Goal: Information Seeking & Learning: Learn about a topic

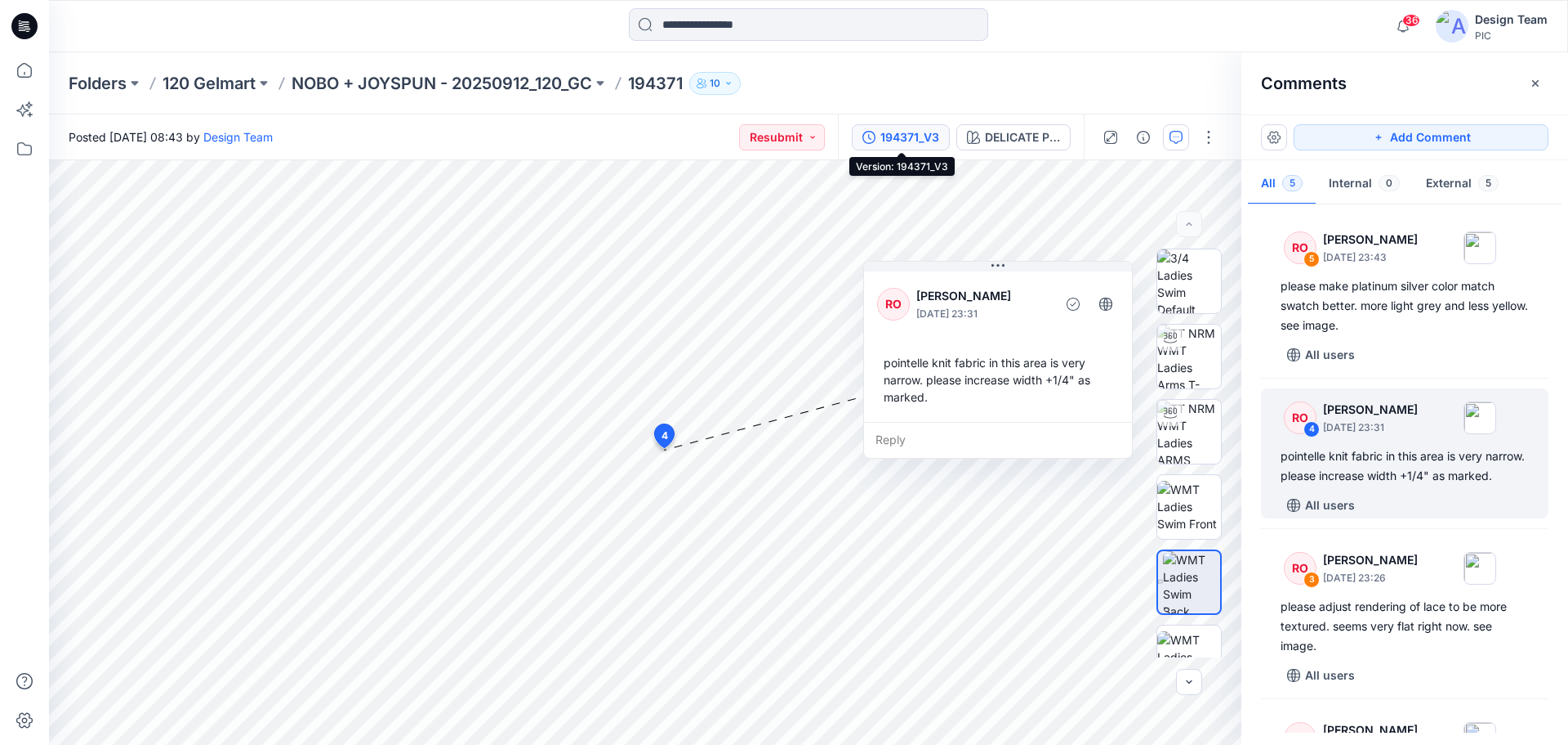
click at [921, 132] on div "194371_V3" at bounding box center [910, 137] width 58 height 18
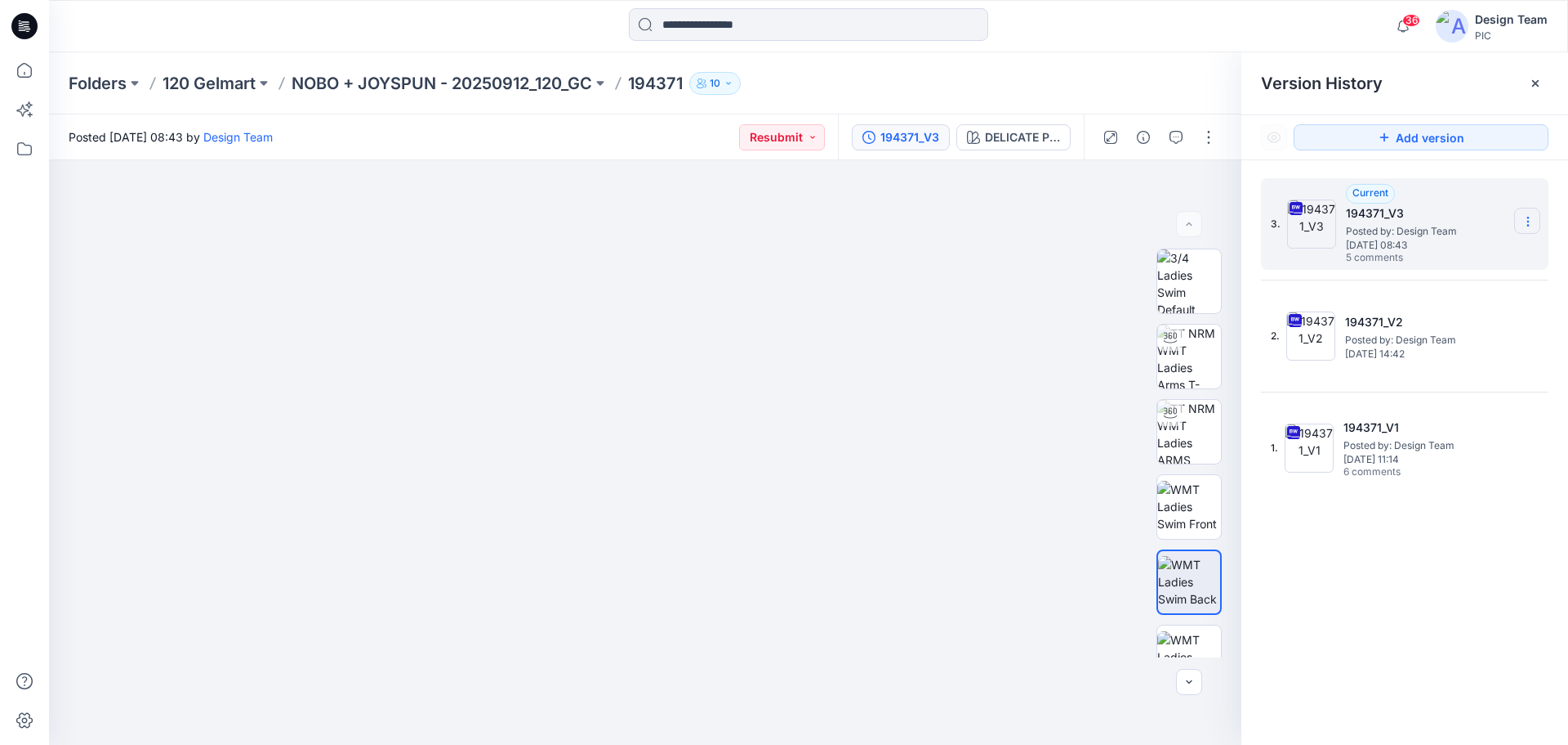
click at [1530, 222] on icon at bounding box center [1528, 221] width 13 height 13
drag, startPoint x: 1423, startPoint y: 591, endPoint x: 1380, endPoint y: 611, distance: 47.4
click at [1423, 592] on div "3. Current 194371_V3 Posted by: Design Team Saturday, October 04, 2025 08:43 5 …" at bounding box center [1404, 464] width 327 height 608
click at [1536, 220] on section at bounding box center [1528, 221] width 27 height 27
click at [1441, 251] on span "Download Source BW File" at bounding box center [1446, 253] width 137 height 19
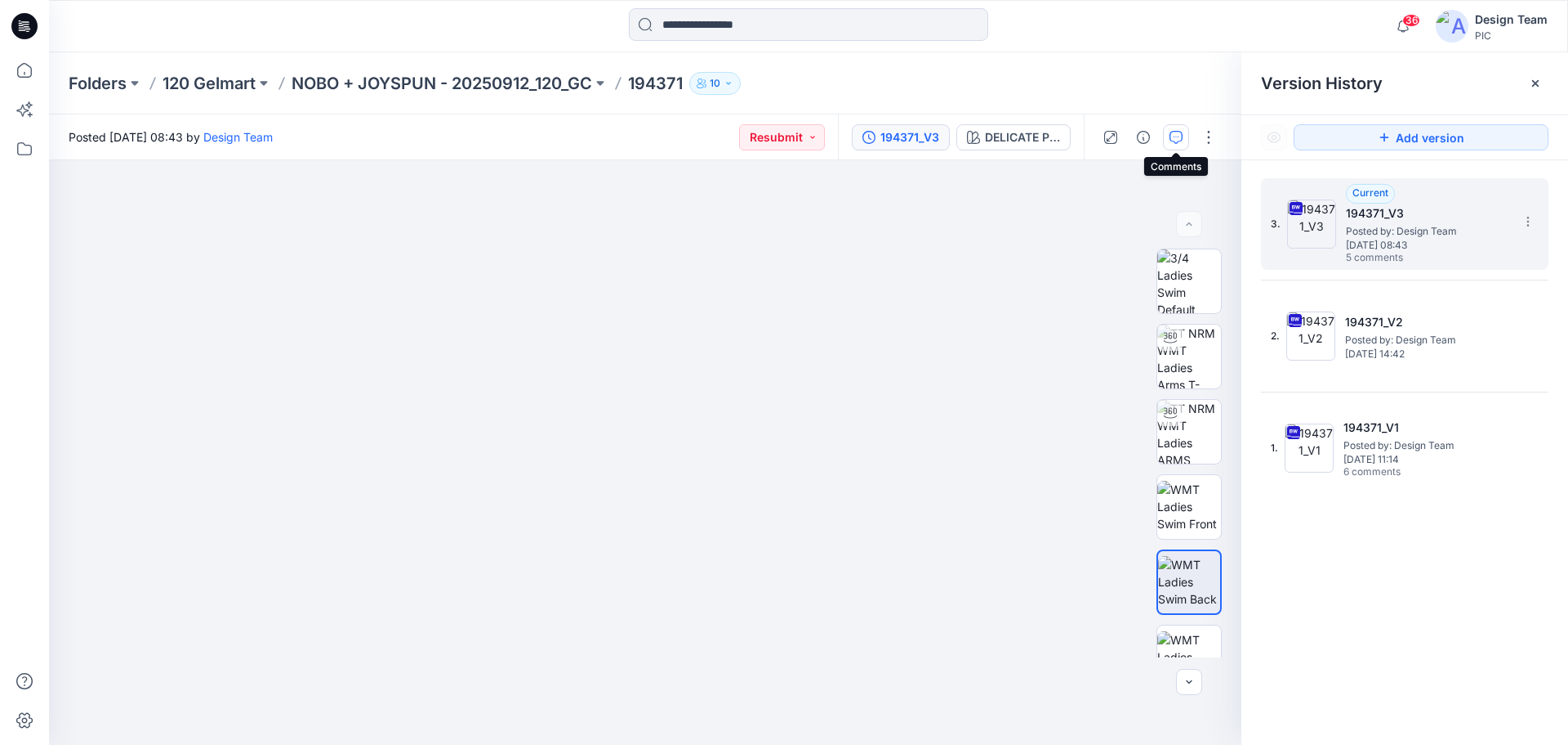
click at [1168, 134] on button "button" at bounding box center [1177, 137] width 27 height 27
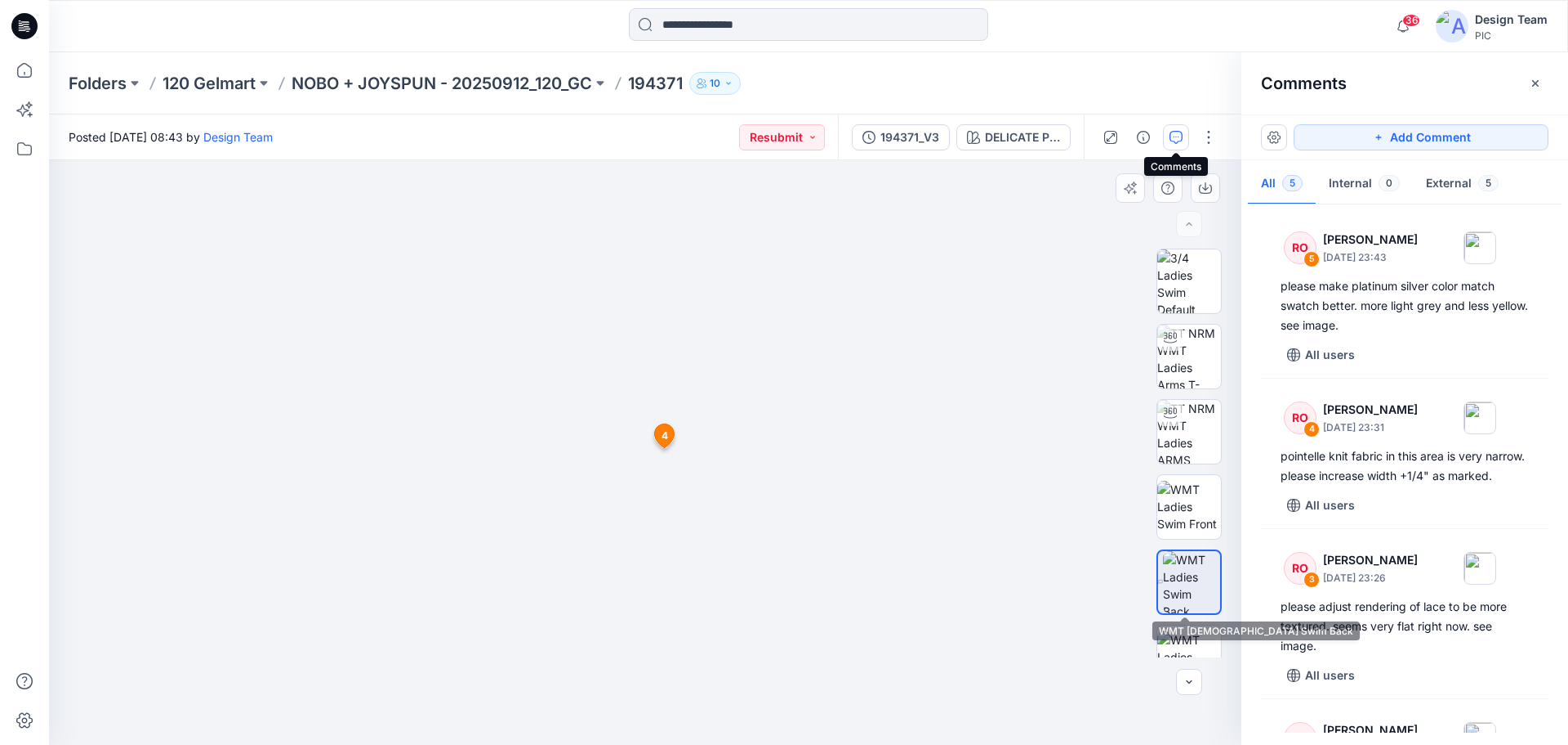
click at [1194, 590] on img at bounding box center [1192, 582] width 58 height 62
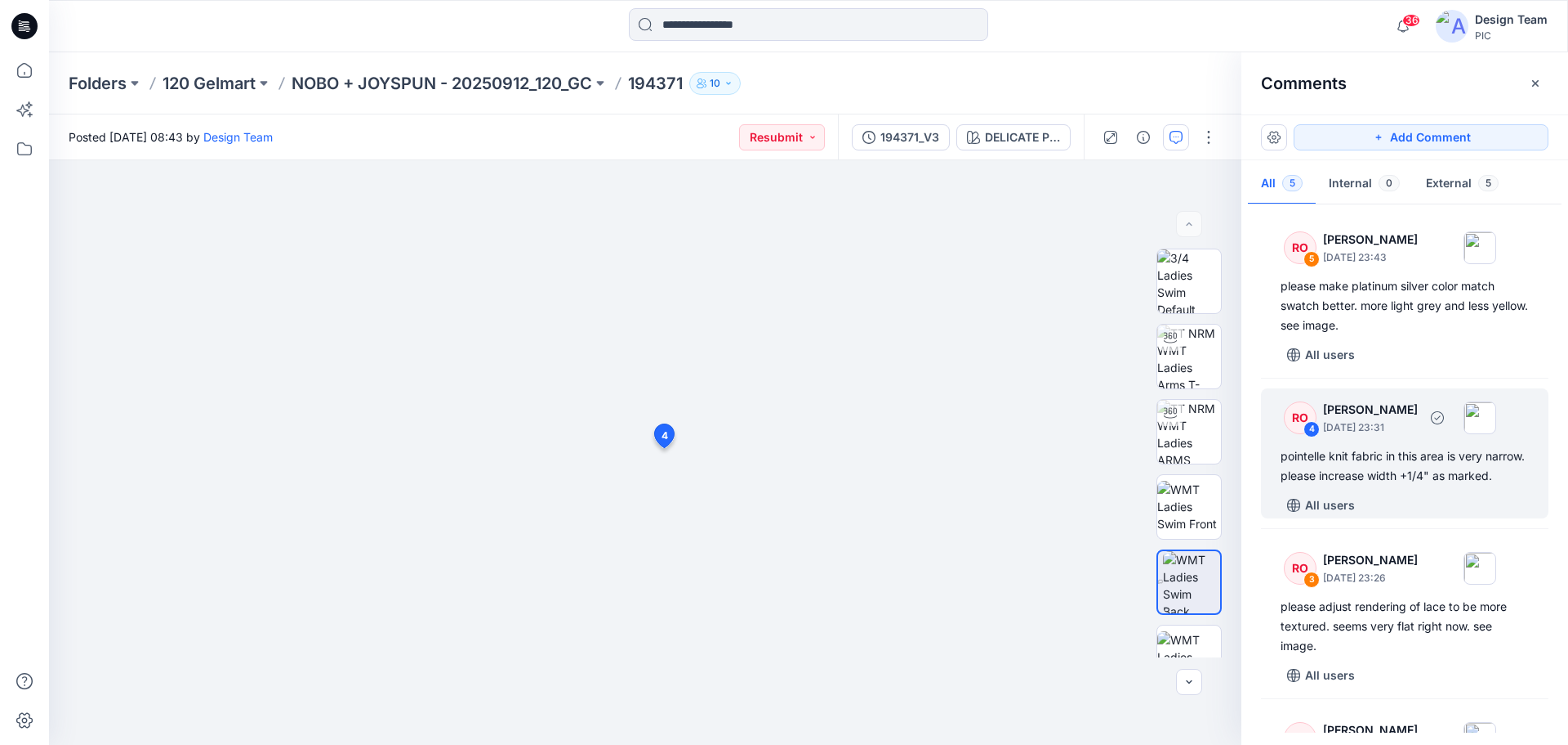
click at [1400, 465] on div "pointelle knit fabric in this area is very narrow. please increase width +1/4" …" at bounding box center [1405, 466] width 248 height 39
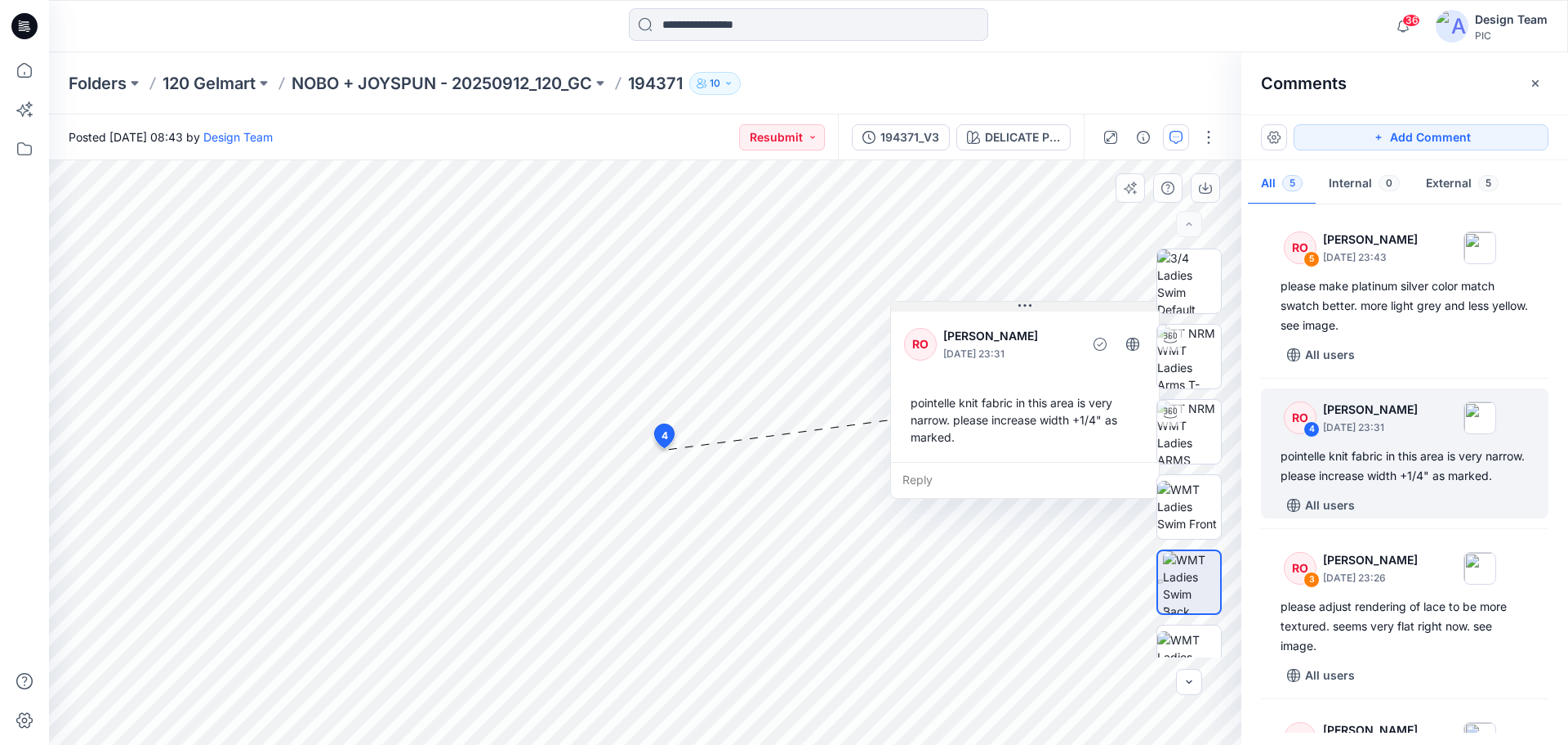
drag, startPoint x: 653, startPoint y: 261, endPoint x: 1085, endPoint y: 305, distance: 434.2
click at [1085, 305] on button at bounding box center [1025, 306] width 268 height 10
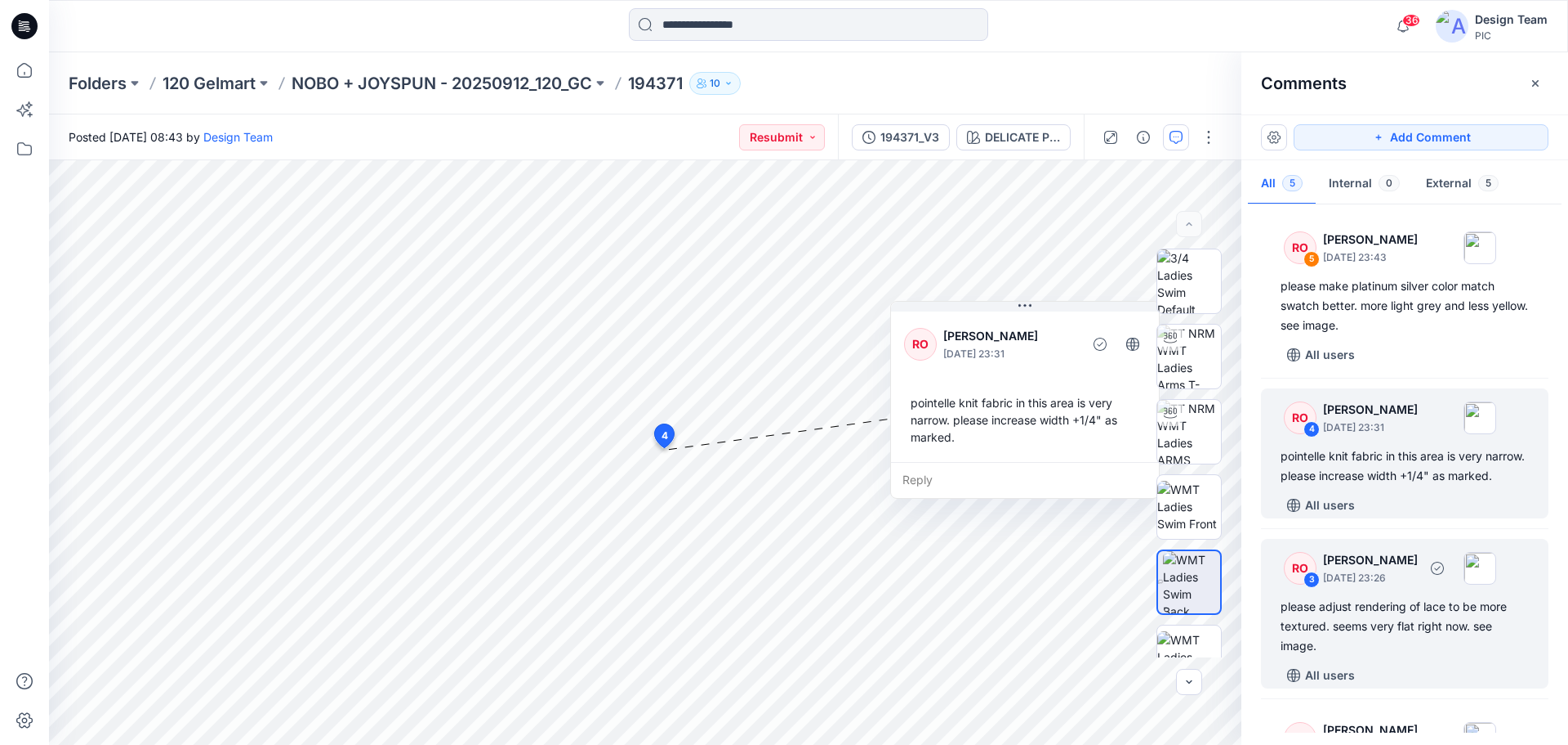
click at [1447, 647] on div "please adjust rendering of lace to be more textured. seems very flat right now.…" at bounding box center [1405, 626] width 248 height 58
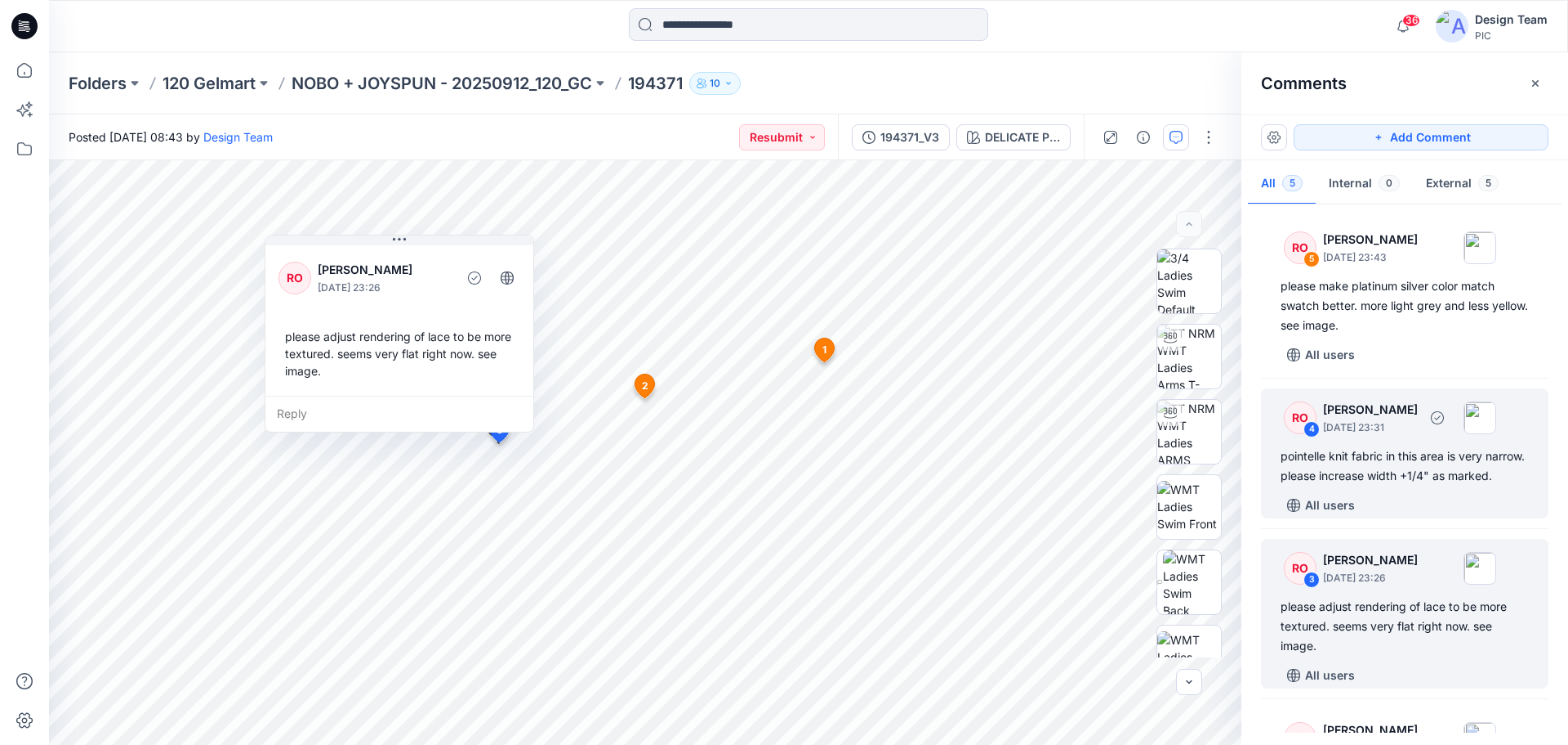
click at [1441, 485] on div "pointelle knit fabric in this area is very narrow. please increase width +1/4" …" at bounding box center [1405, 466] width 248 height 39
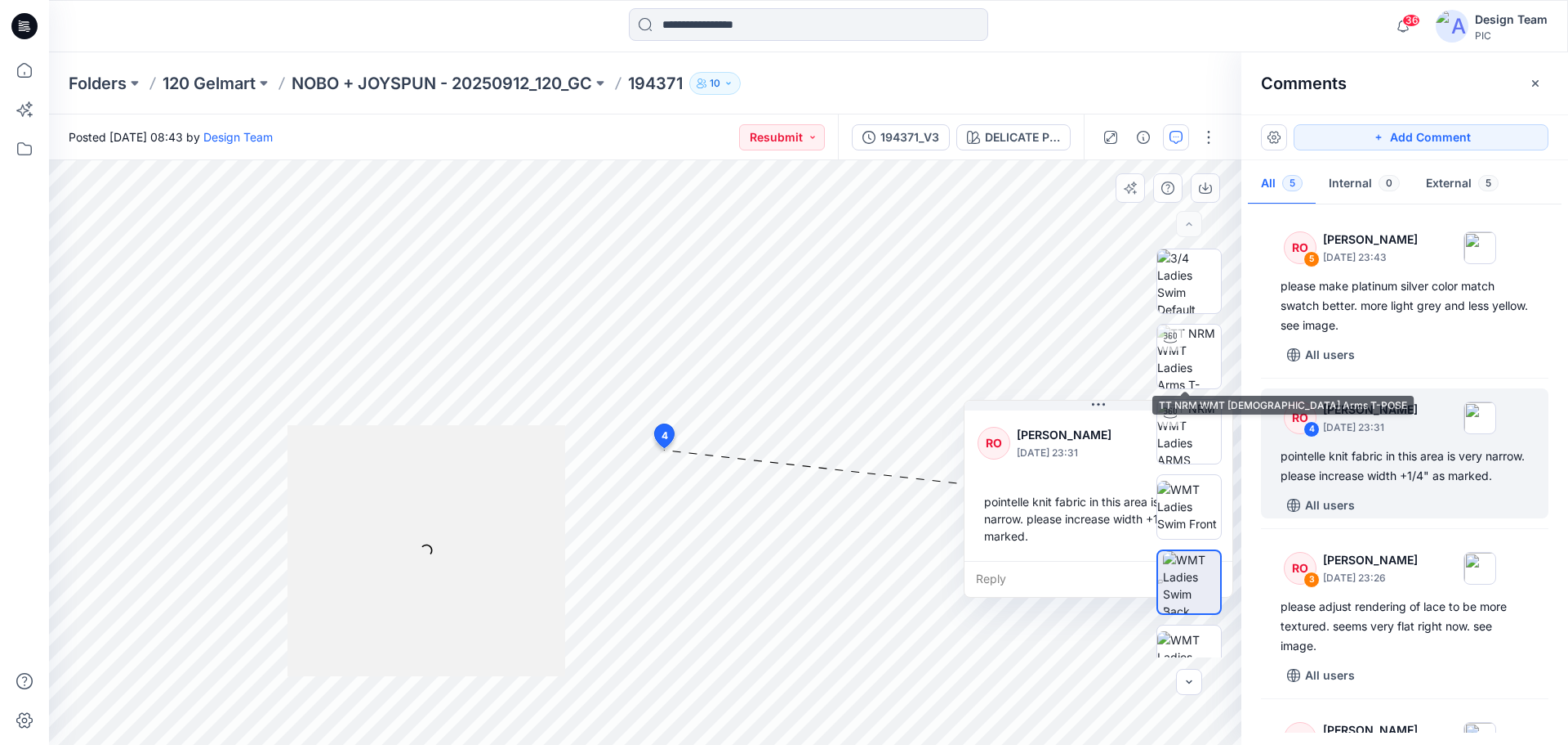
drag, startPoint x: 808, startPoint y: 462, endPoint x: 1227, endPoint y: 341, distance: 436.1
click at [1227, 341] on div "DELICATE PINK Loading... Material Properties Loading... 6 4 RO Raquel Ortiz Oct…" at bounding box center [645, 453] width 1193 height 585
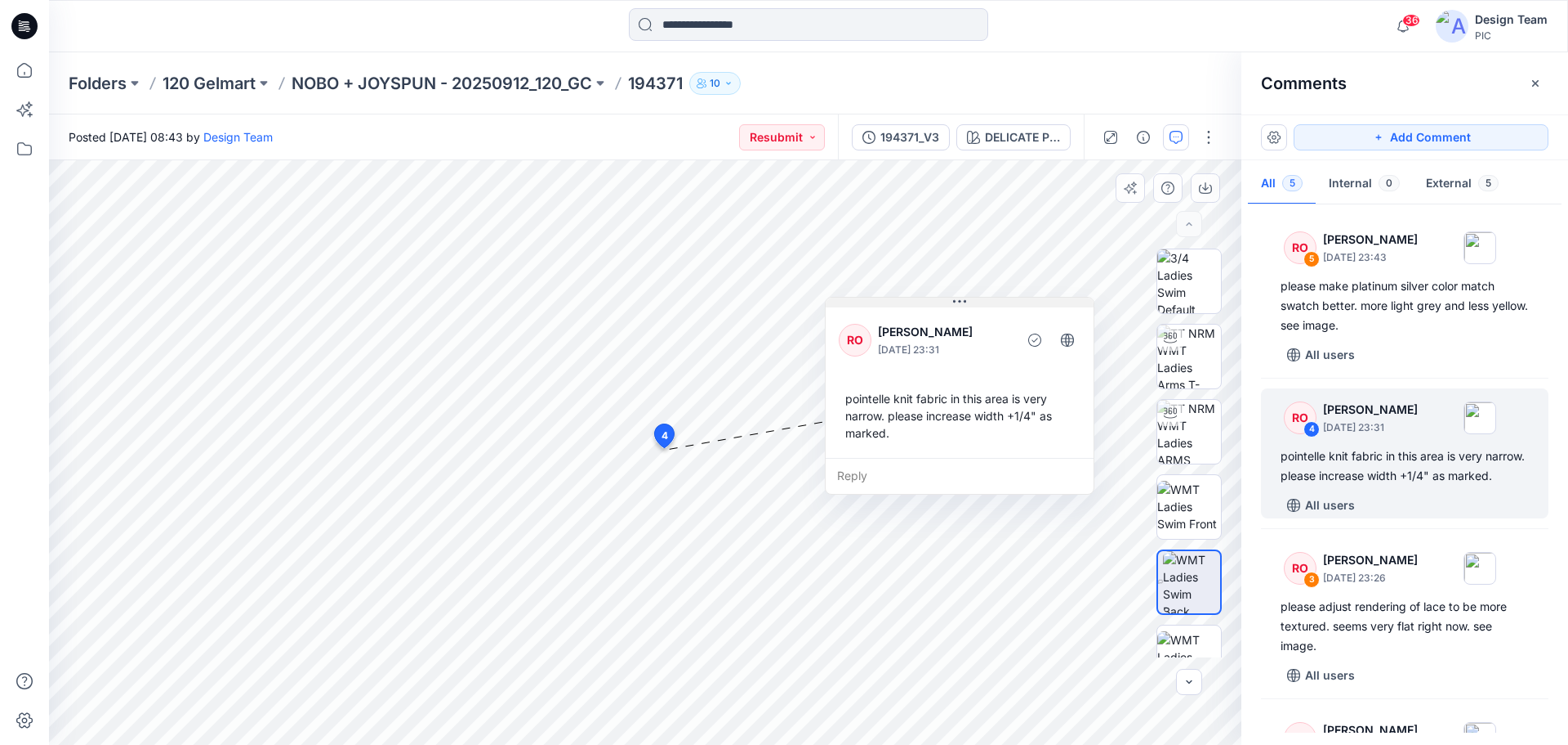
drag, startPoint x: 1051, startPoint y: 400, endPoint x: 903, endPoint y: 302, distance: 177.5
click at [903, 302] on button at bounding box center [960, 302] width 268 height 10
click at [1189, 681] on icon "button" at bounding box center [1189, 681] width 5 height 4
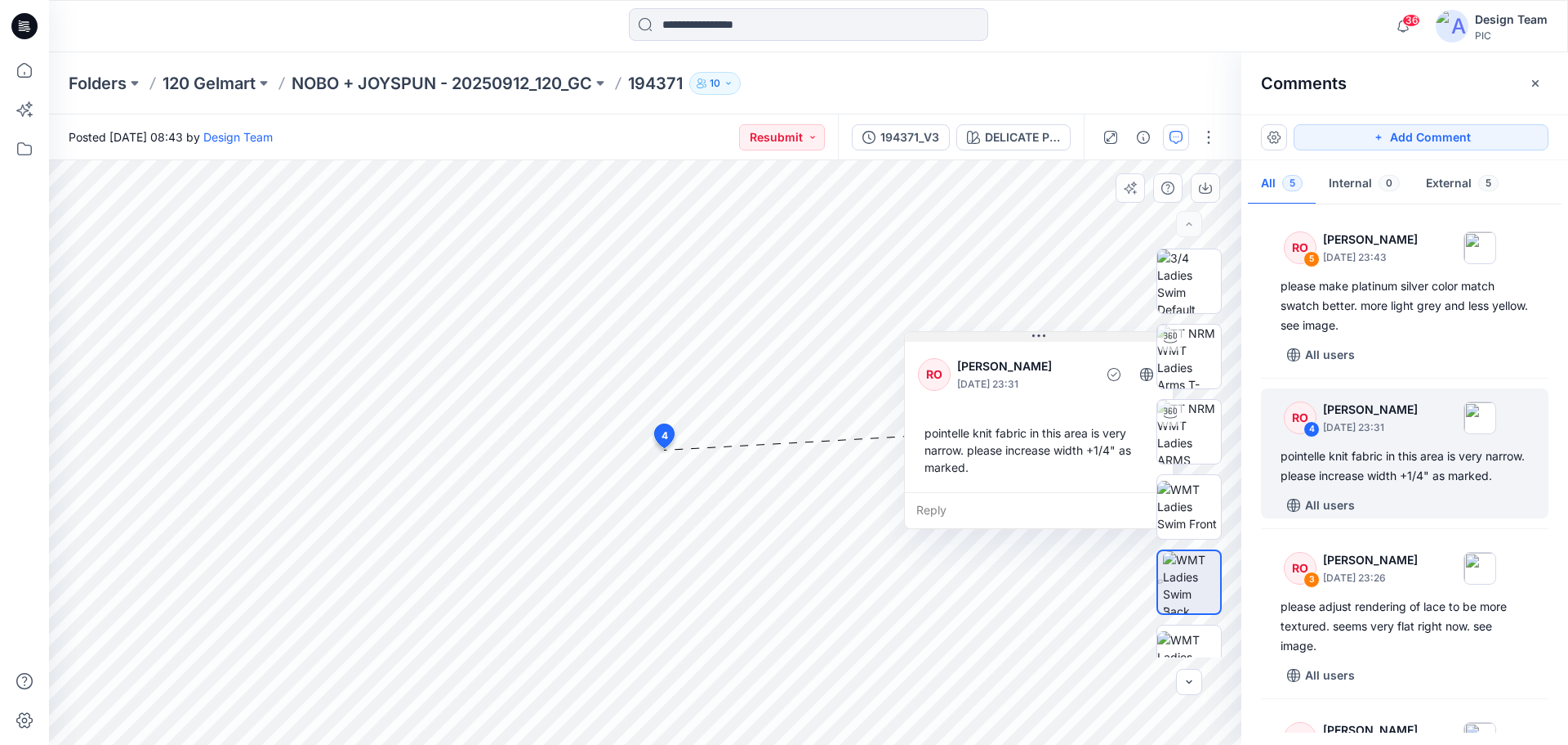
drag, startPoint x: 877, startPoint y: 299, endPoint x: 955, endPoint y: 335, distance: 85.9
click at [955, 335] on button at bounding box center [1039, 337] width 268 height 10
click at [892, 137] on div "194371_V3" at bounding box center [910, 137] width 58 height 18
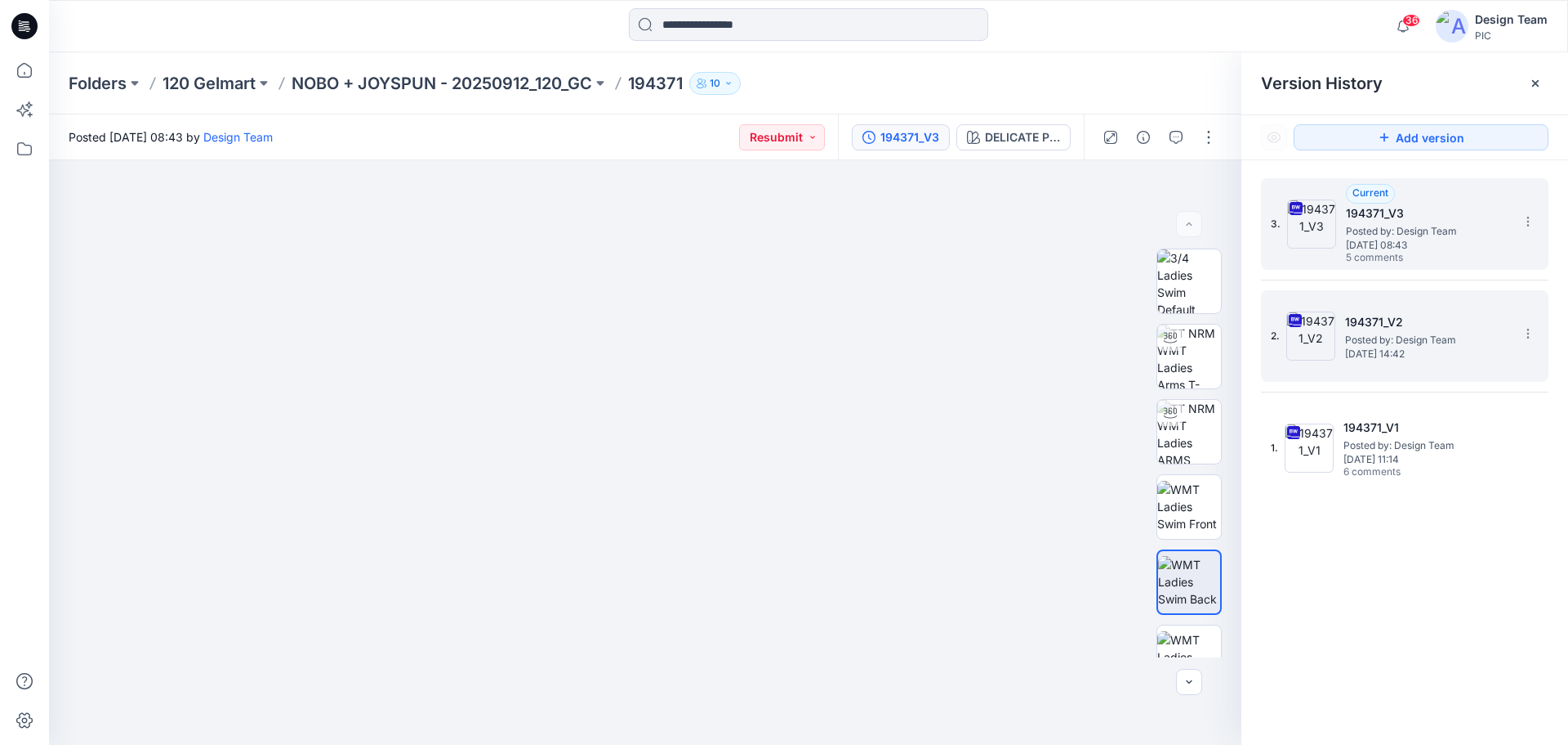
click at [1382, 345] on span "Posted by: Design Team" at bounding box center [1427, 340] width 164 height 16
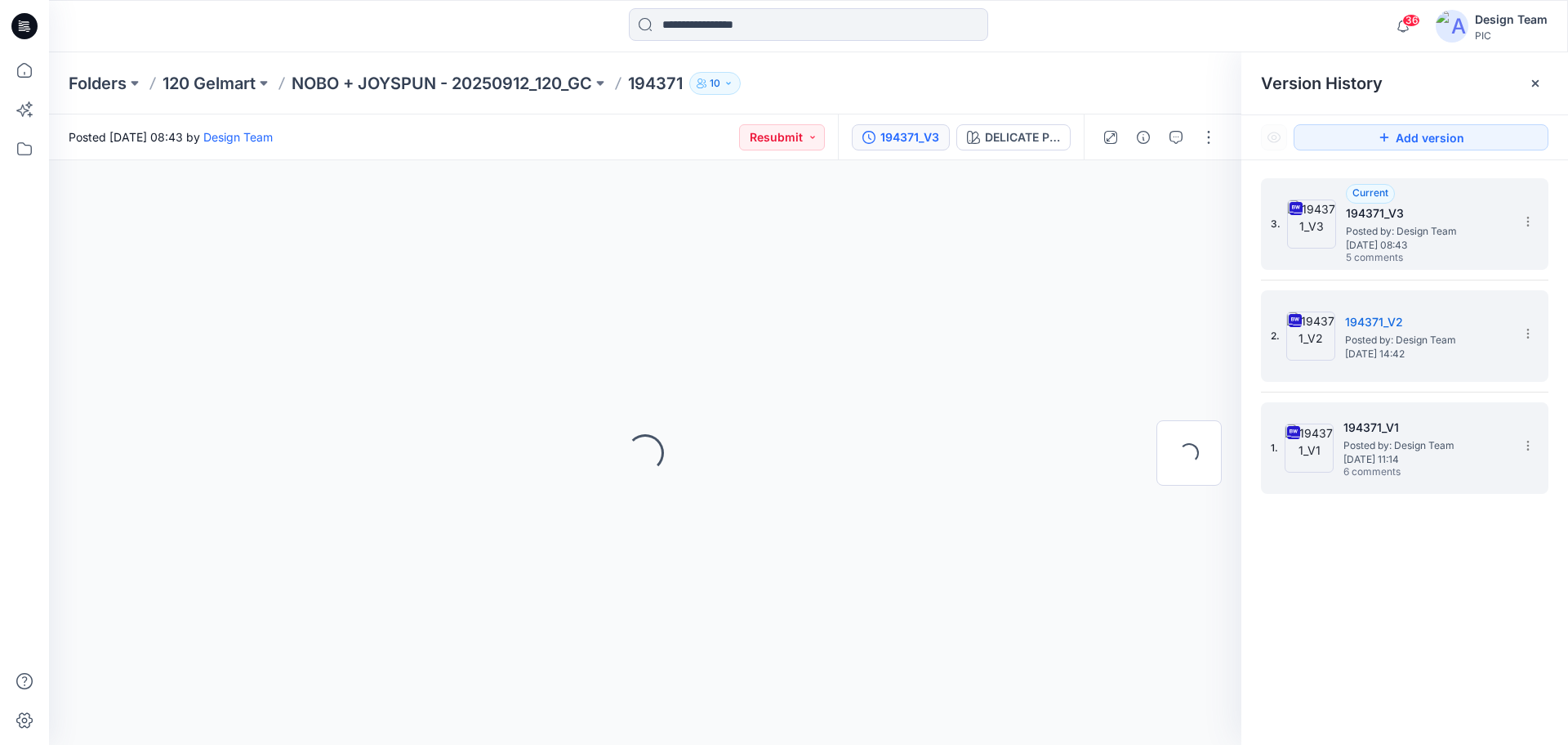
click at [1413, 435] on h5 "194371_V1" at bounding box center [1425, 427] width 164 height 19
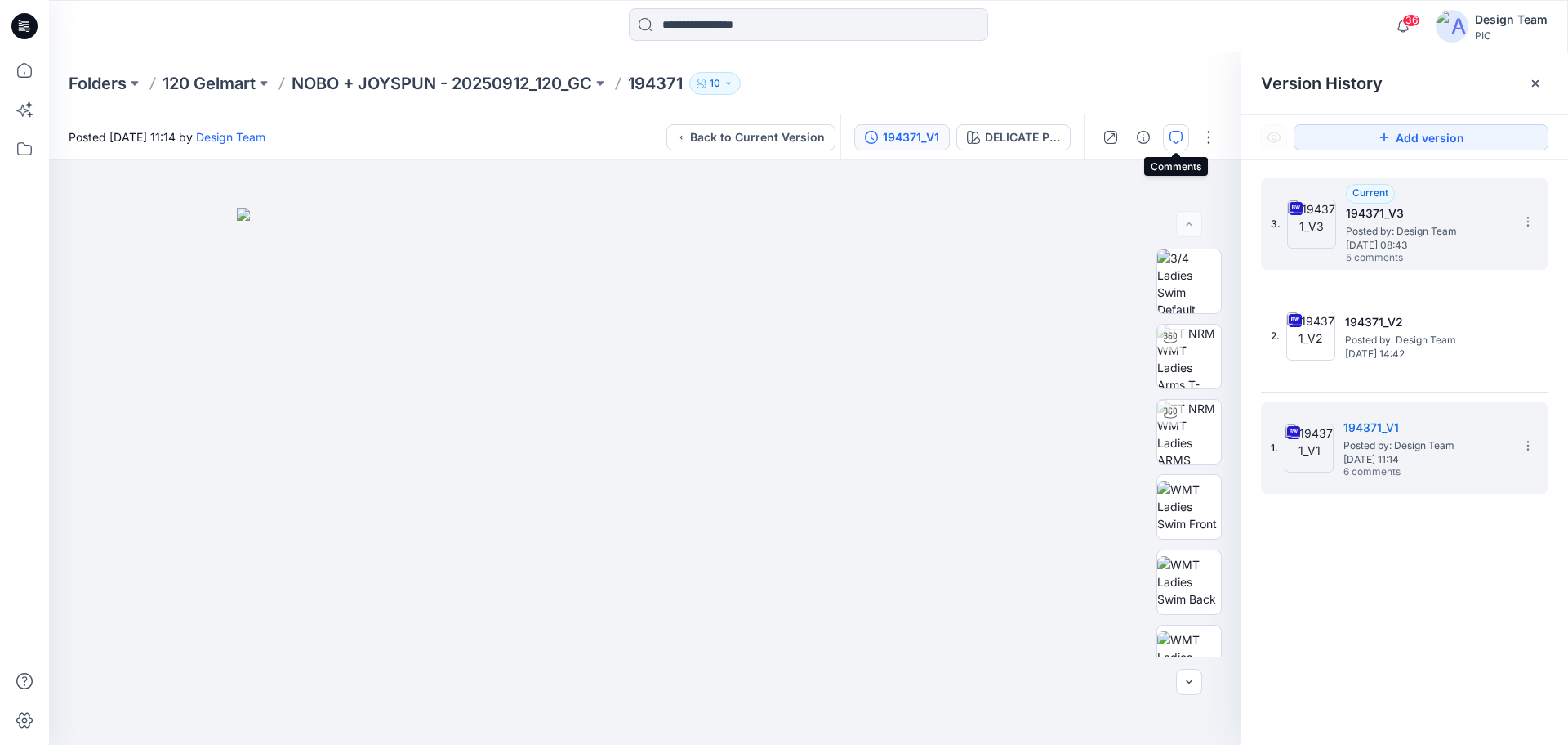
click at [1170, 136] on icon "button" at bounding box center [1176, 137] width 13 height 13
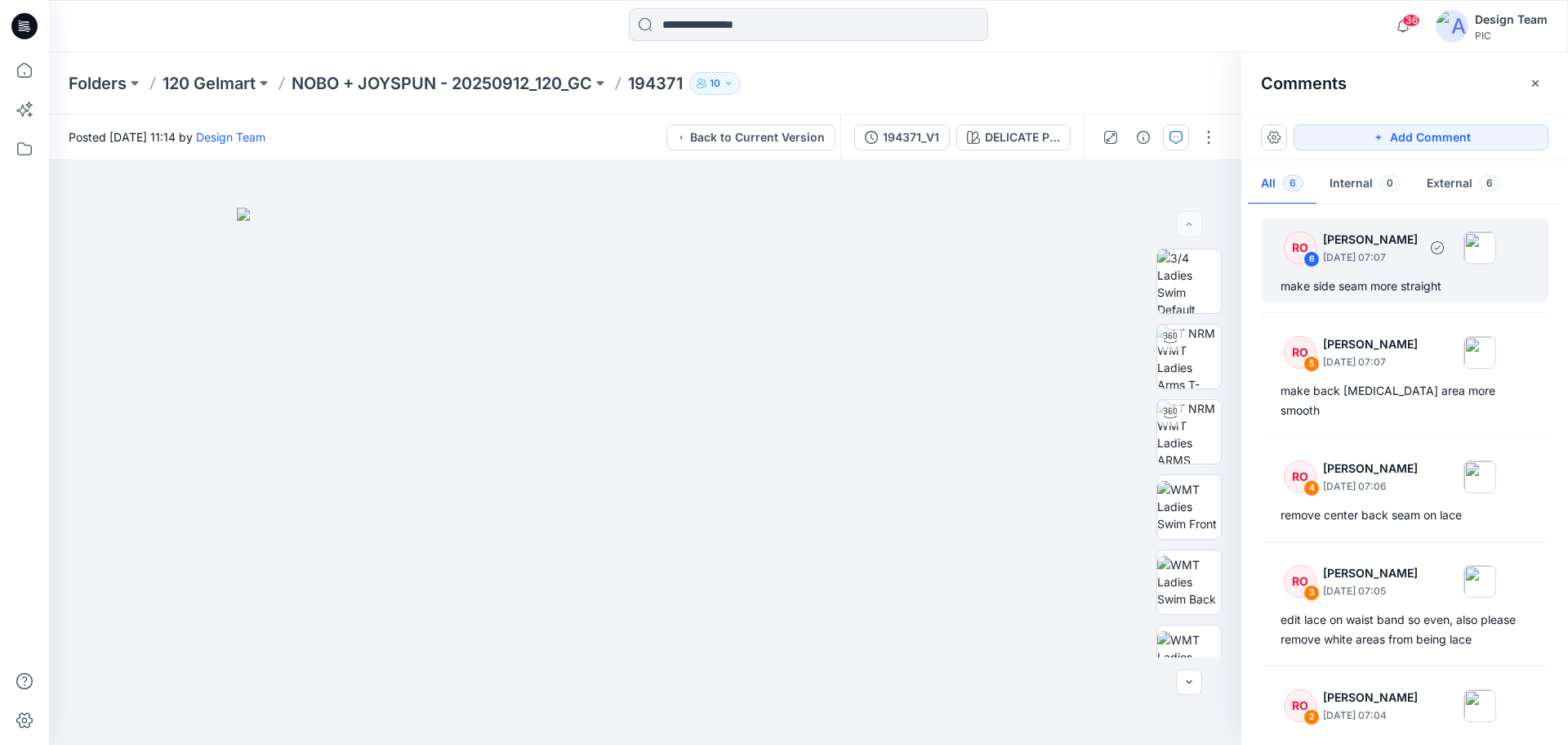
click at [1402, 284] on div "make side seam more straight" at bounding box center [1405, 286] width 248 height 19
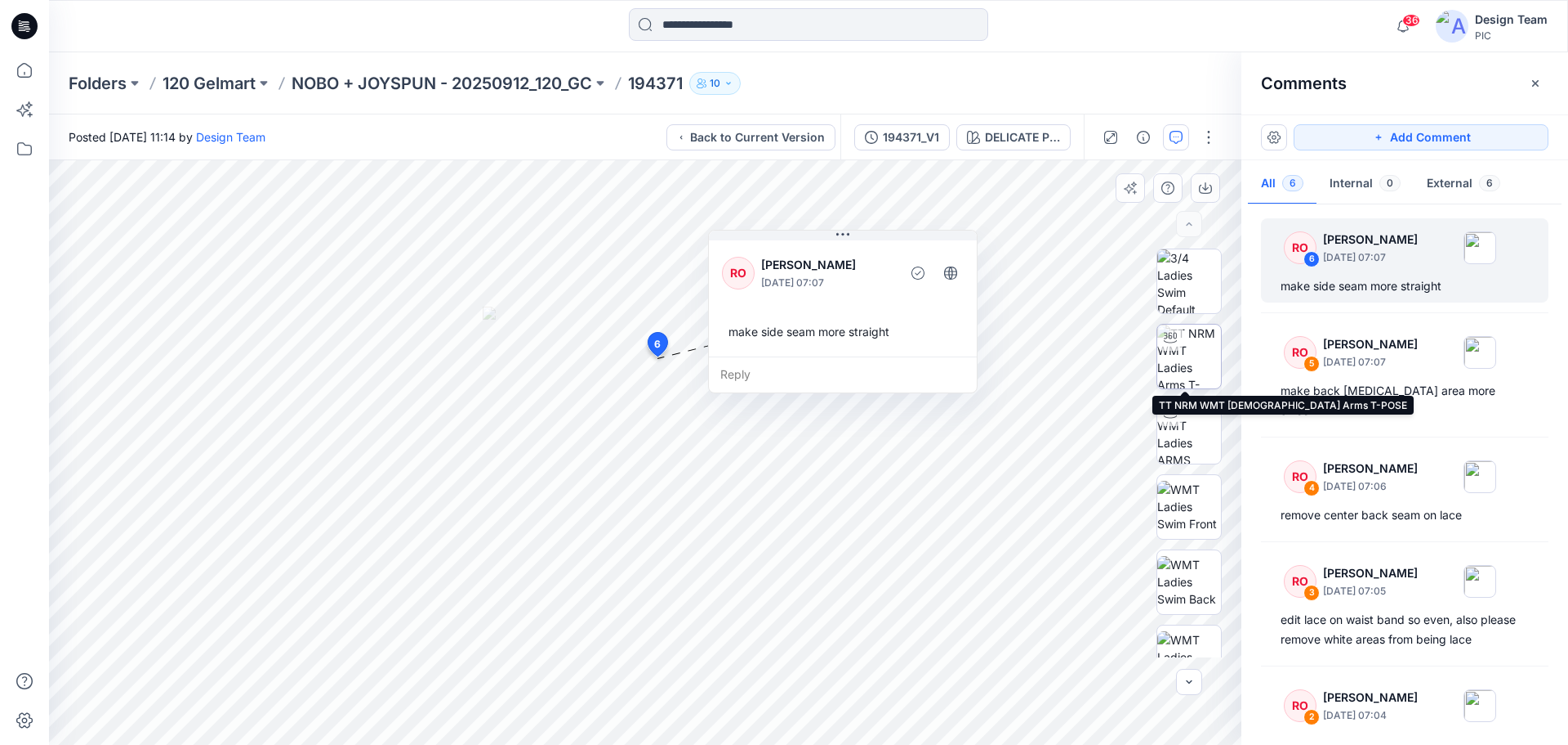
click at [1196, 361] on img at bounding box center [1189, 356] width 64 height 64
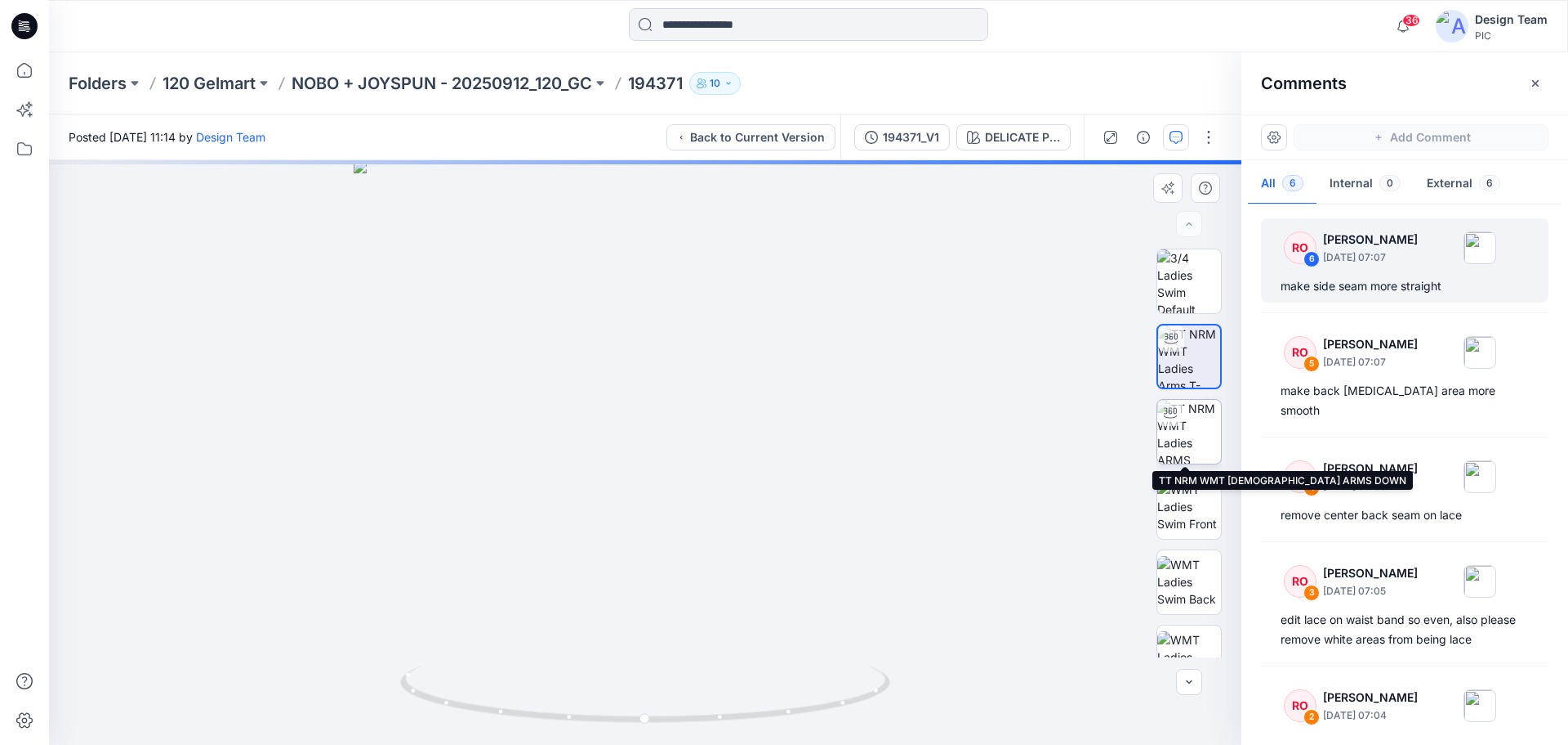
click at [1195, 430] on img at bounding box center [1189, 431] width 64 height 64
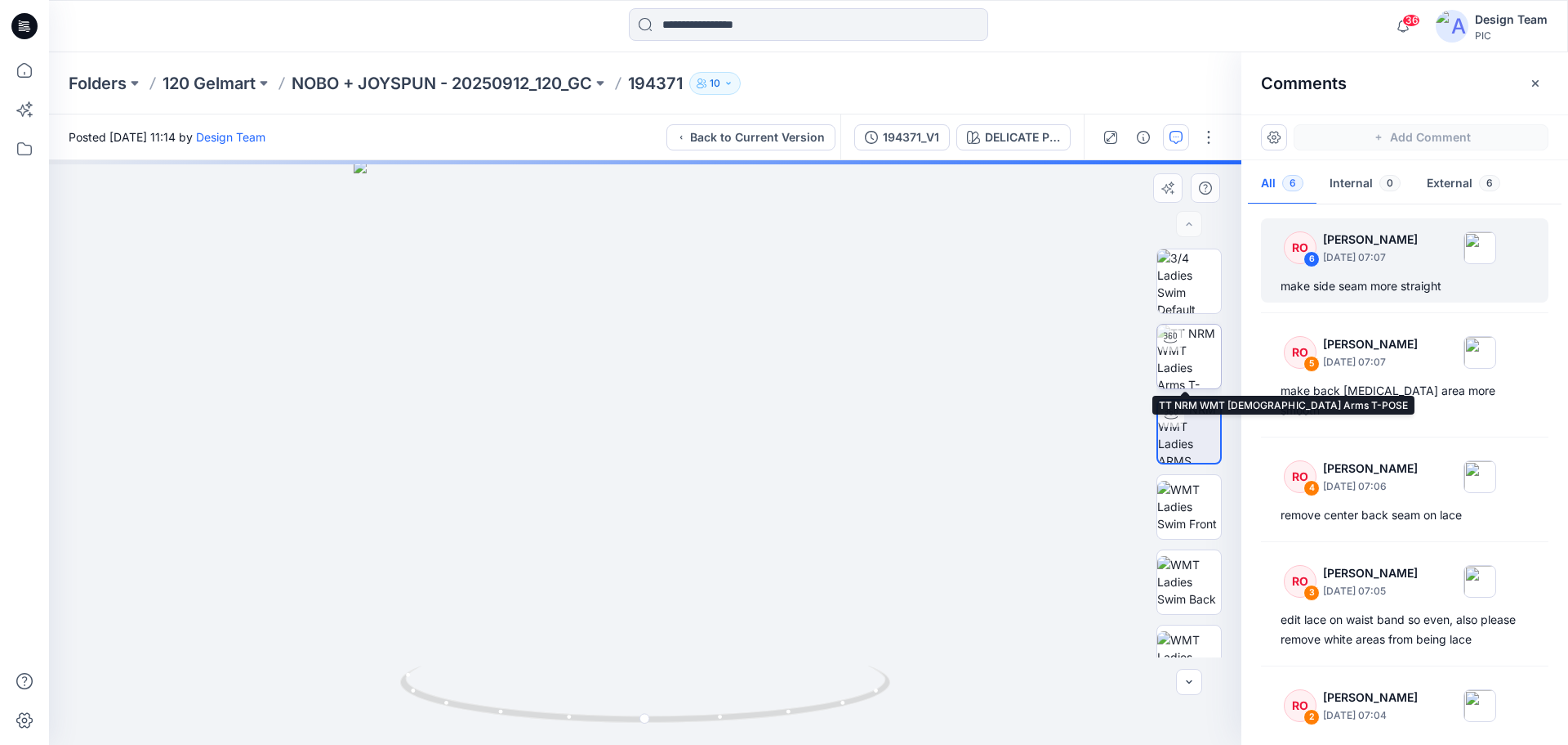
click at [1193, 383] on img at bounding box center [1189, 356] width 64 height 64
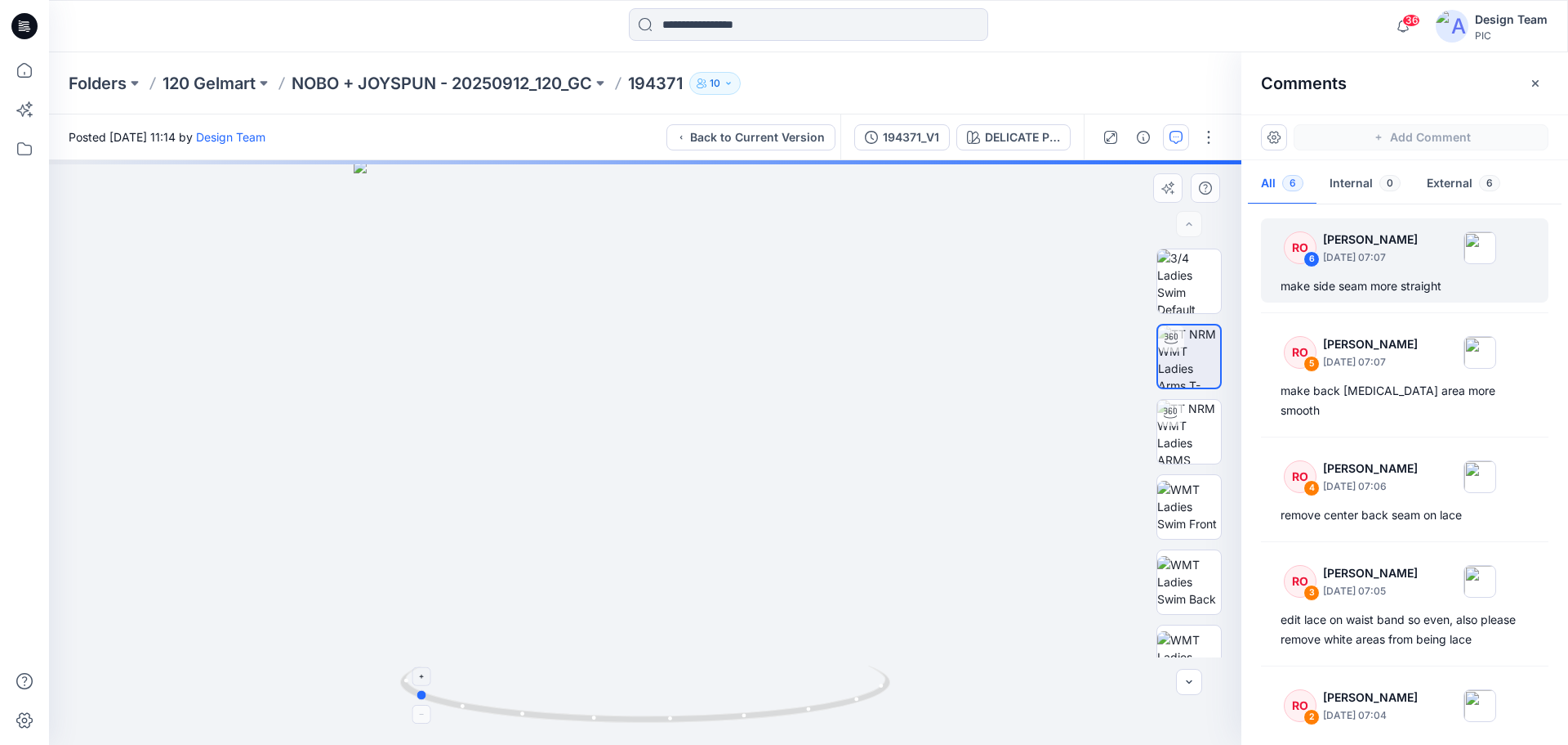
drag, startPoint x: 851, startPoint y: 702, endPoint x: 620, endPoint y: 718, distance: 231.6
click at [620, 718] on icon at bounding box center [647, 695] width 494 height 61
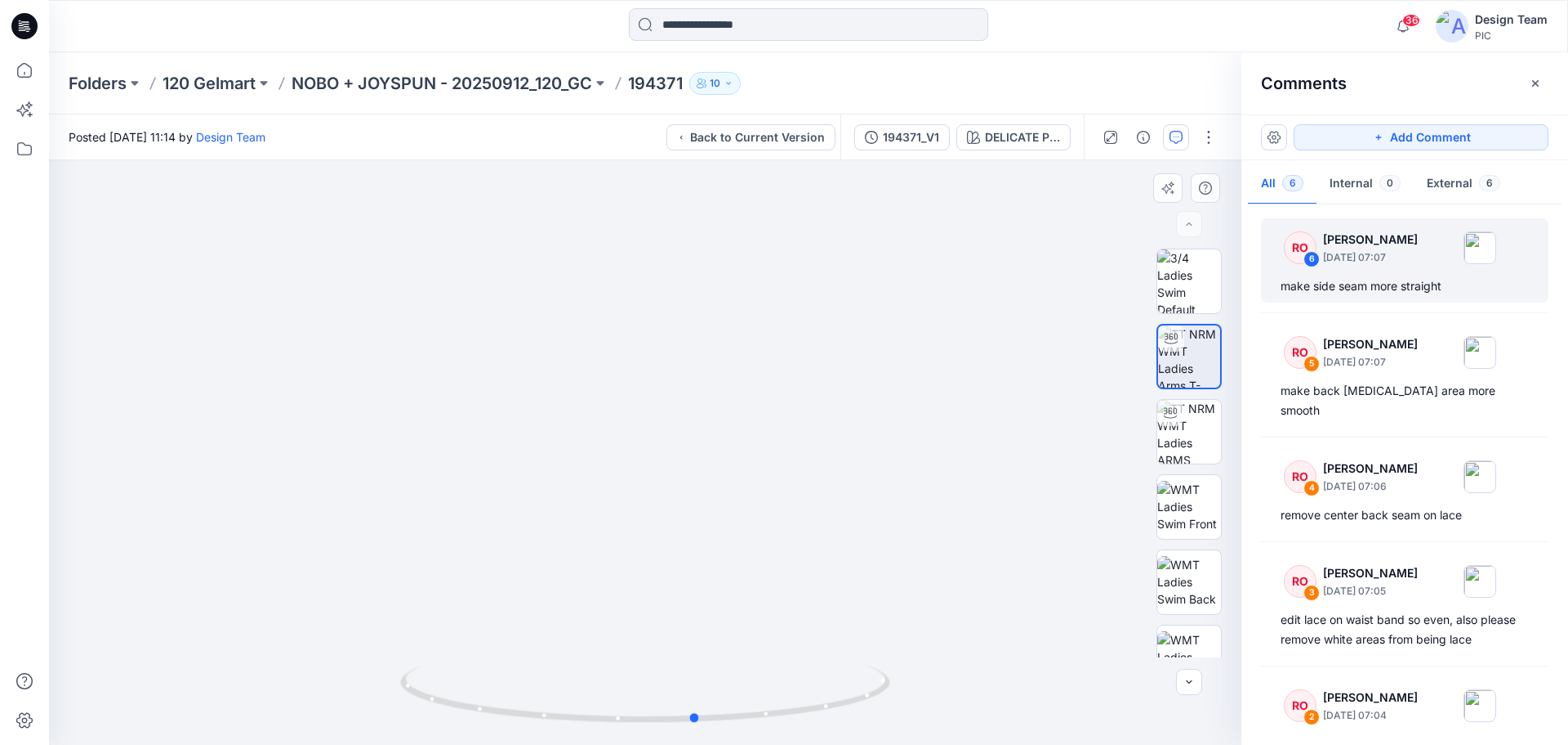
drag, startPoint x: 686, startPoint y: 722, endPoint x: 969, endPoint y: 703, distance: 283.6
click at [969, 703] on div at bounding box center [645, 453] width 1193 height 585
click at [679, 133] on icon "button" at bounding box center [681, 137] width 8 height 13
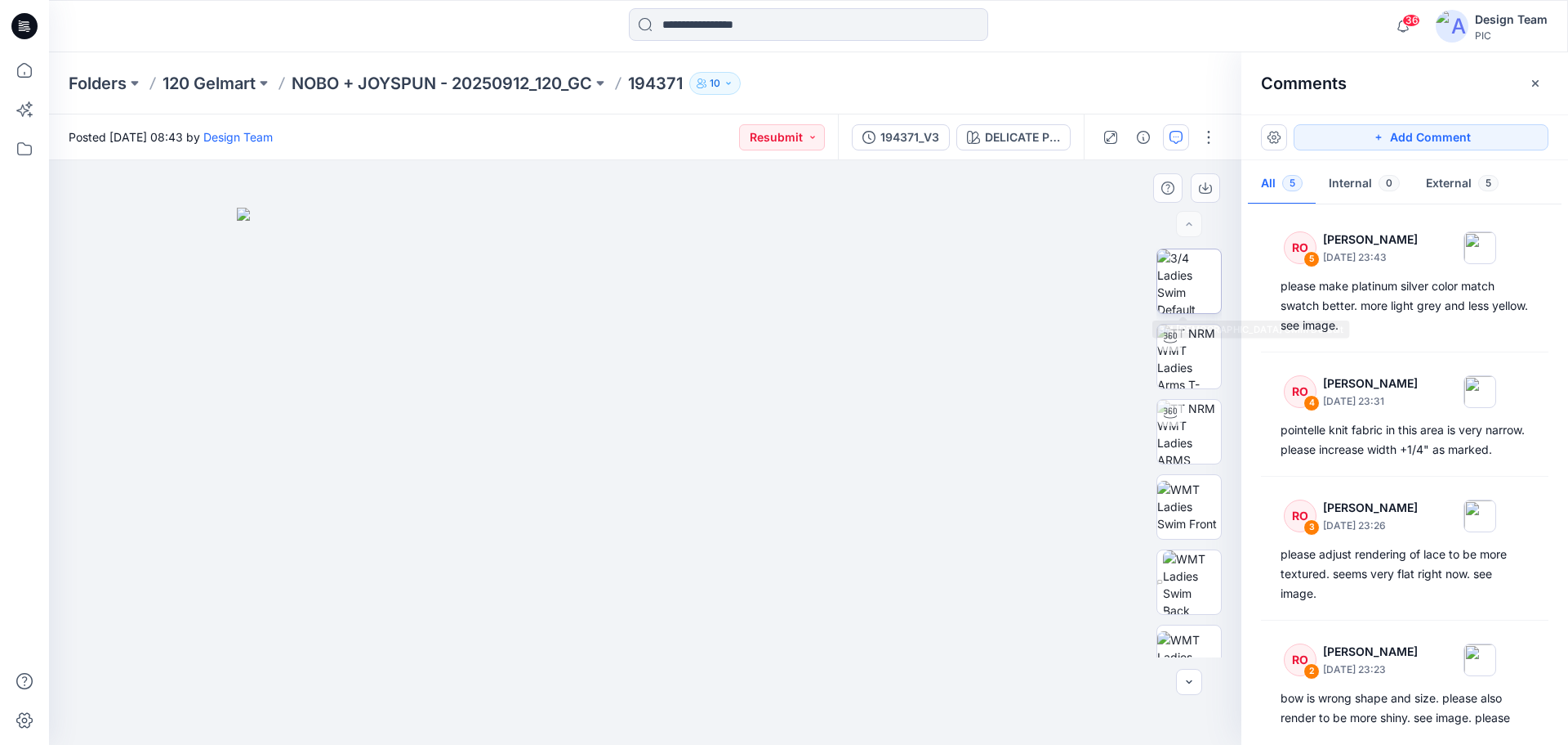
click at [1192, 291] on img at bounding box center [1189, 281] width 64 height 64
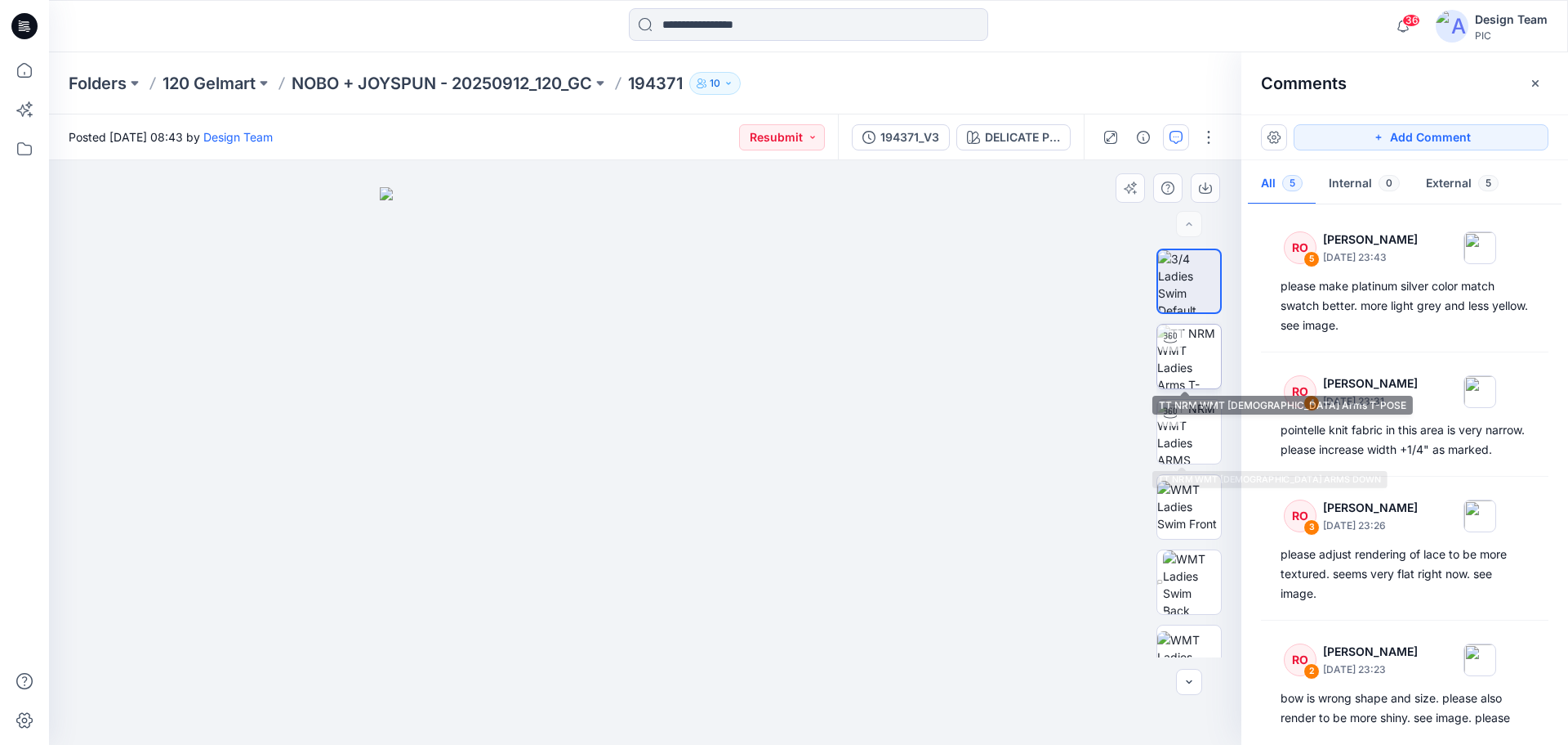
click at [1168, 363] on img at bounding box center [1189, 356] width 64 height 64
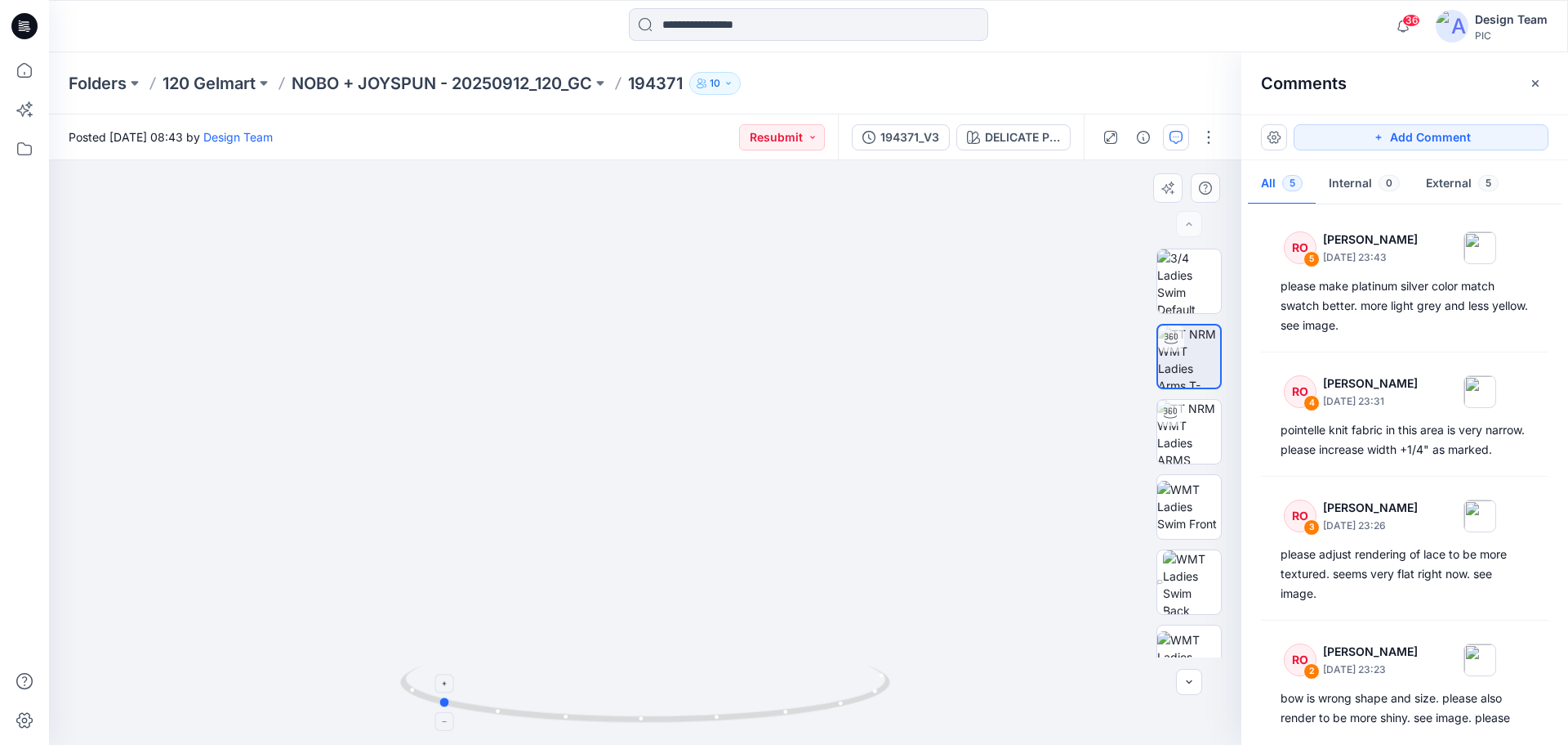
drag, startPoint x: 865, startPoint y: 699, endPoint x: 658, endPoint y: 699, distance: 207.0
click at [658, 699] on icon at bounding box center [647, 695] width 494 height 61
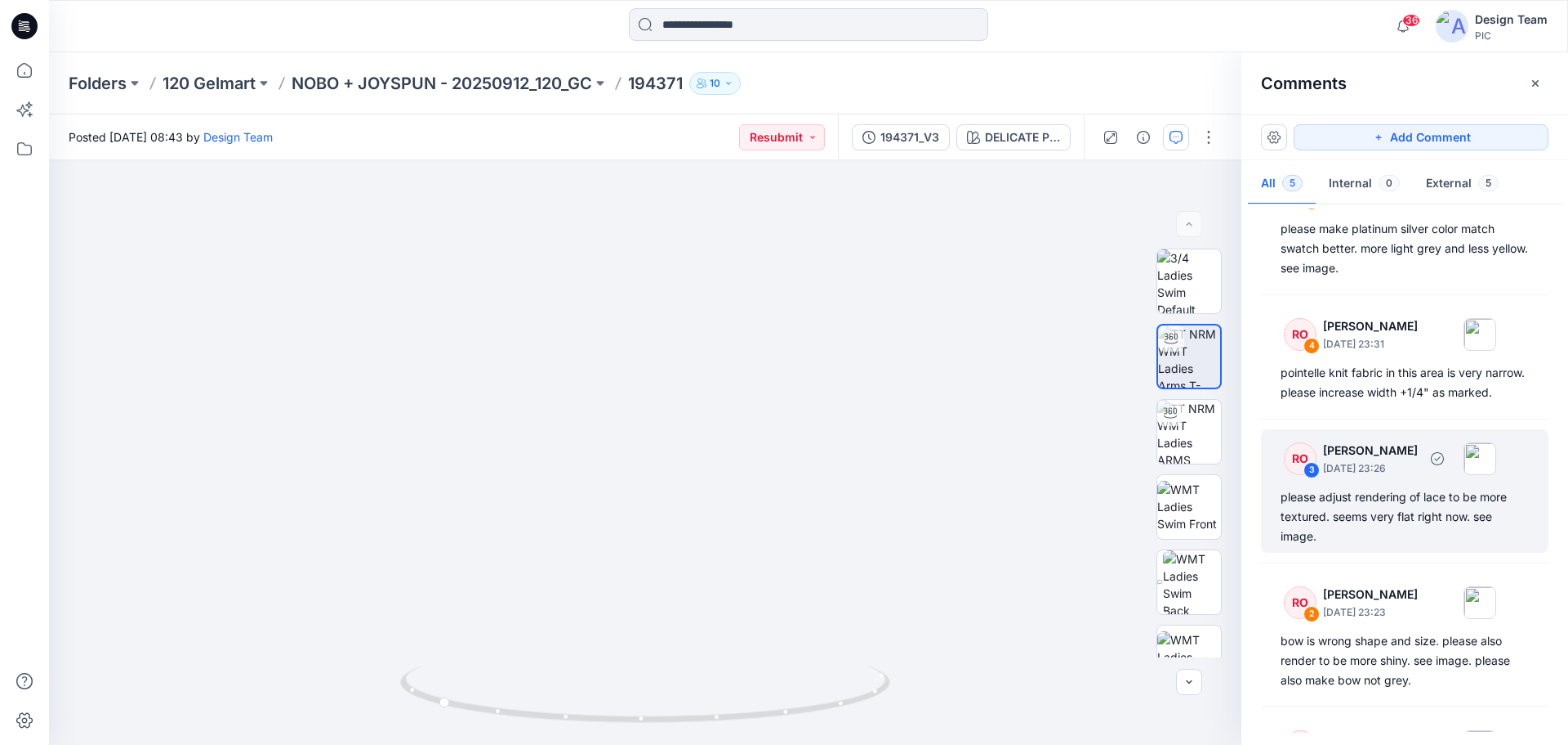
scroll to position [175, 0]
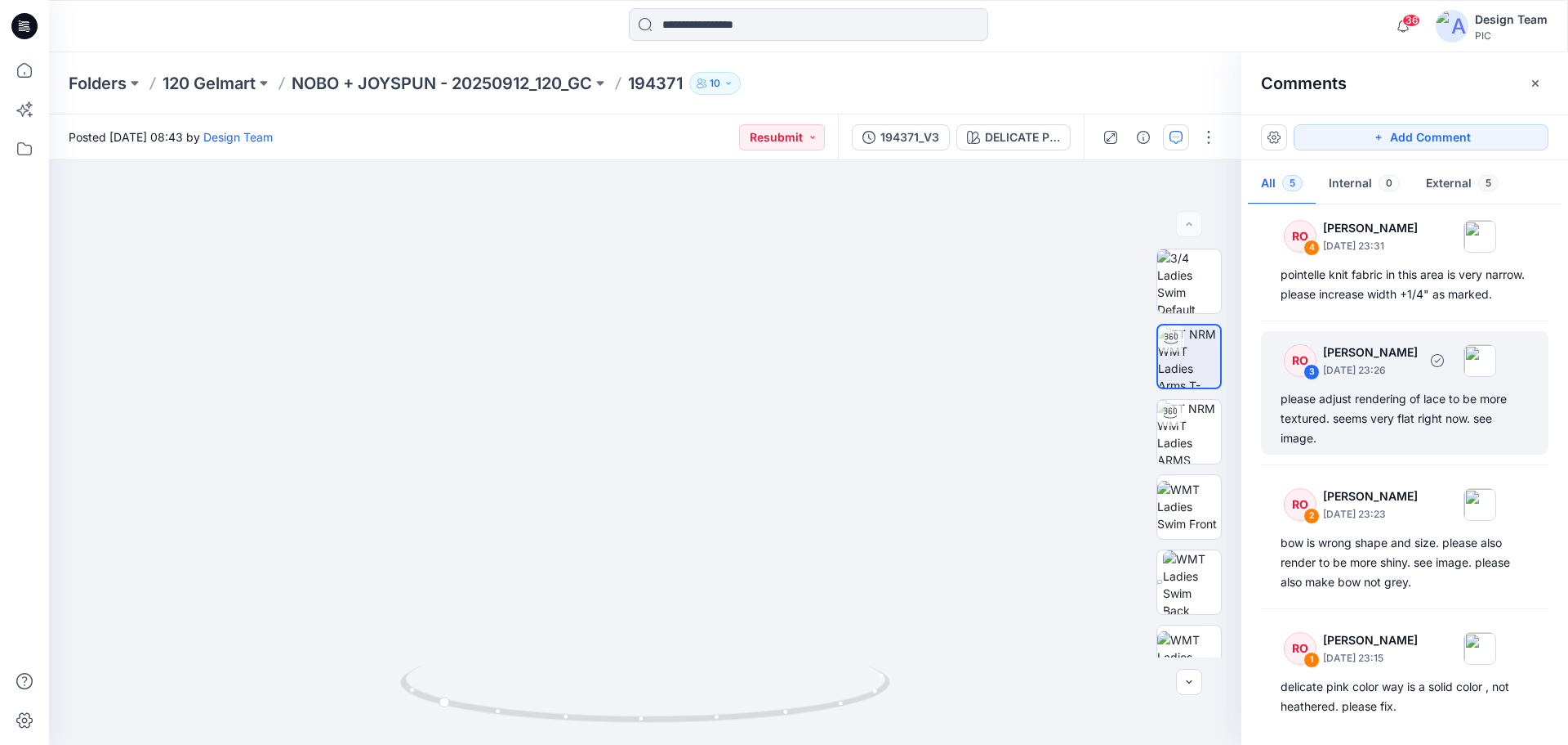
click at [1379, 416] on div "please adjust rendering of lace to be more textured. seems very flat right now.…" at bounding box center [1405, 418] width 248 height 58
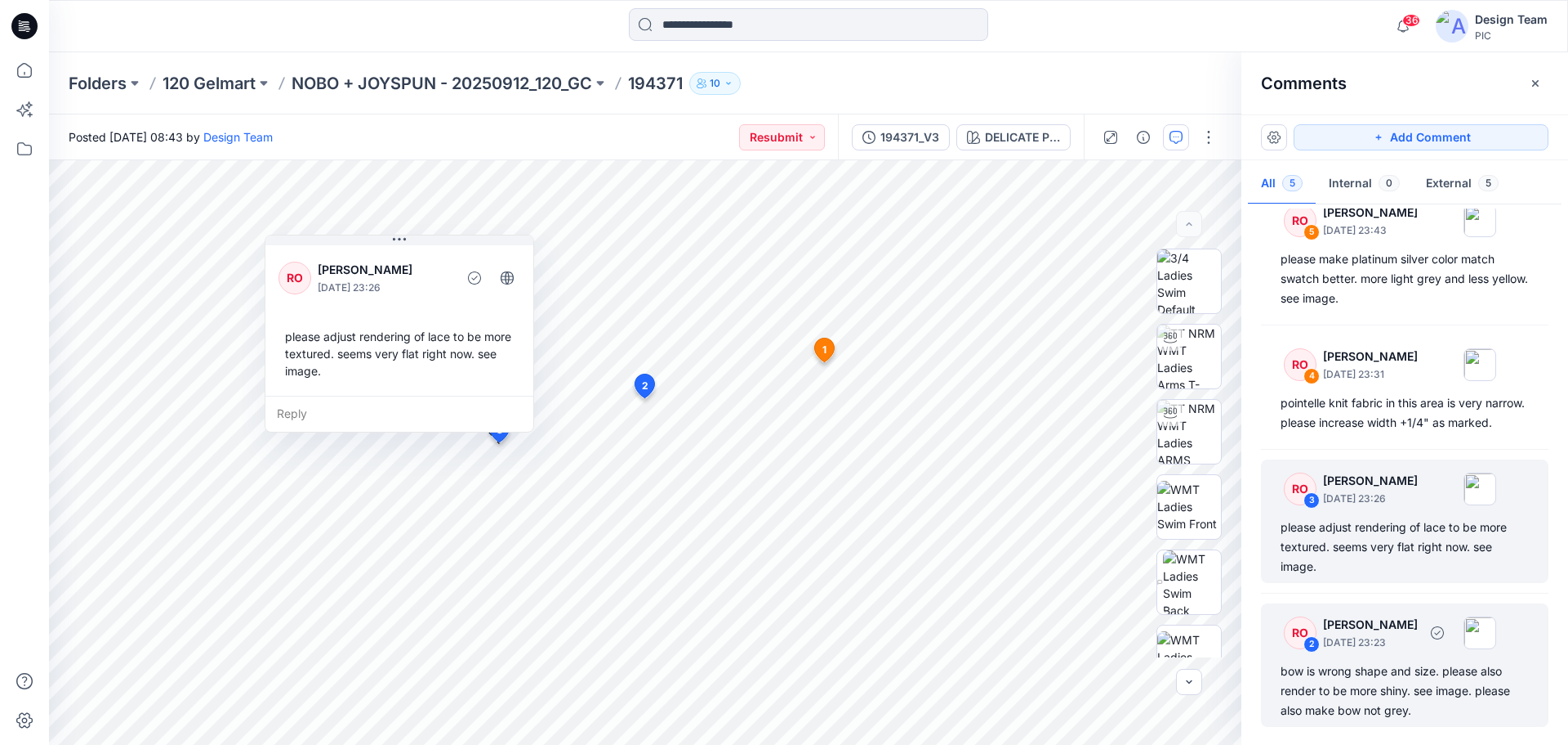
scroll to position [0, 0]
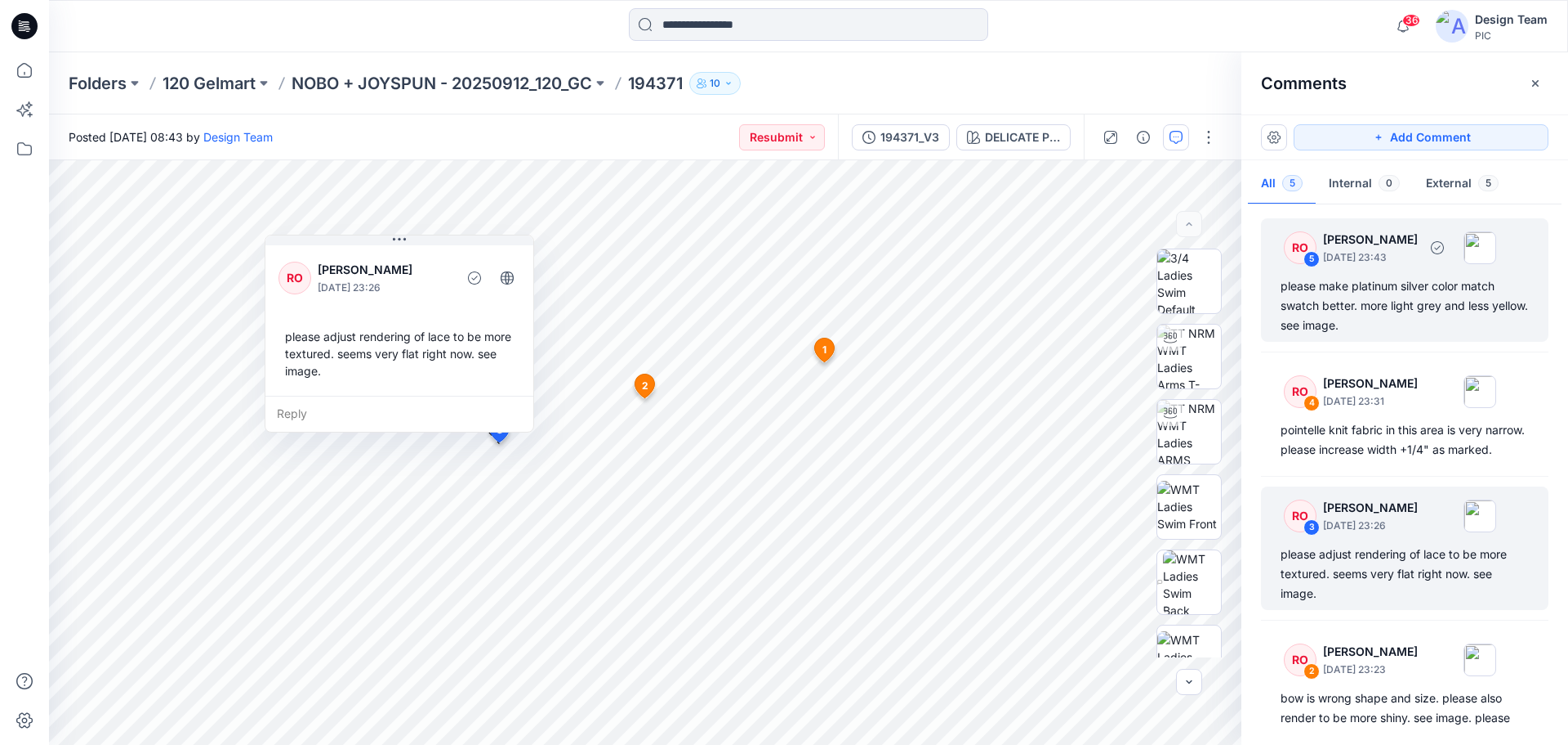
click at [1353, 318] on div "please make platinum silver color match swatch better. more light grey and less…" at bounding box center [1405, 306] width 248 height 58
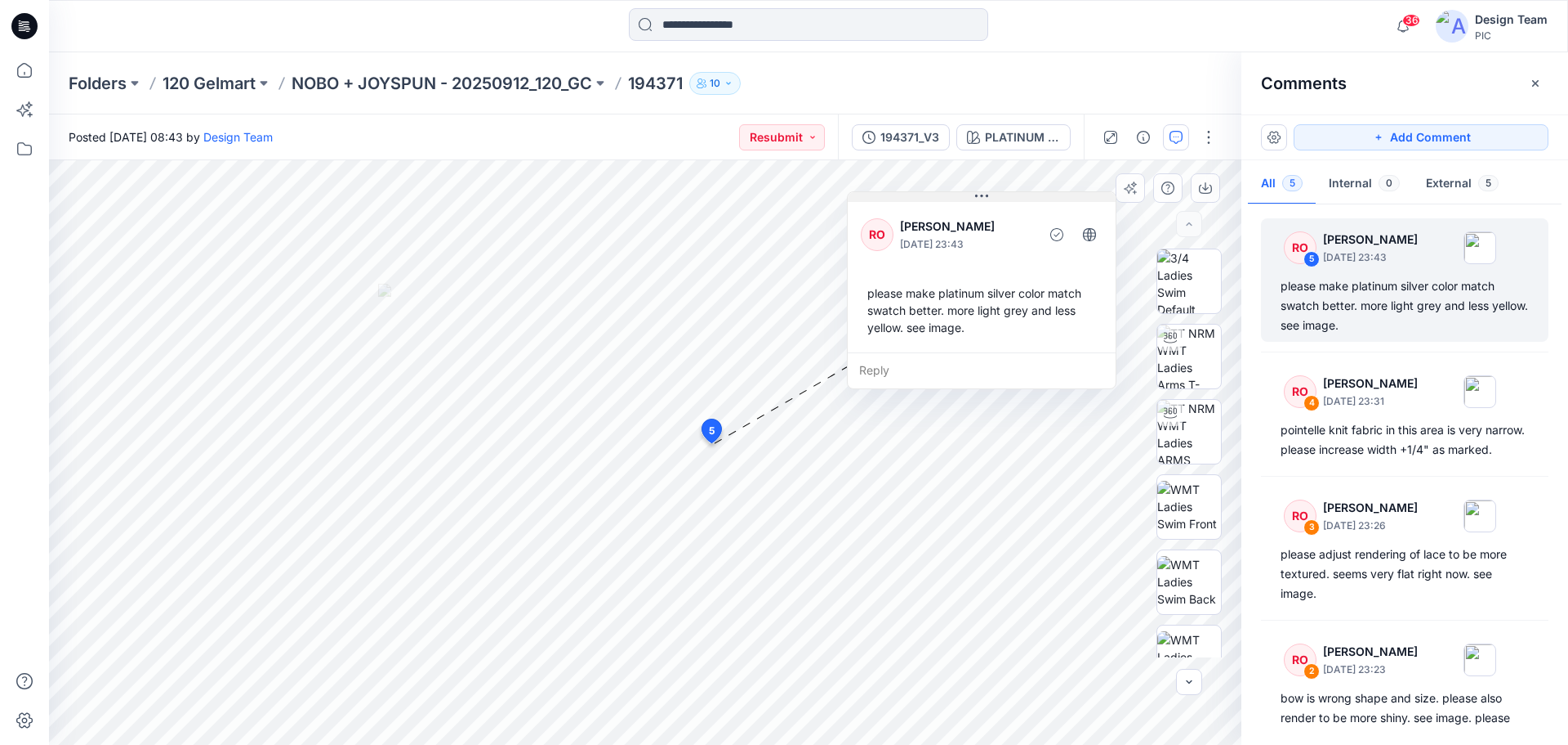
drag, startPoint x: 703, startPoint y: 289, endPoint x: 905, endPoint y: 198, distance: 221.6
click at [905, 198] on button at bounding box center [982, 197] width 268 height 10
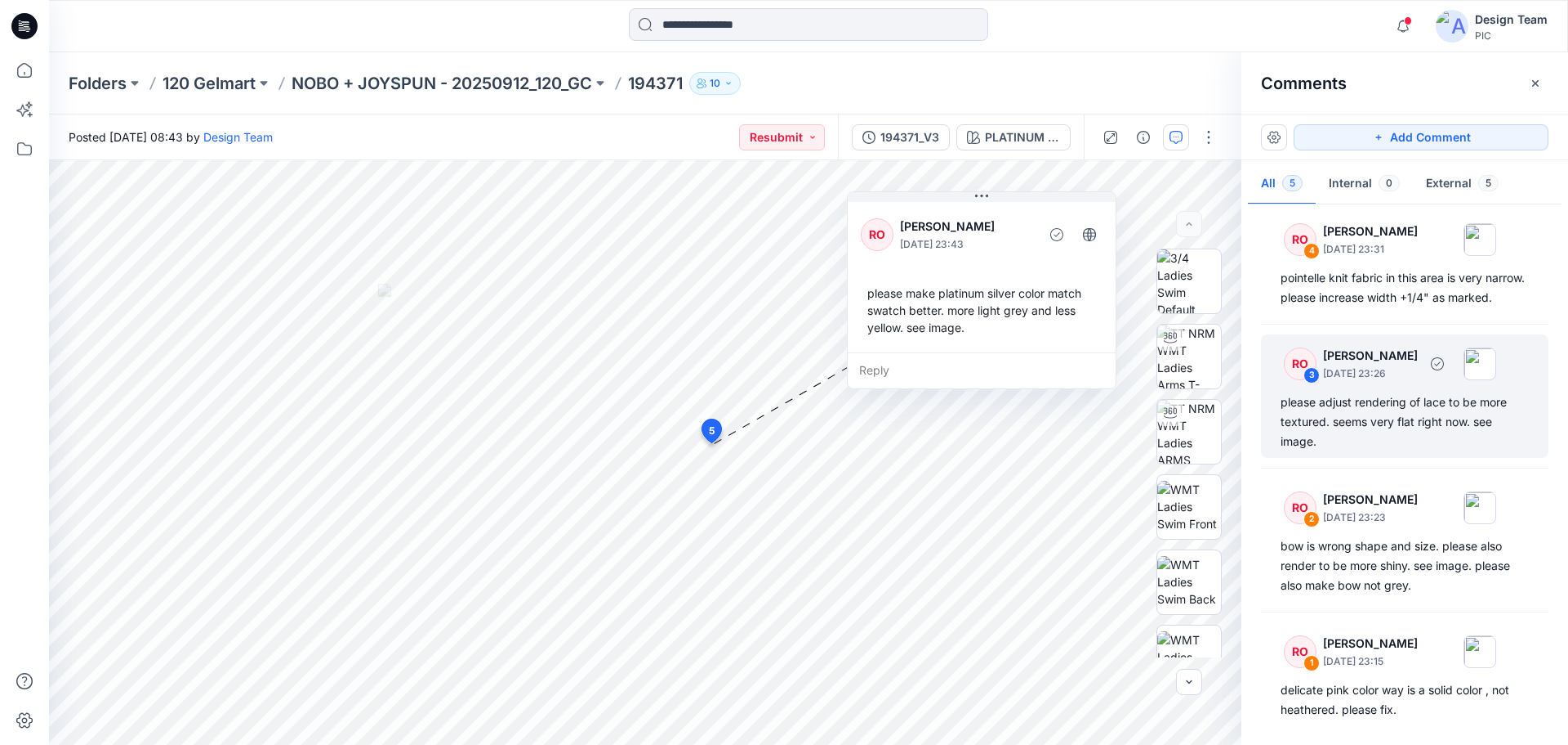
scroll to position [175, 0]
click at [1419, 414] on div "please adjust rendering of lace to be more textured. seems very flat right now.…" at bounding box center [1405, 418] width 248 height 58
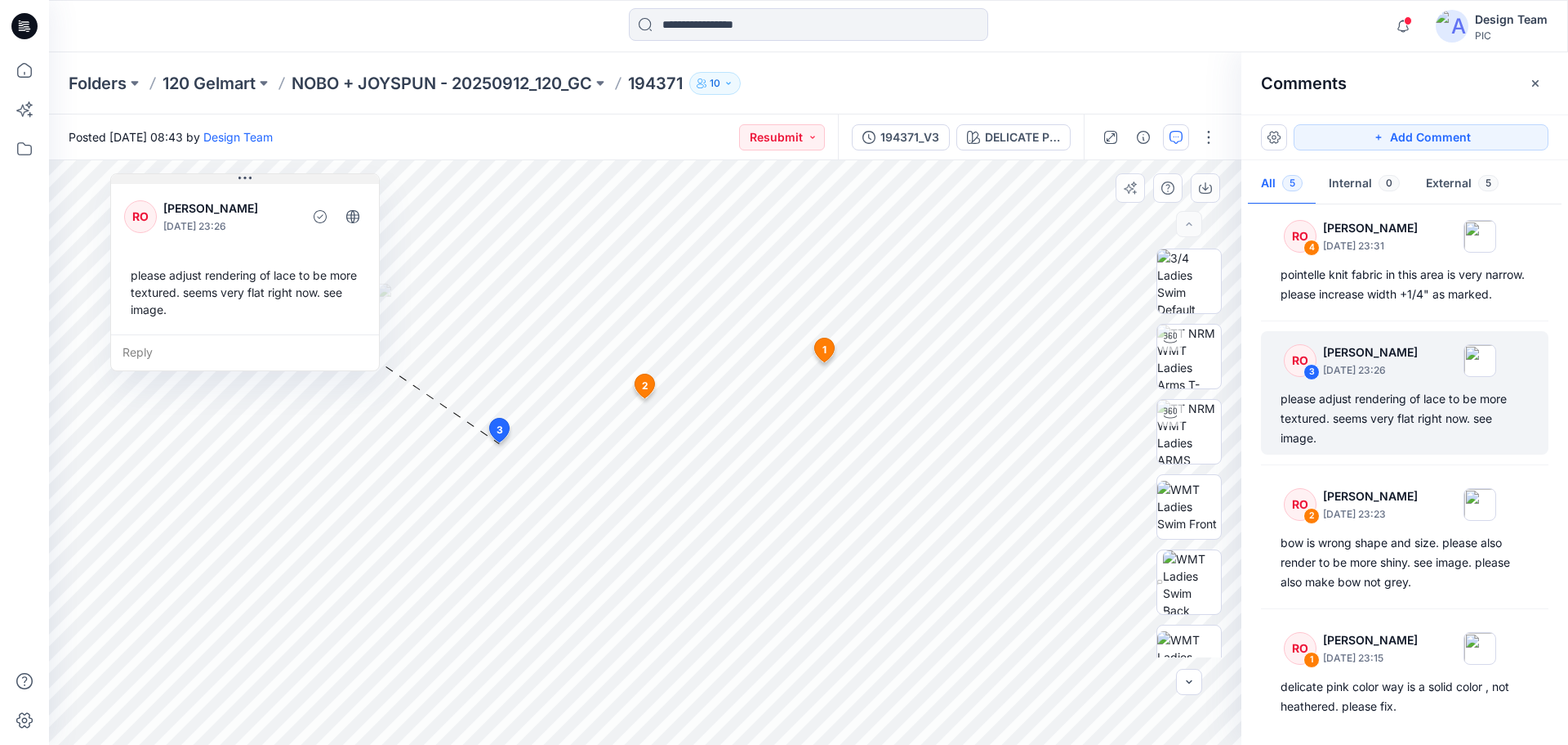
drag, startPoint x: 467, startPoint y: 240, endPoint x: 313, endPoint y: 179, distance: 165.6
click at [313, 179] on button at bounding box center [244, 179] width 268 height 10
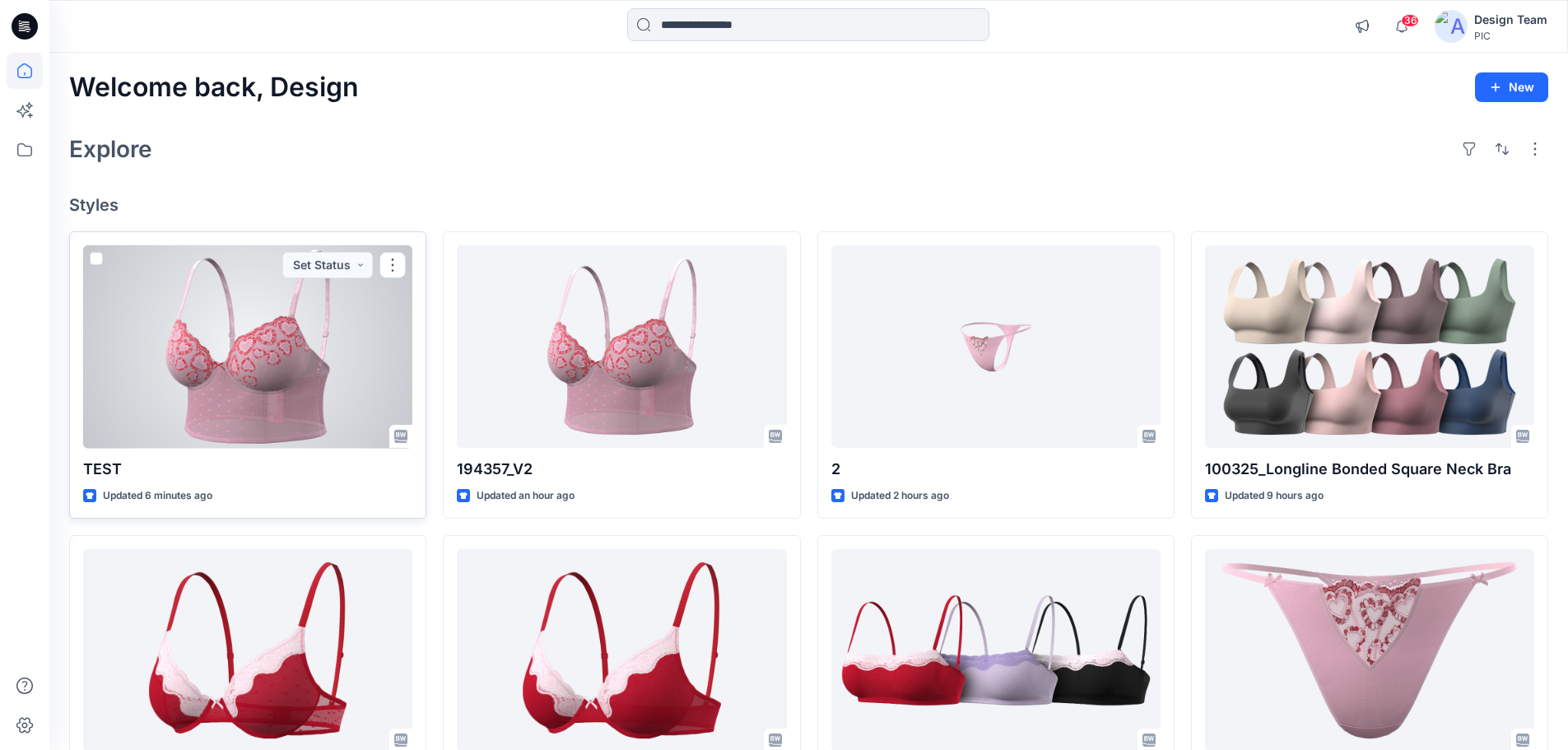
click at [314, 391] on div at bounding box center [247, 347] width 329 height 203
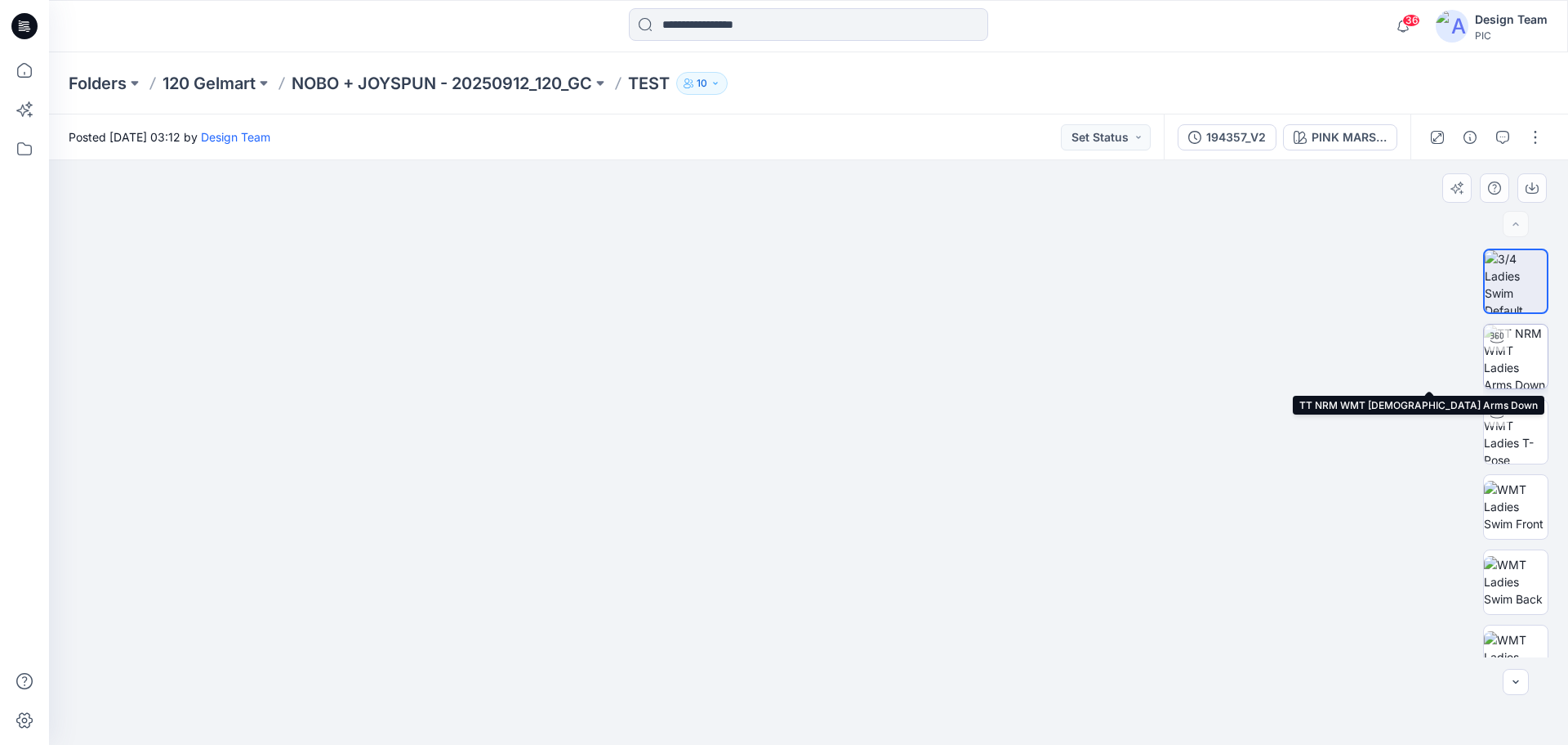
click at [1537, 361] on img at bounding box center [1516, 356] width 64 height 64
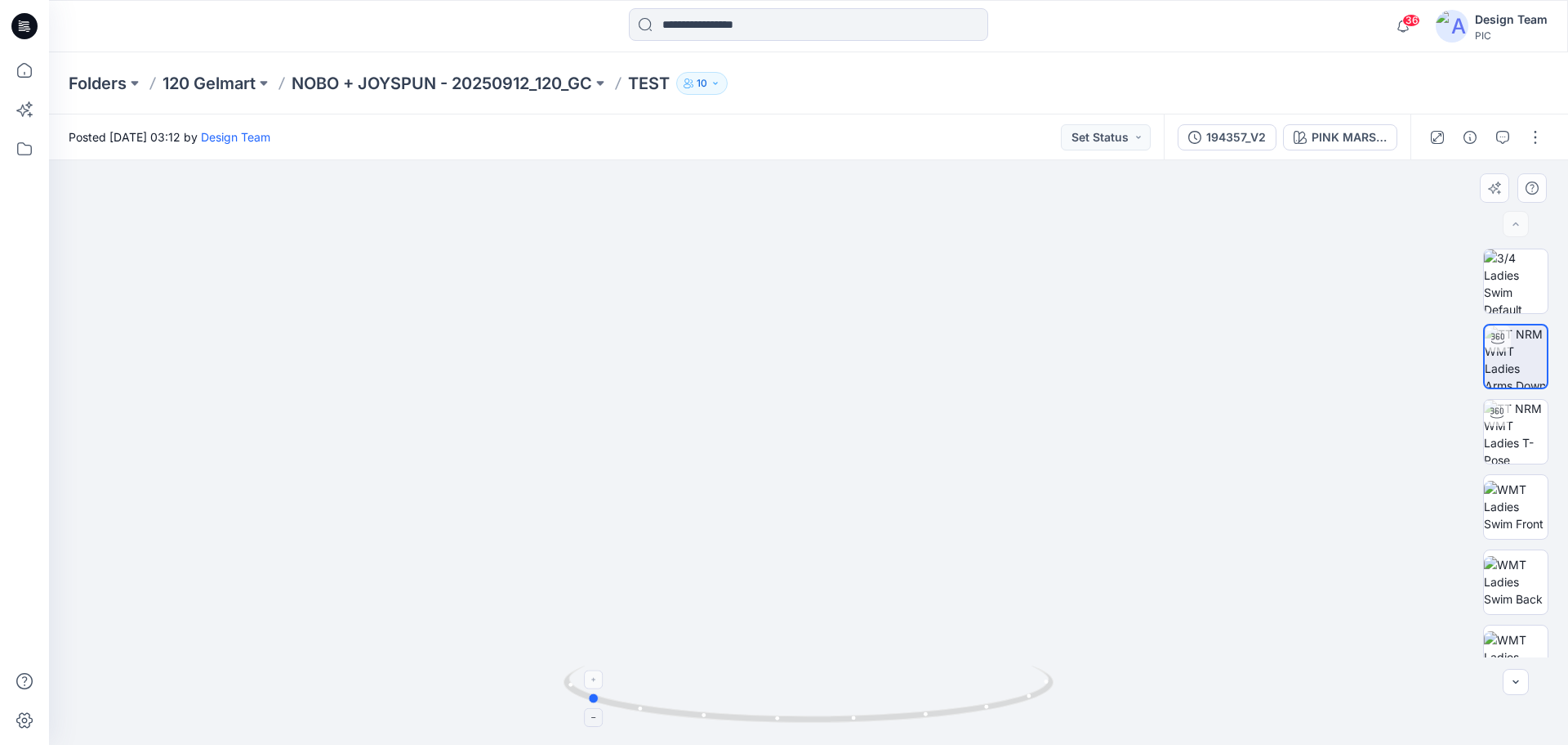
drag, startPoint x: 997, startPoint y: 704, endPoint x: 775, endPoint y: 679, distance: 223.4
click at [775, 679] on icon at bounding box center [811, 695] width 494 height 61
drag, startPoint x: 734, startPoint y: 724, endPoint x: 1101, endPoint y: 683, distance: 369.3
click at [1101, 683] on div at bounding box center [808, 453] width 1519 height 585
click at [360, 83] on p "NOBO + JOYSPUN - 20250912_120_GC" at bounding box center [442, 83] width 301 height 23
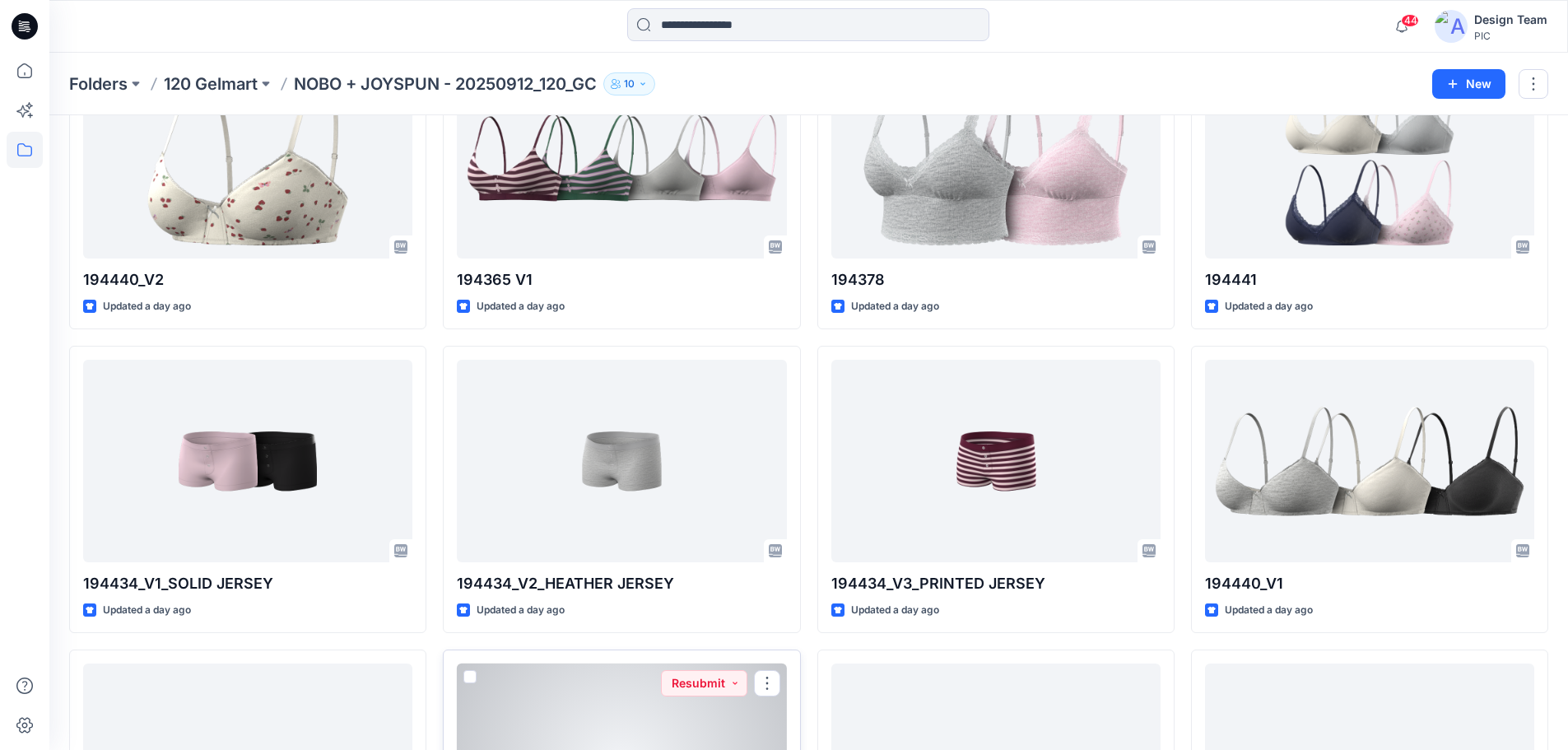
scroll to position [2244, 0]
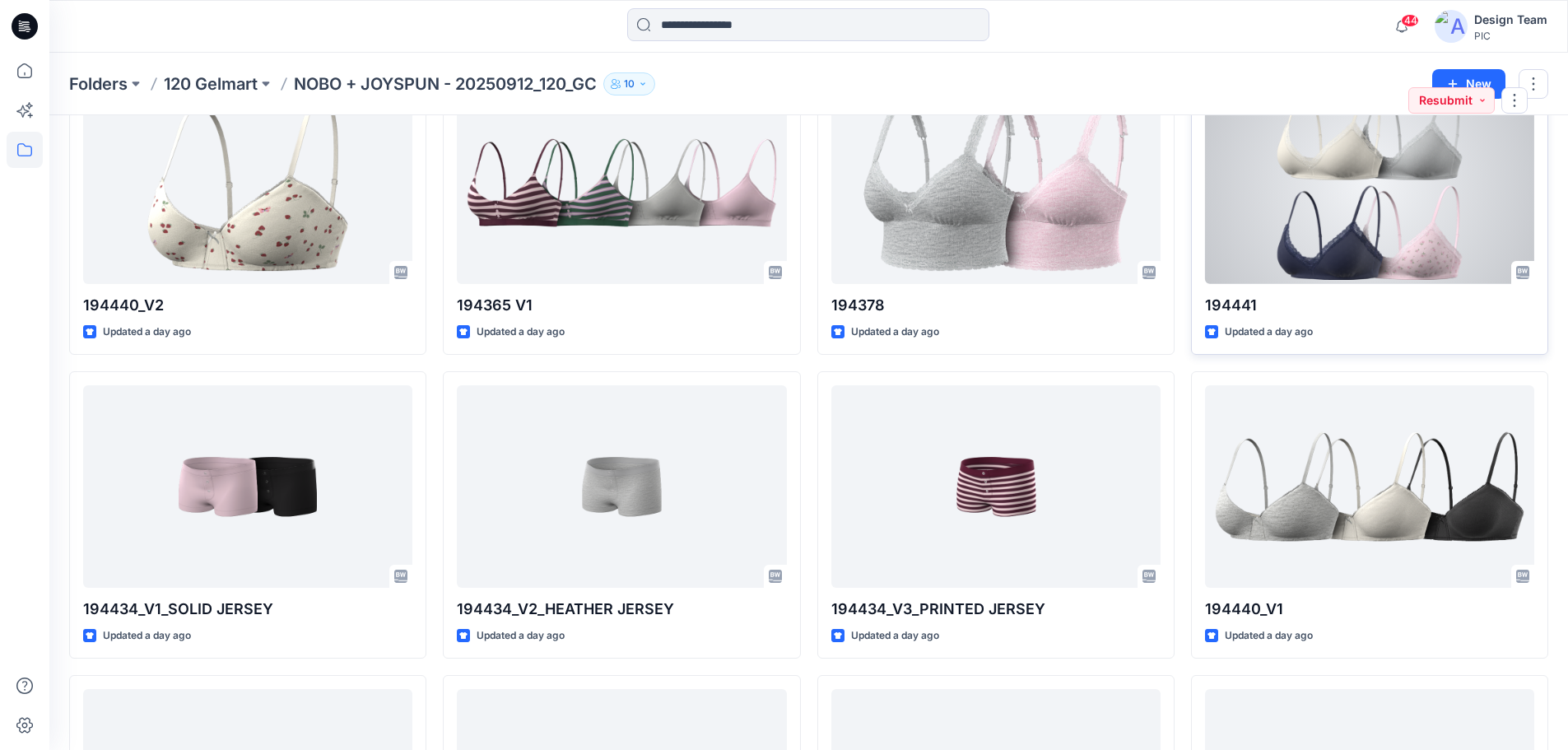
click at [1311, 232] on div at bounding box center [1369, 182] width 329 height 203
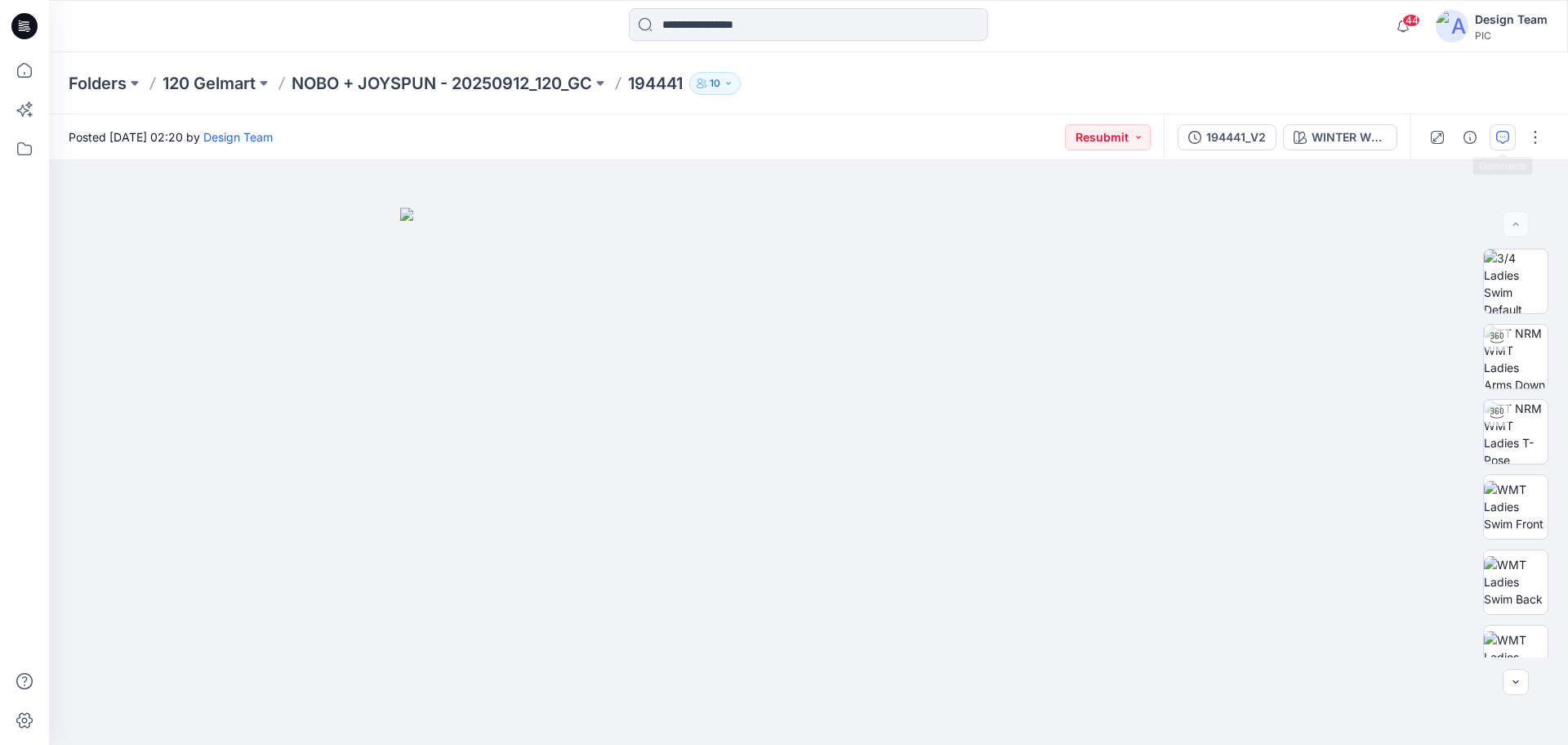
drag, startPoint x: 1302, startPoint y: 230, endPoint x: 1505, endPoint y: 134, distance: 224.6
click at [1505, 134] on icon "button" at bounding box center [1502, 137] width 13 height 13
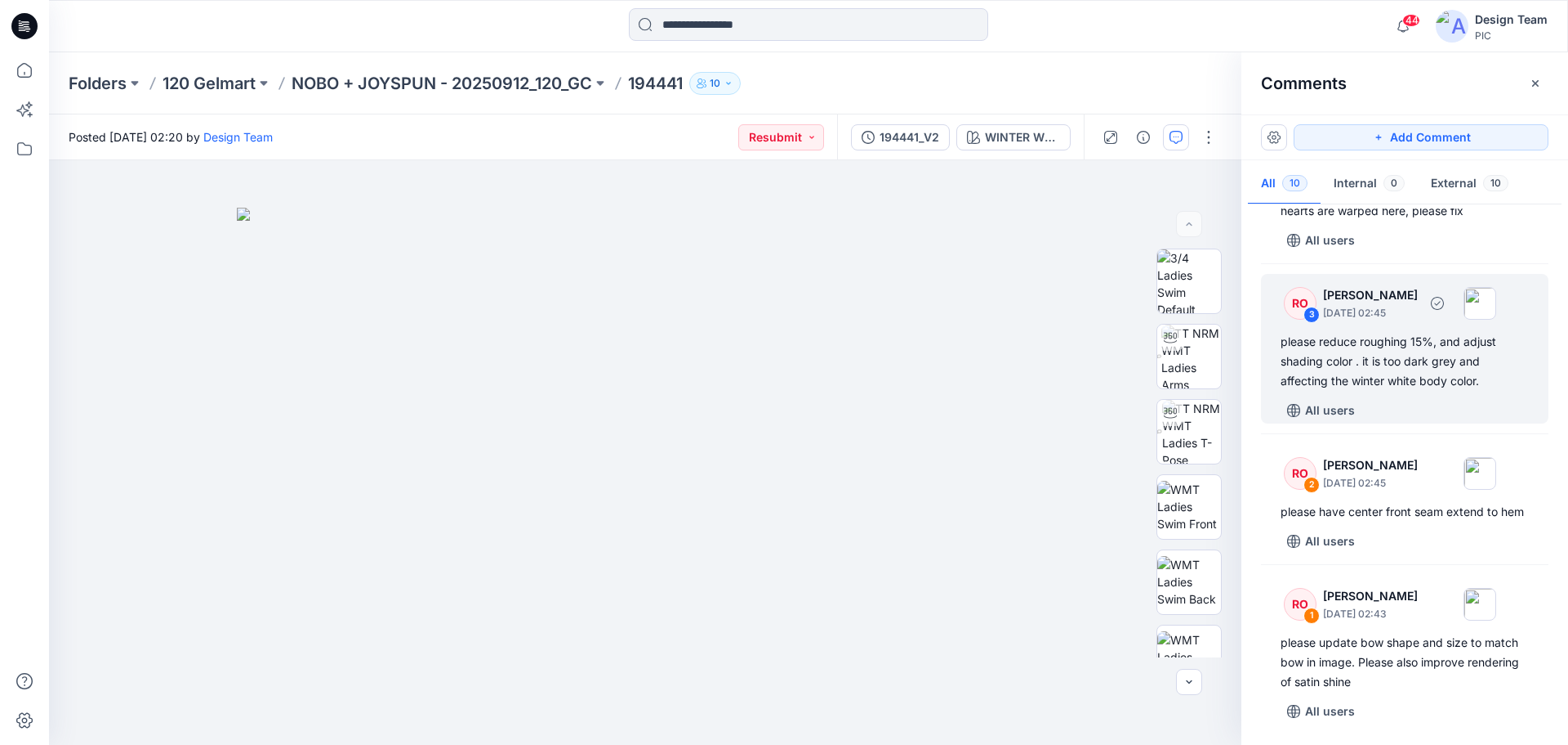
scroll to position [979, 0]
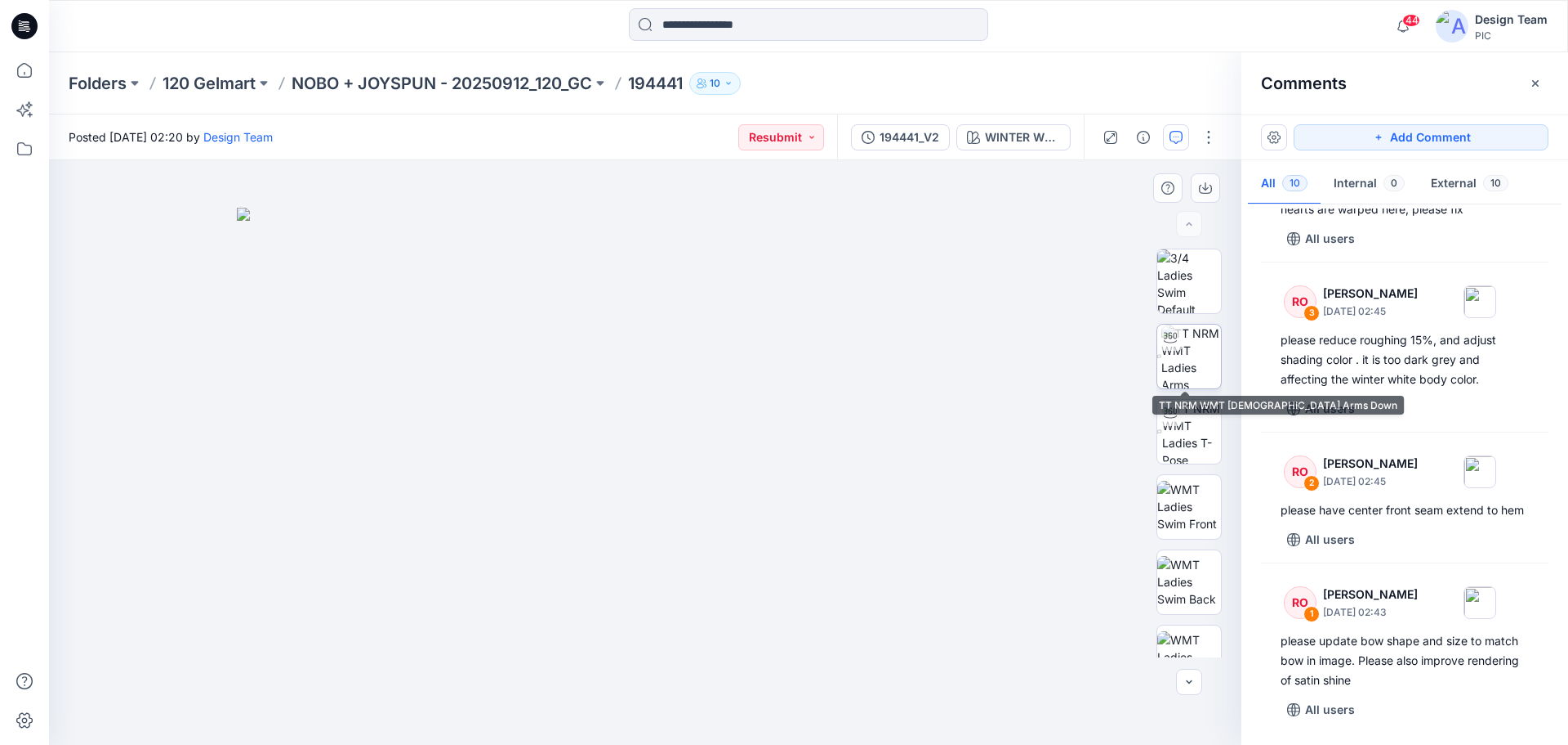
click at [1201, 359] on img at bounding box center [1191, 356] width 59 height 64
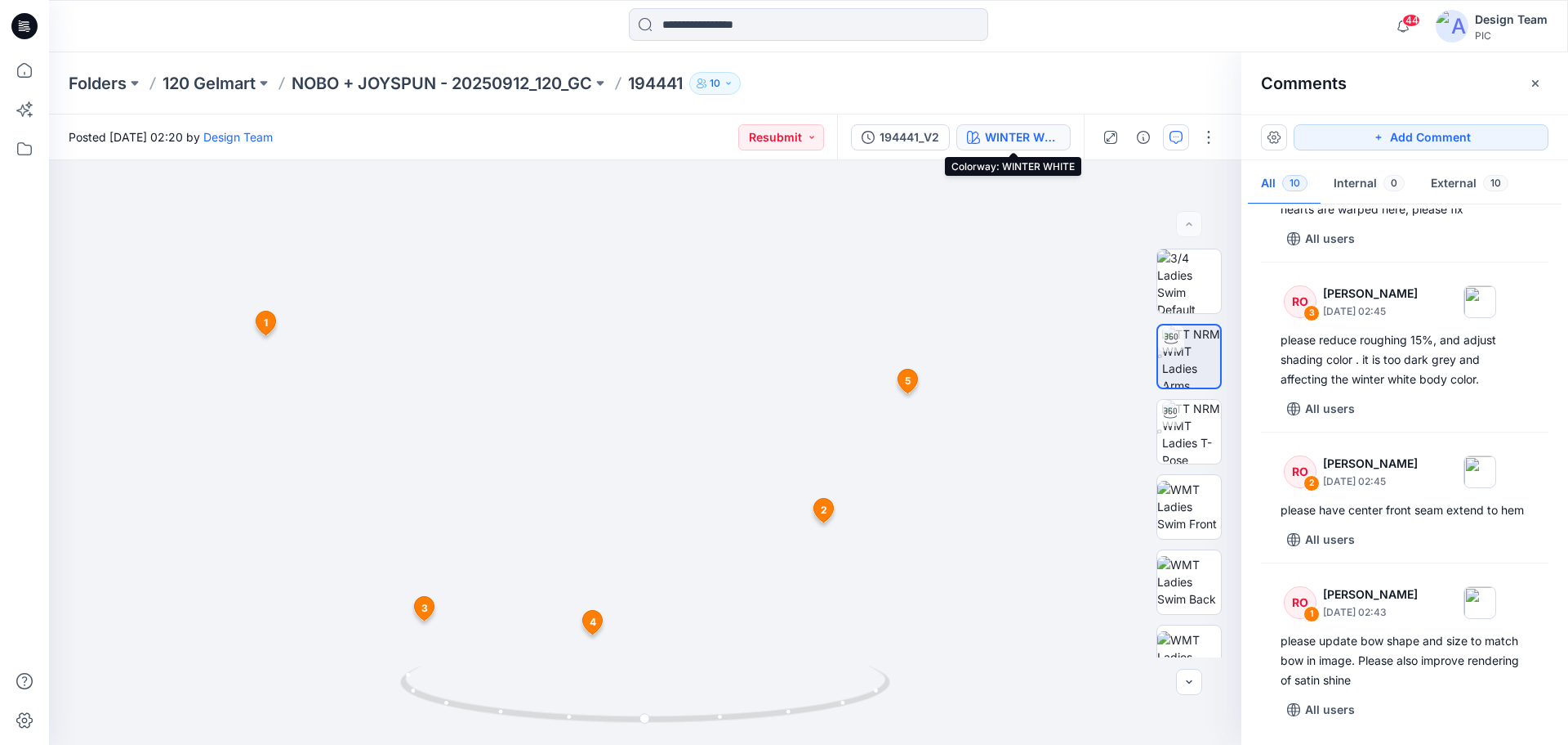
click at [1031, 133] on div "WINTER WHITE" at bounding box center [1023, 137] width 75 height 18
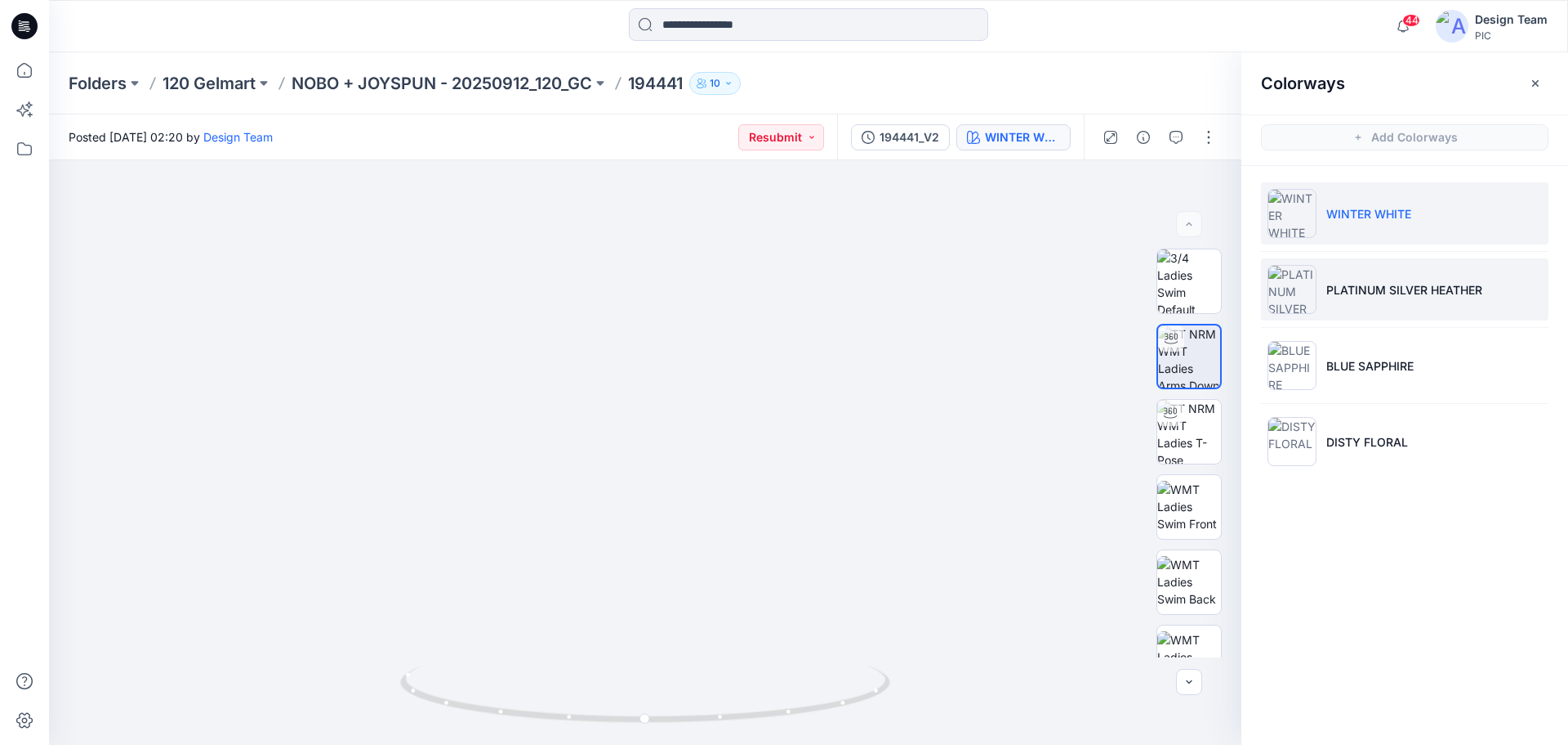
click at [1379, 292] on p "PLATINUM SILVER HEATHER" at bounding box center [1404, 289] width 156 height 17
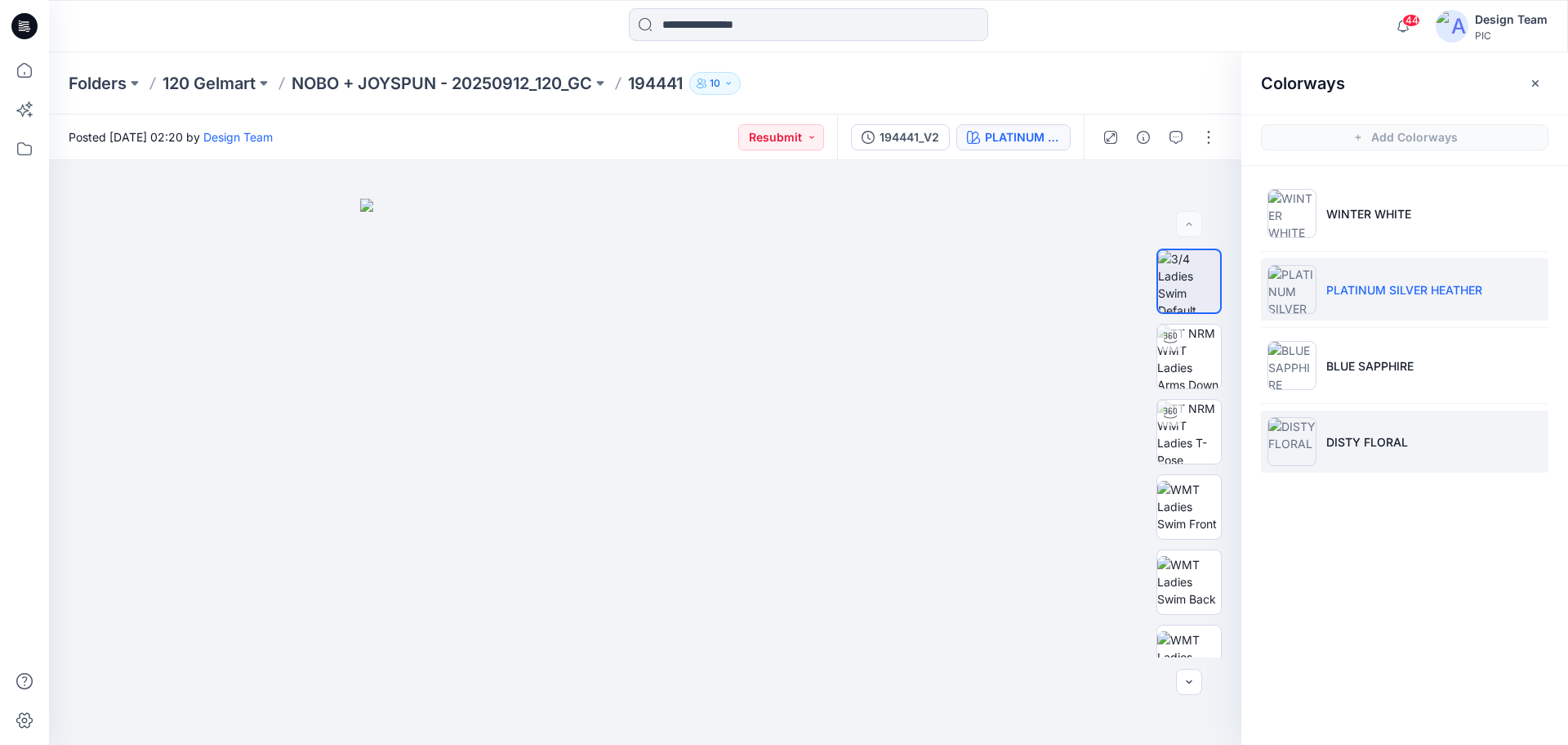
click at [1361, 430] on li "DISTY FLORAL" at bounding box center [1405, 441] width 288 height 62
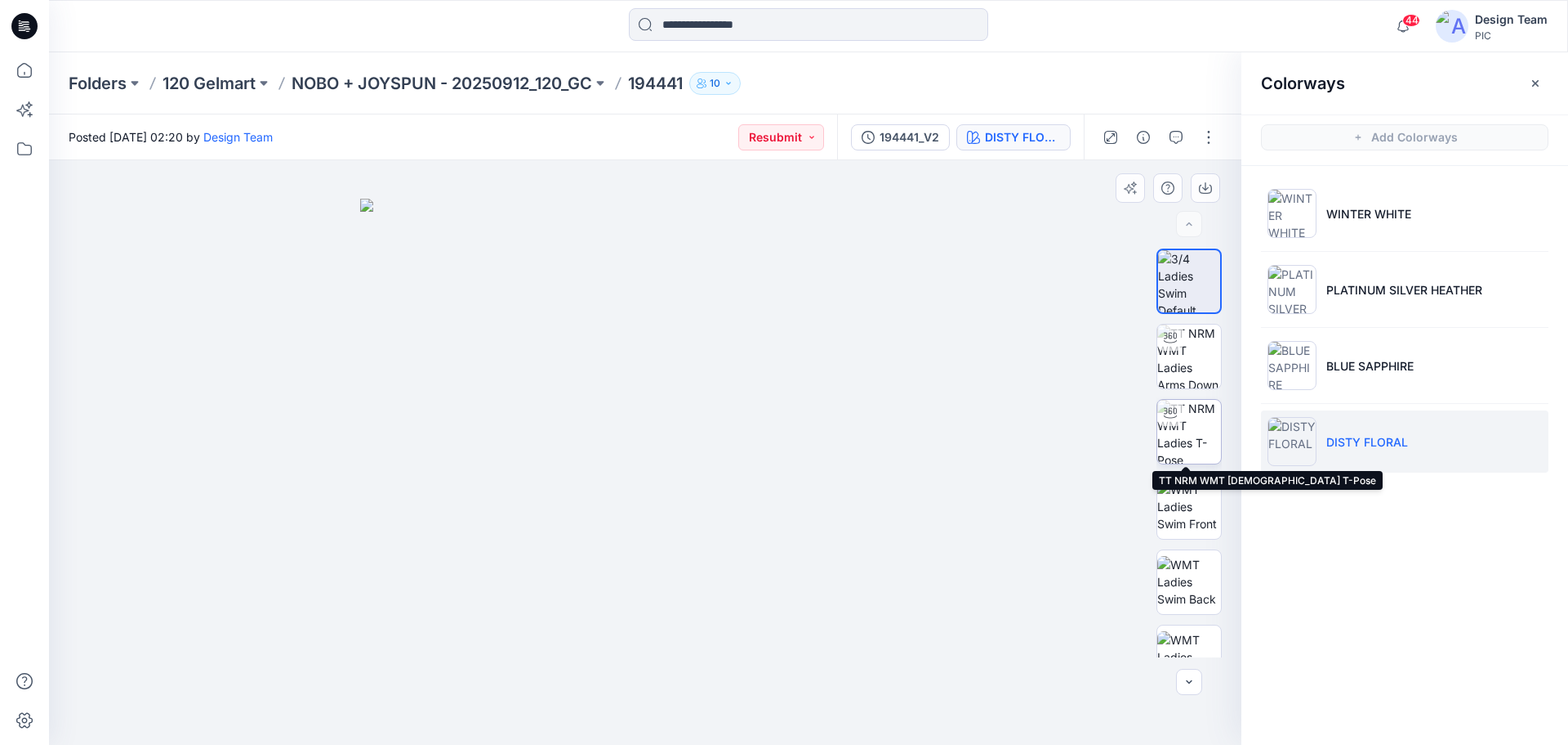
click at [1193, 427] on img at bounding box center [1189, 431] width 64 height 64
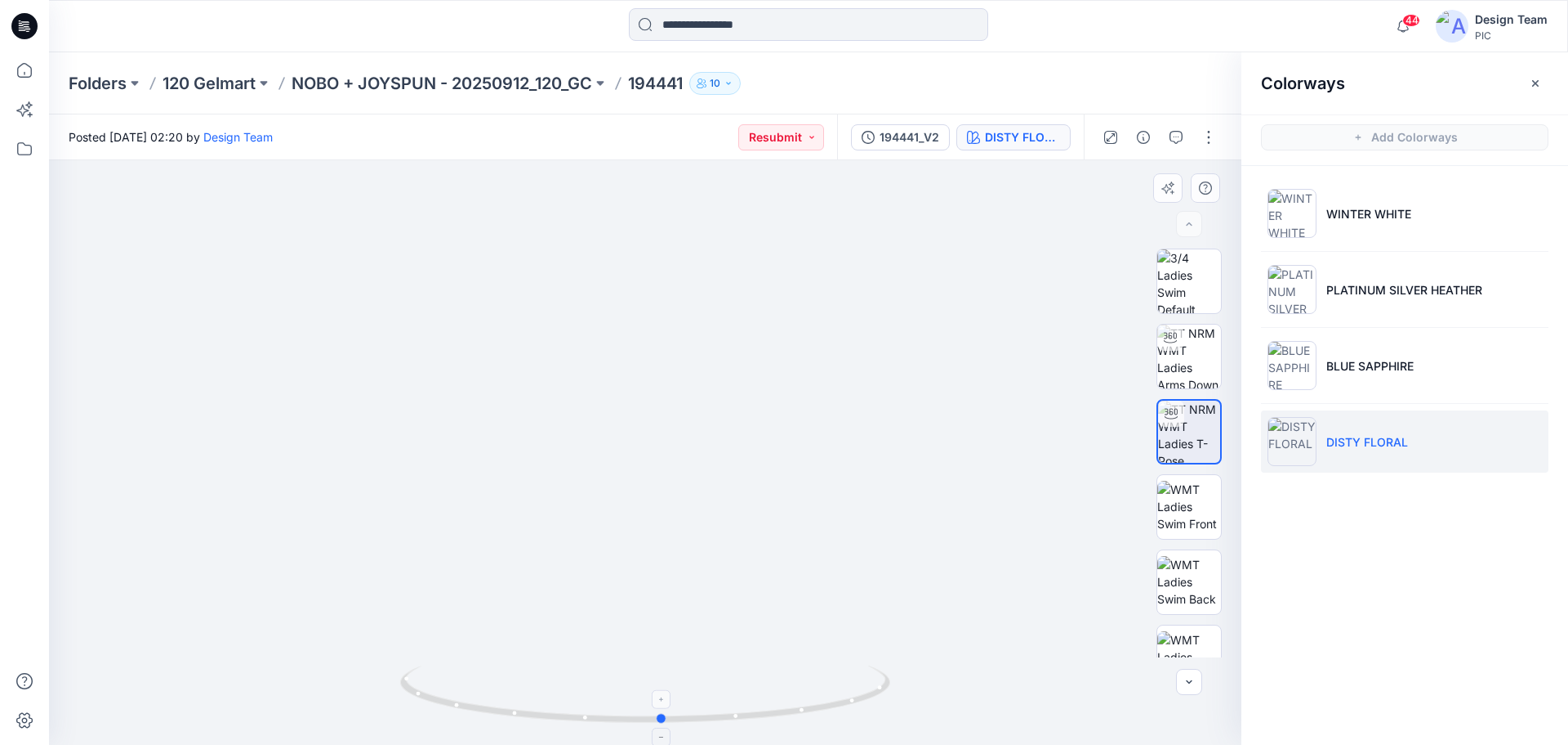
drag, startPoint x: 734, startPoint y: 718, endPoint x: 751, endPoint y: 691, distance: 31.9
click at [751, 691] on icon at bounding box center [647, 695] width 494 height 61
click at [895, 140] on div "194441_V2" at bounding box center [909, 137] width 59 height 18
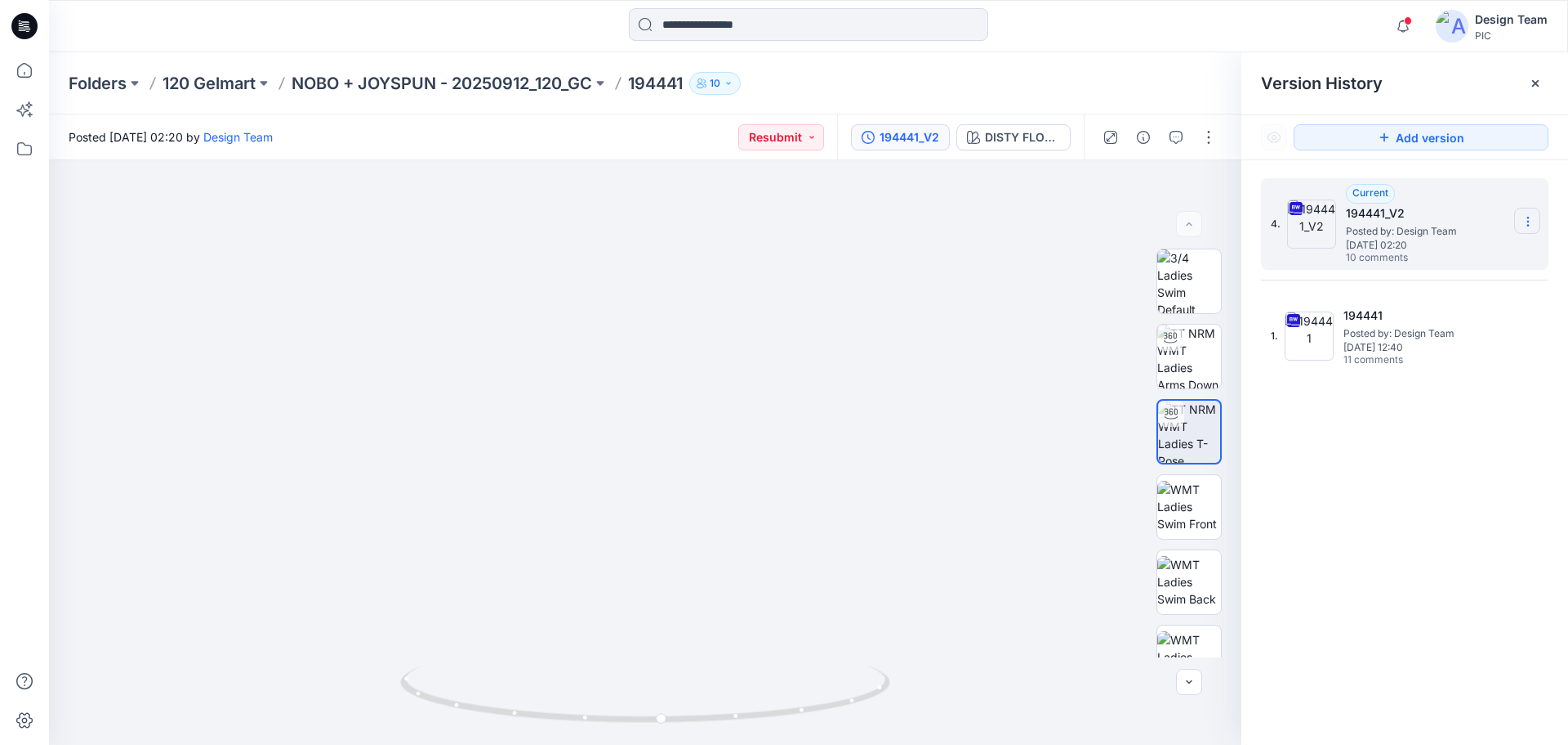
click at [1530, 214] on section at bounding box center [1528, 221] width 27 height 27
click at [1413, 253] on span "Download Source BW File" at bounding box center [1446, 253] width 137 height 19
click at [697, 31] on input at bounding box center [808, 24] width 359 height 33
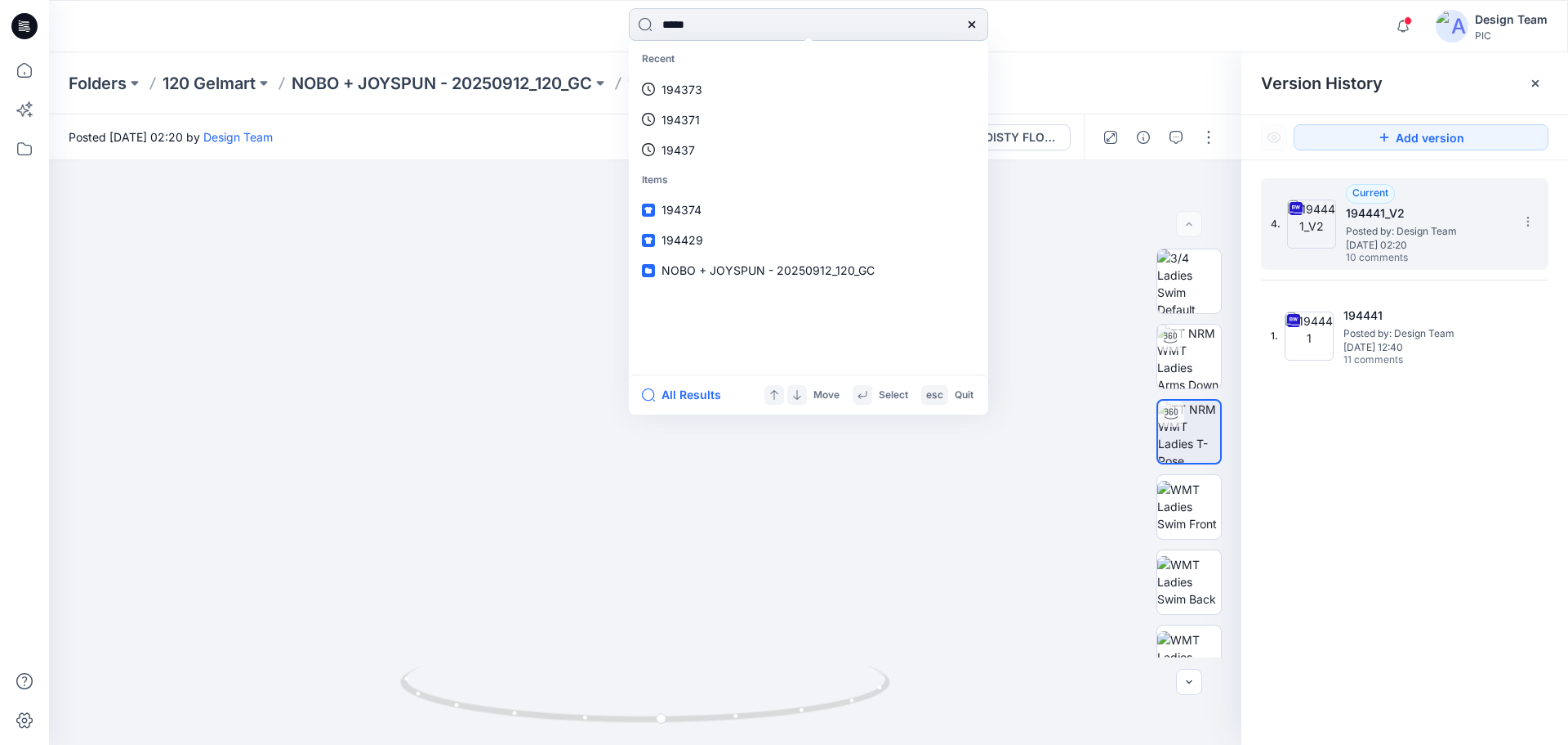
type input "******"
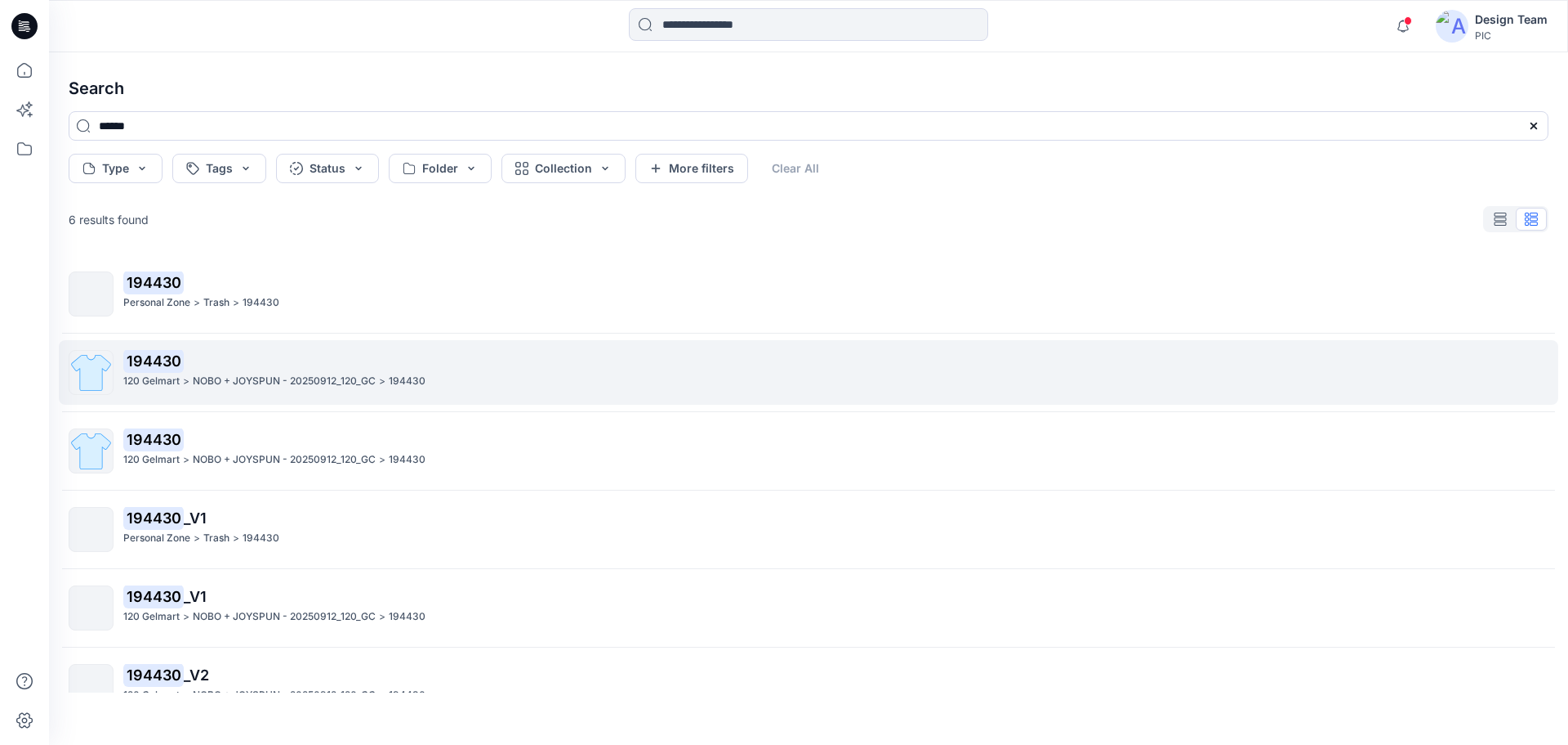
click at [258, 374] on p "NOBO + JOYSPUN - 20250912_120_GC" at bounding box center [284, 381] width 183 height 17
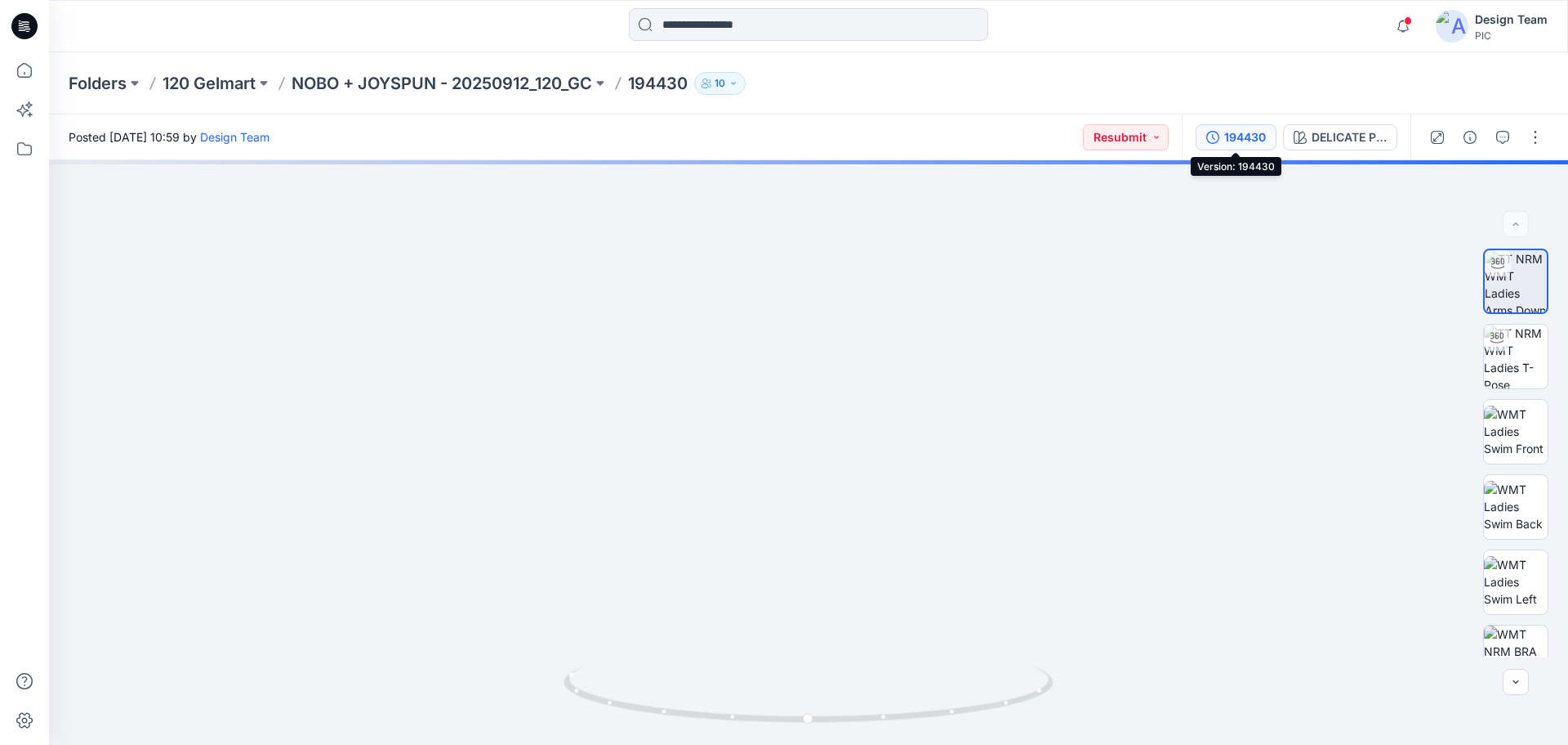
click at [1236, 138] on div "194430" at bounding box center [1245, 137] width 42 height 18
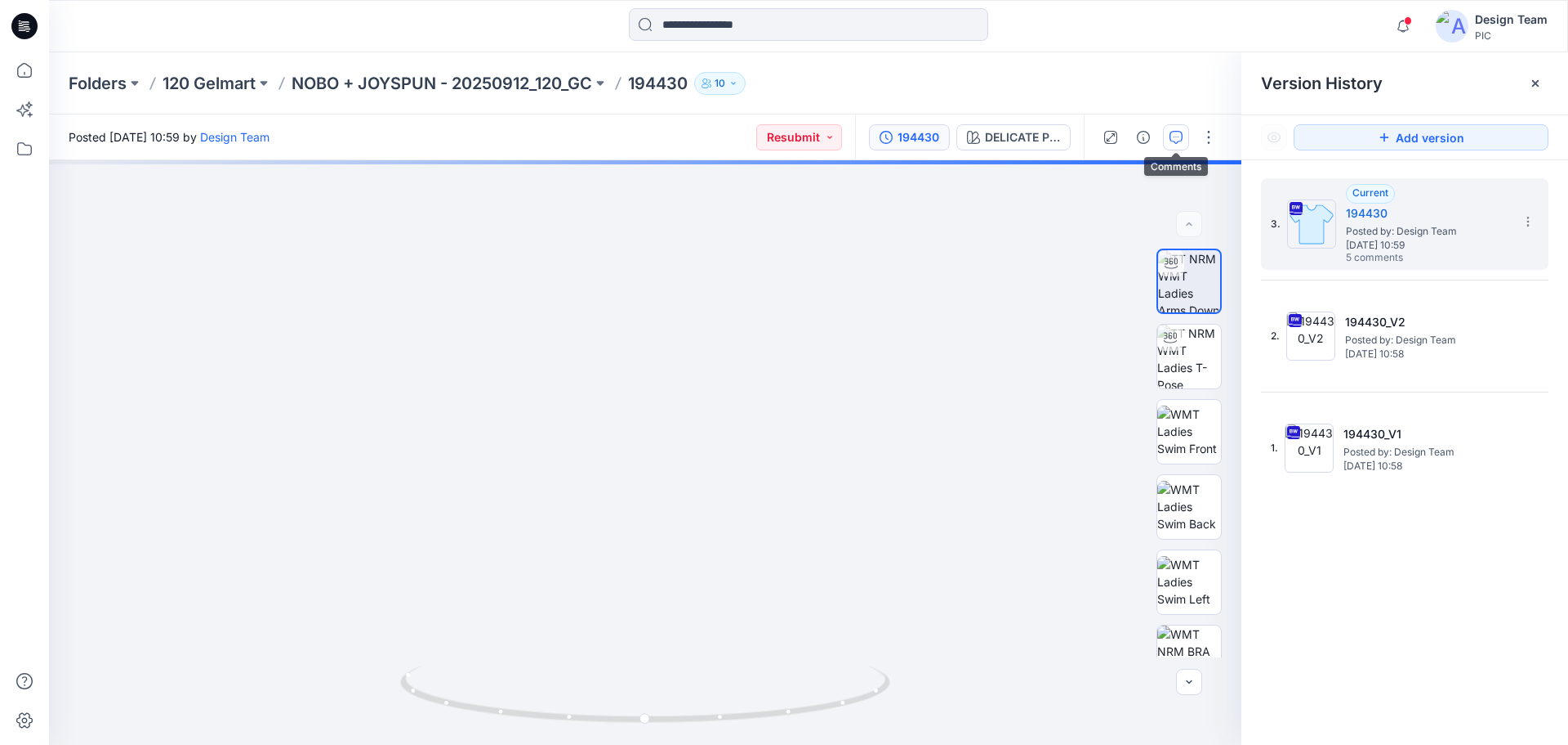
click at [1179, 132] on icon "button" at bounding box center [1176, 137] width 13 height 13
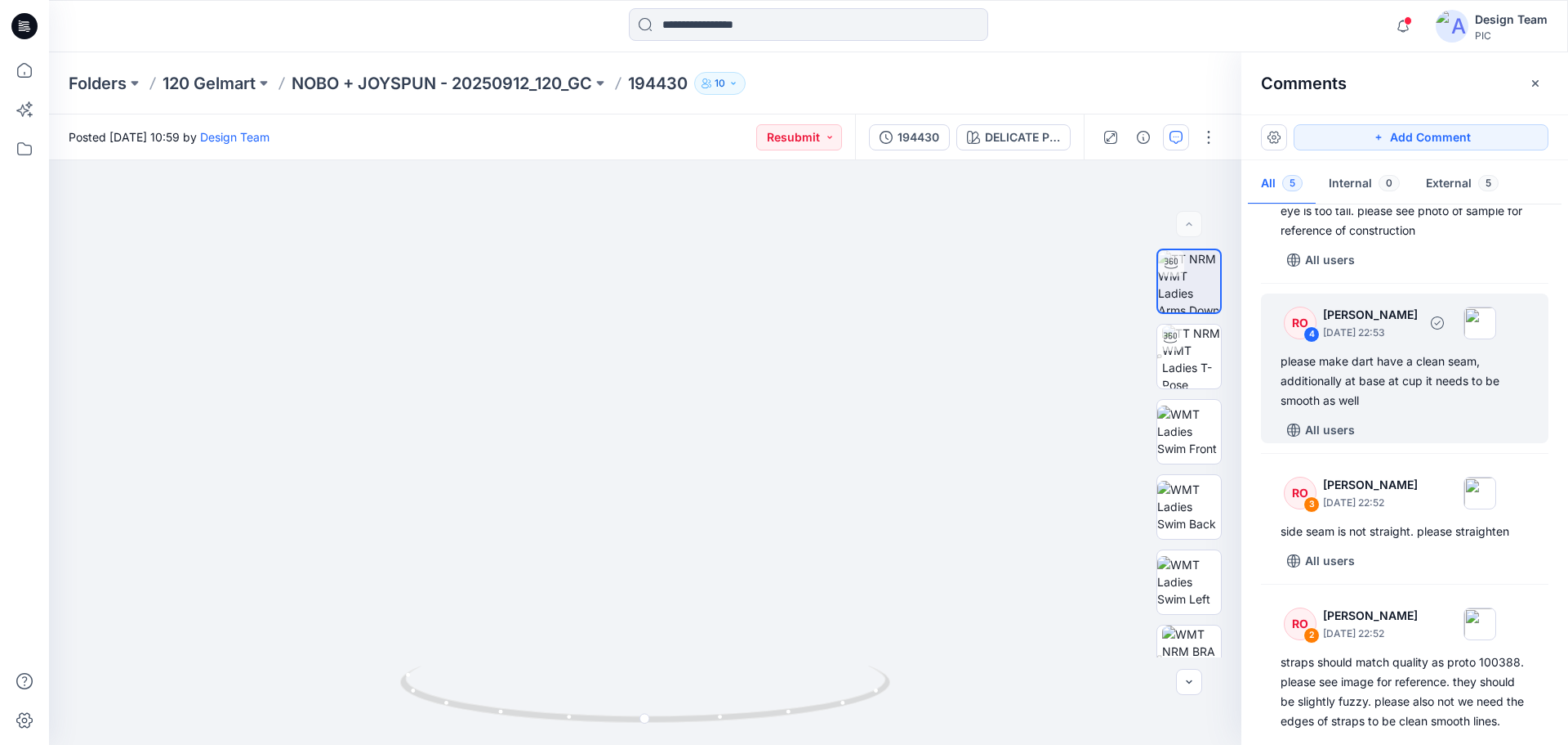
scroll to position [245, 0]
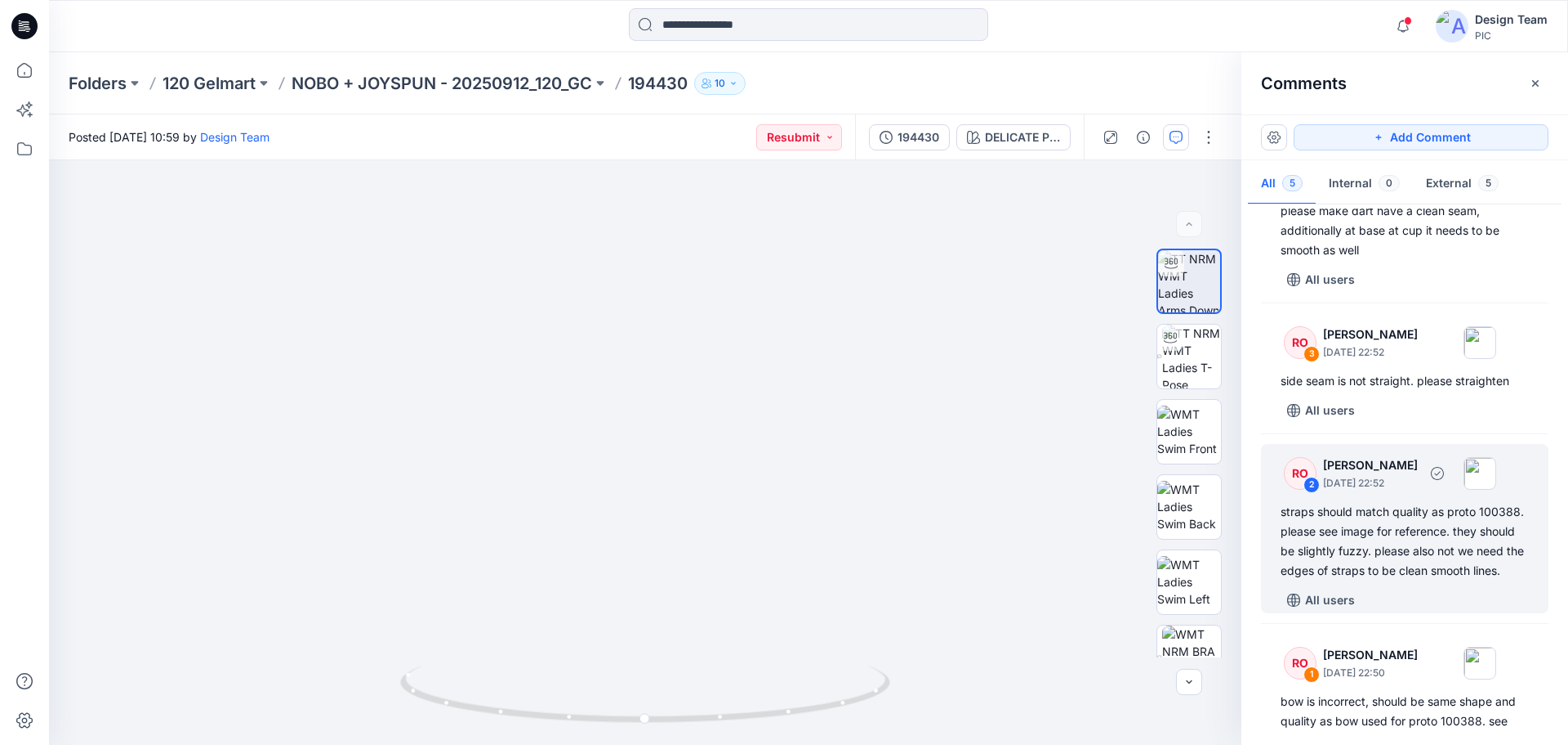
click at [1363, 547] on div "straps should match quality as proto 100388. please see image for reference. th…" at bounding box center [1405, 541] width 248 height 79
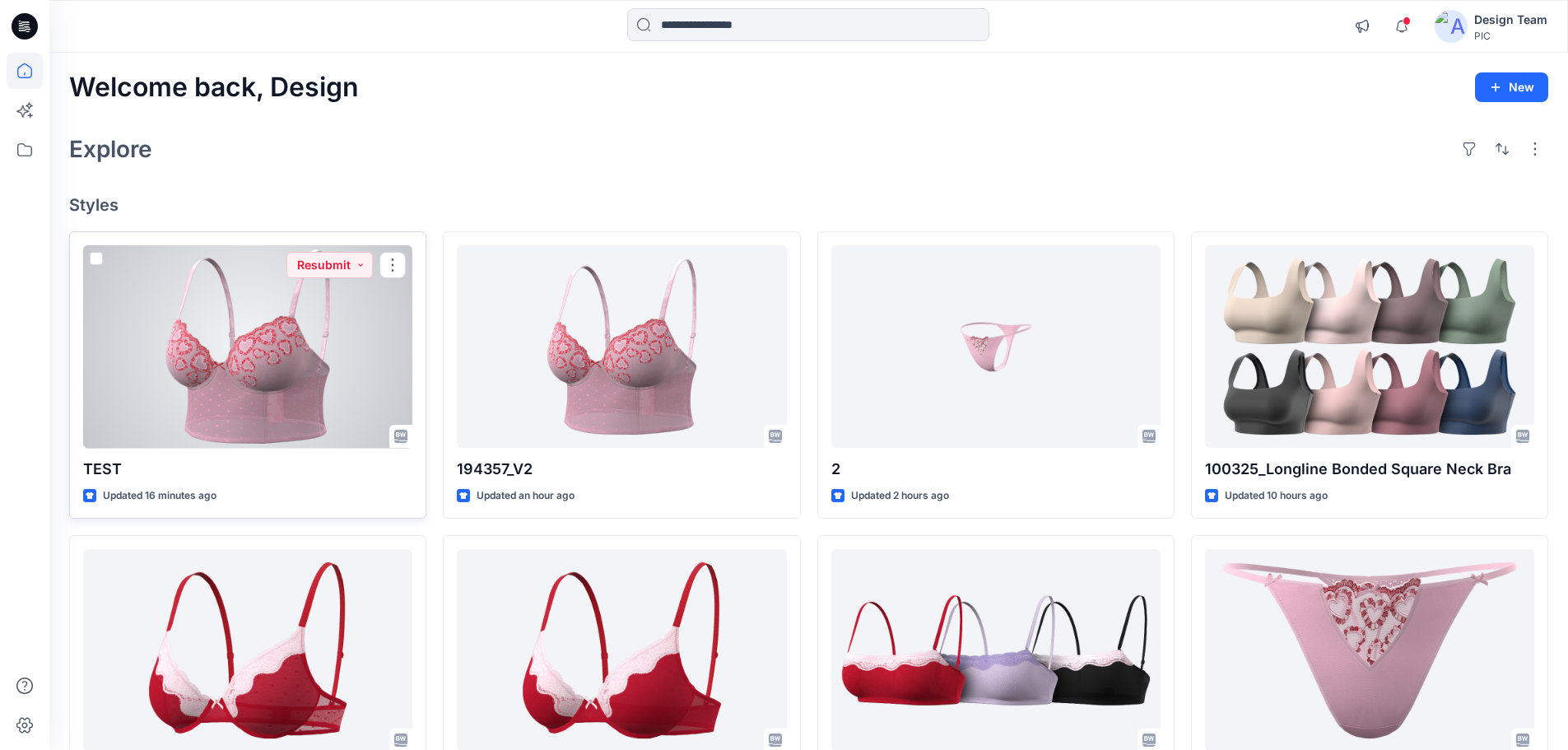
click at [191, 344] on div at bounding box center [247, 347] width 329 height 203
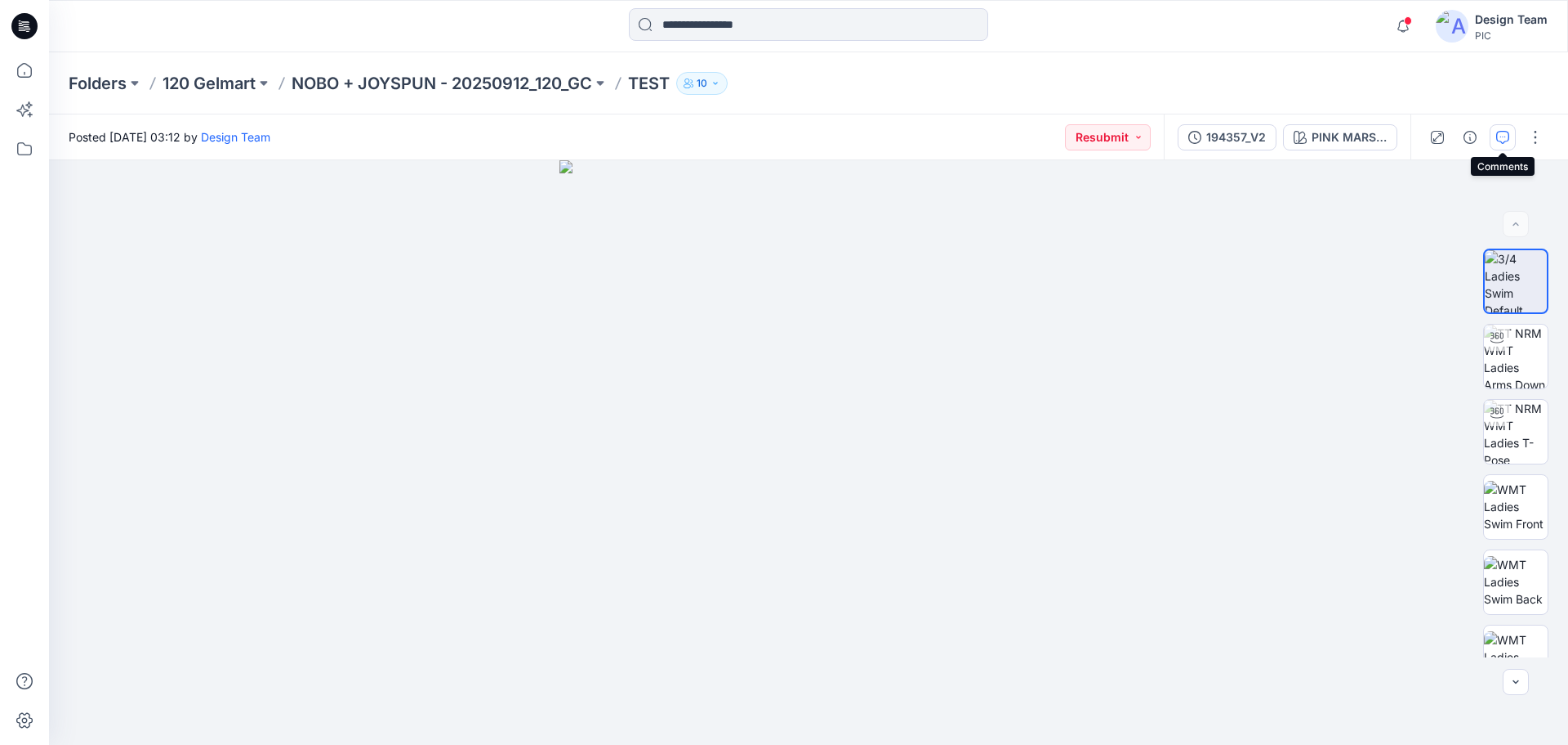
click at [1510, 136] on button "button" at bounding box center [1503, 137] width 27 height 27
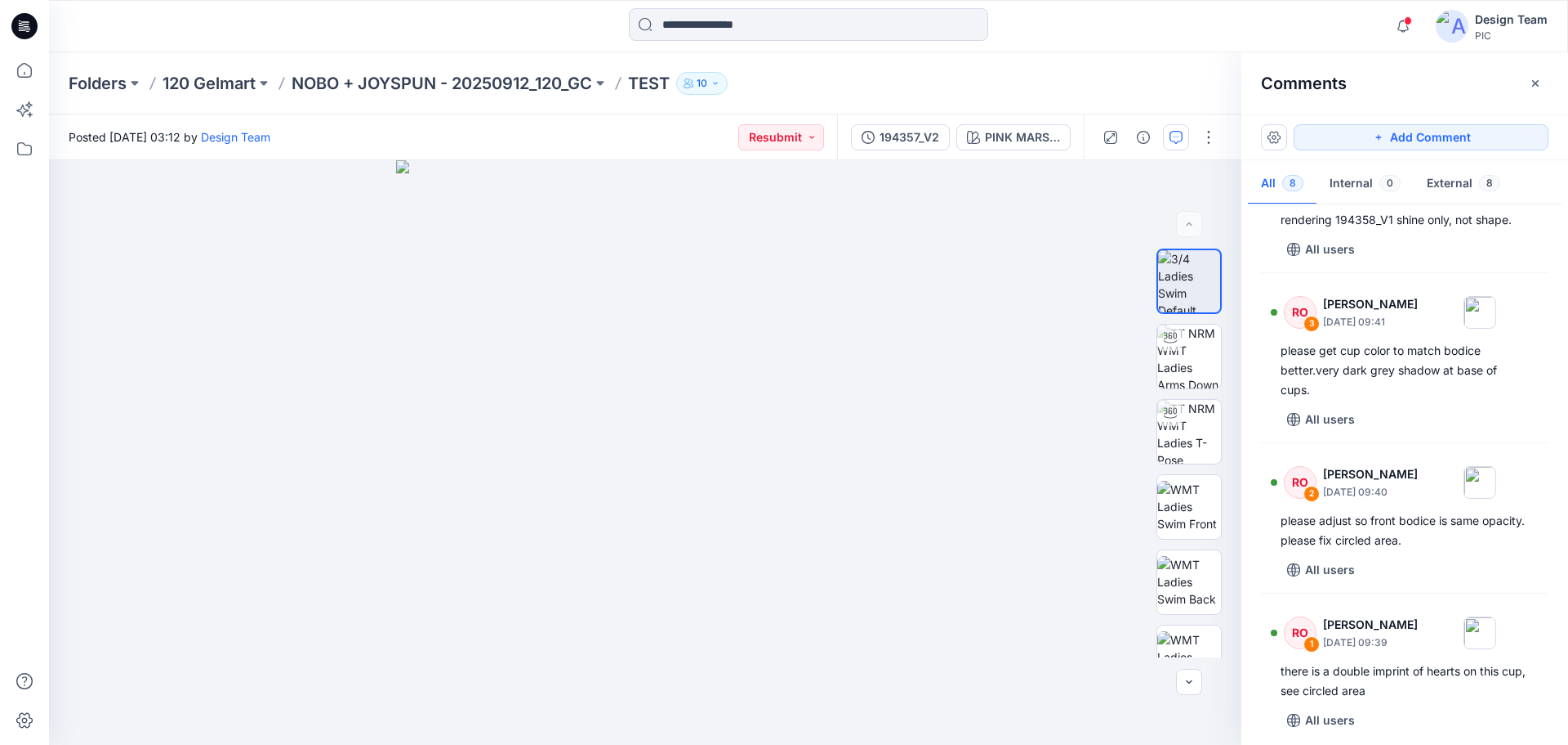
scroll to position [718, 0]
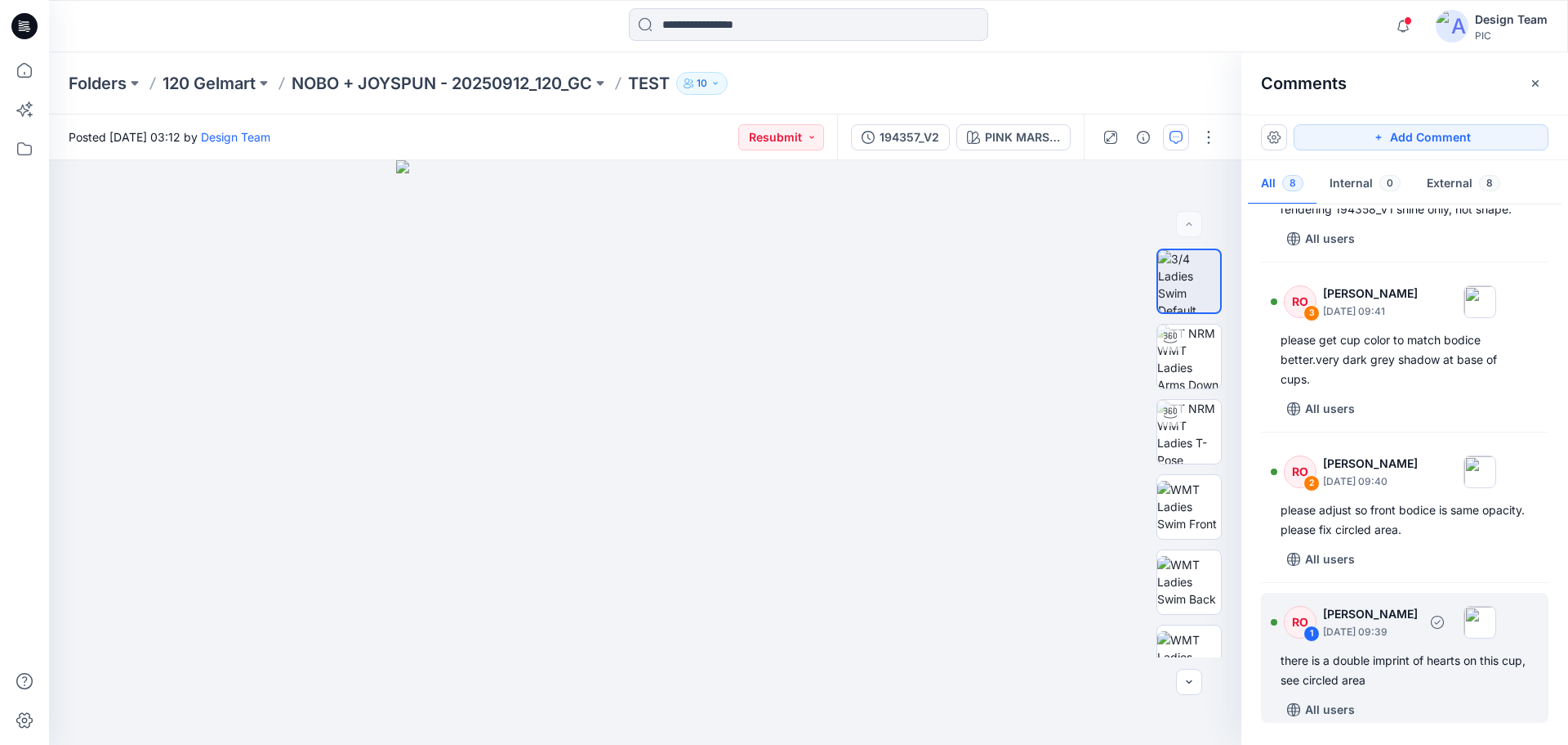
click at [1417, 656] on div "there is a double imprint of hearts on this cup, see circled area" at bounding box center [1405, 670] width 248 height 39
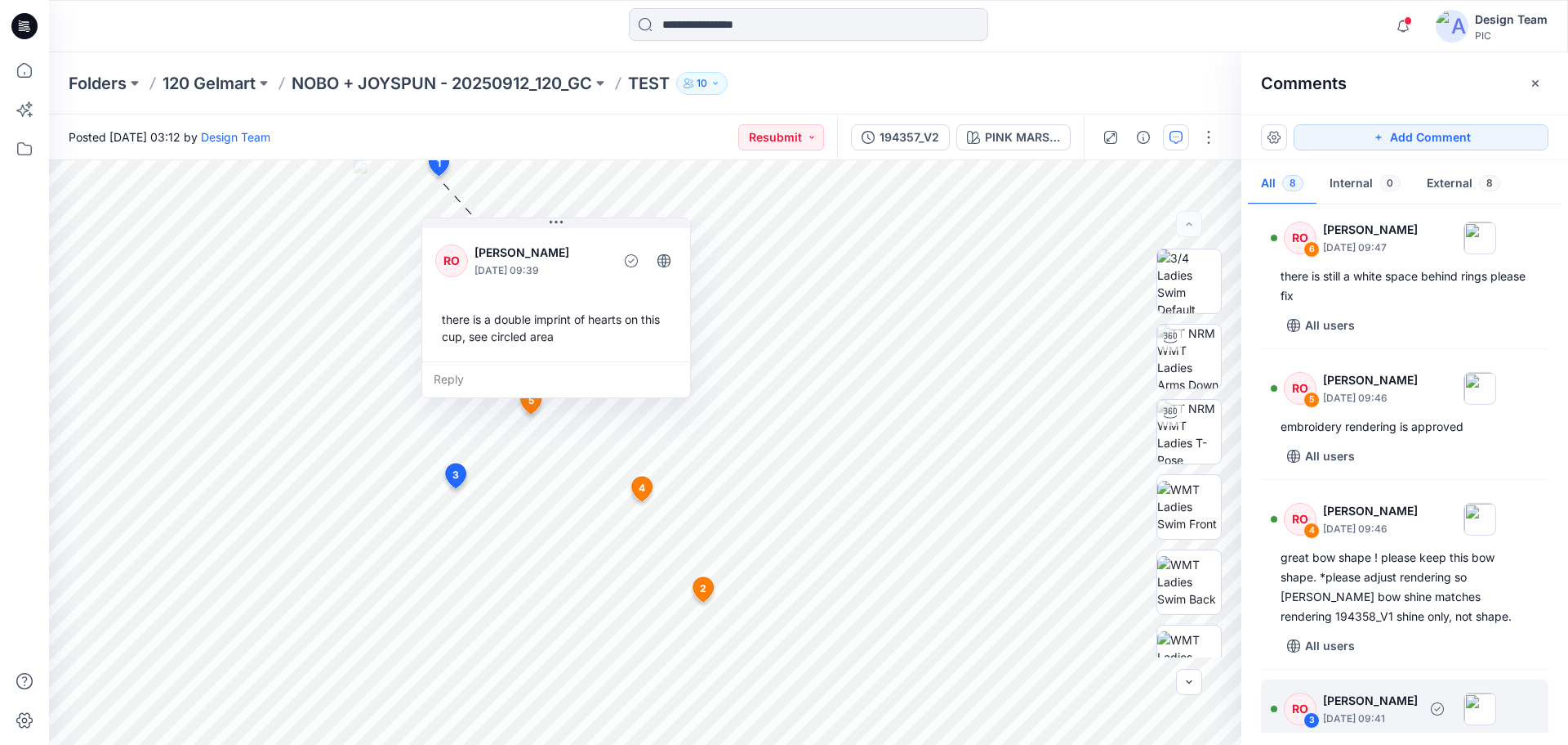
scroll to position [309, 0]
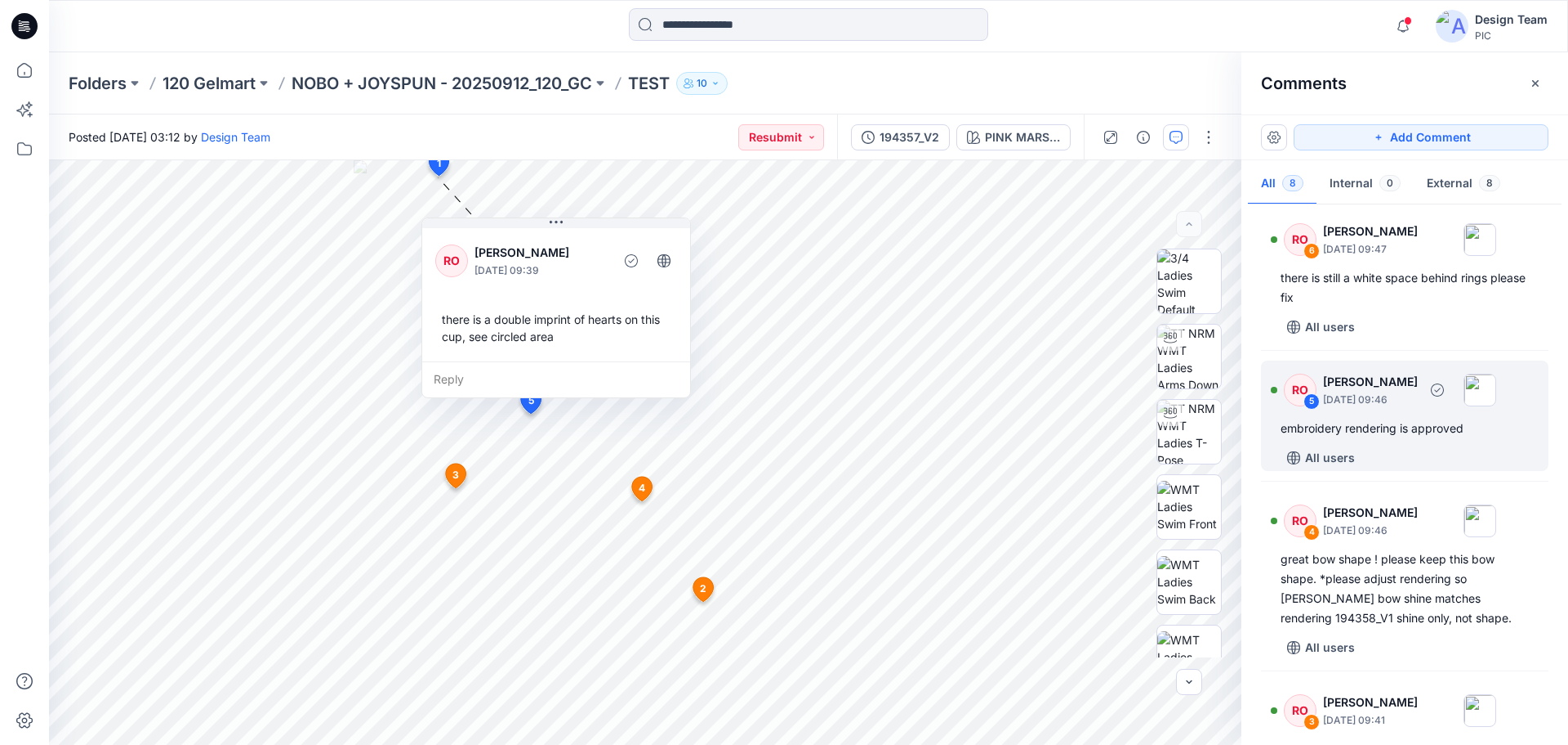
click at [1402, 438] on div "RO 5 Raquel Ortiz October 11, 2025 09:46 embroidery rendering is approved All u…" at bounding box center [1405, 415] width 288 height 111
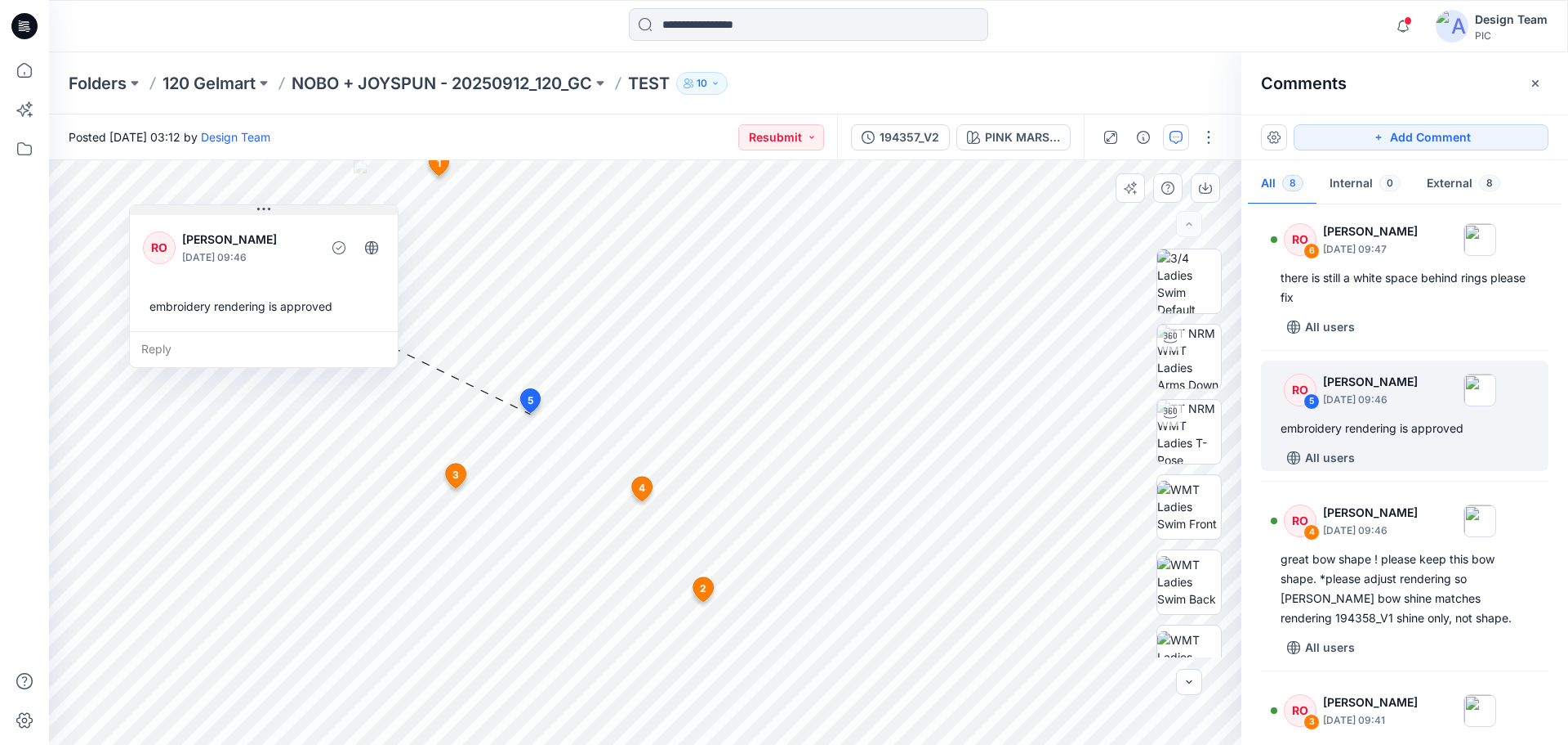
drag, startPoint x: 665, startPoint y: 426, endPoint x: 290, endPoint y: 209, distance: 433.3
click at [290, 209] on button at bounding box center [264, 210] width 268 height 10
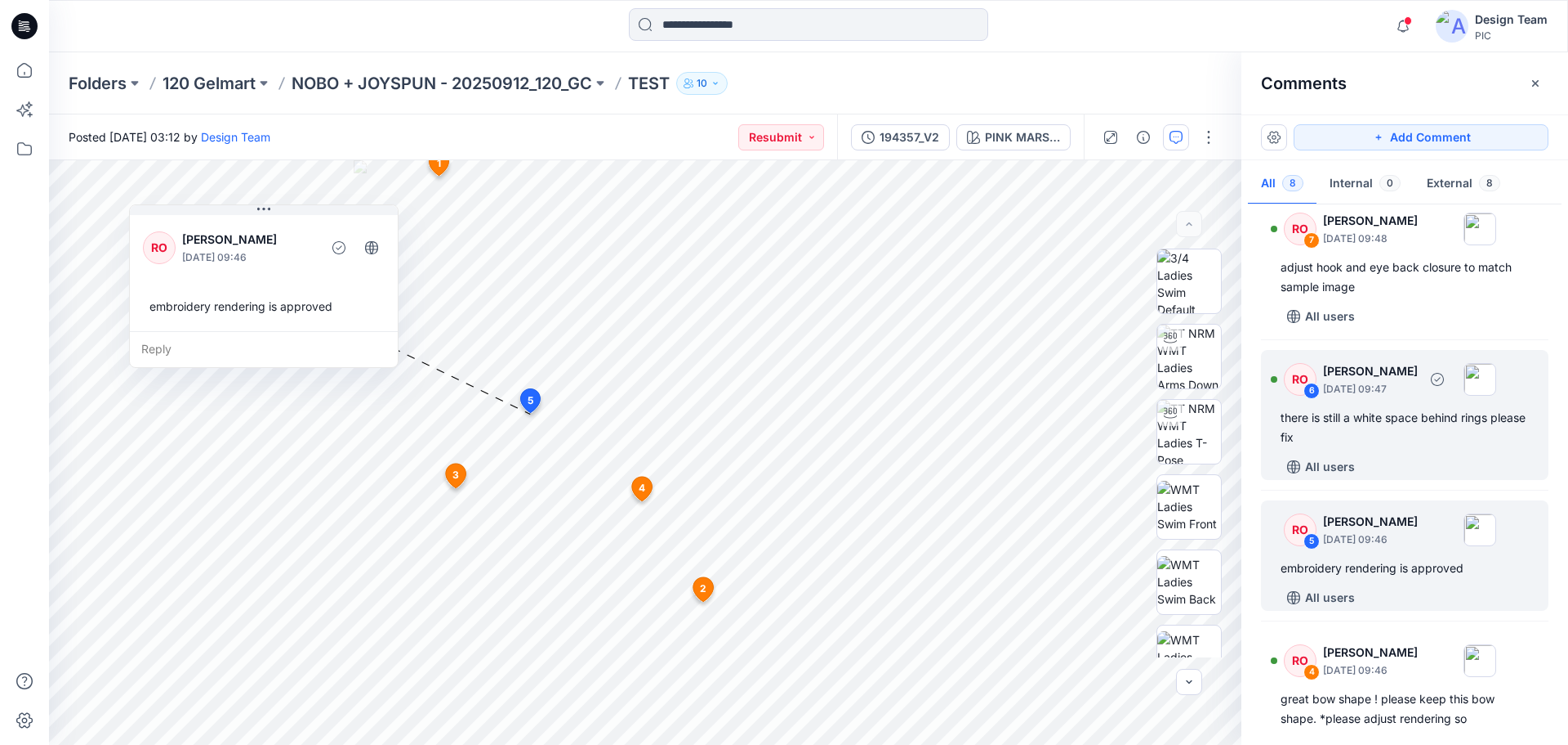
scroll to position [145, 0]
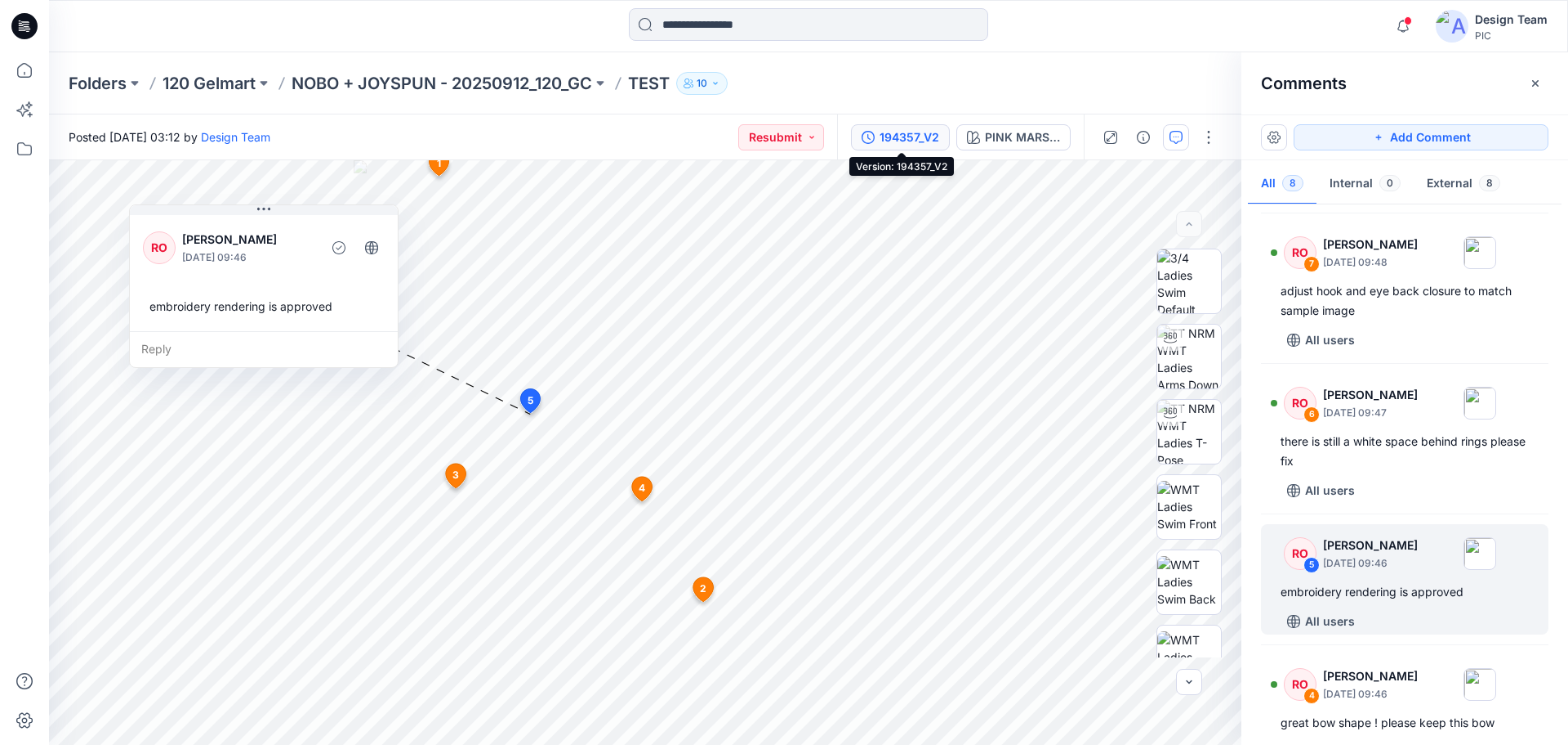
click at [929, 134] on div "194357_V2" at bounding box center [909, 137] width 59 height 18
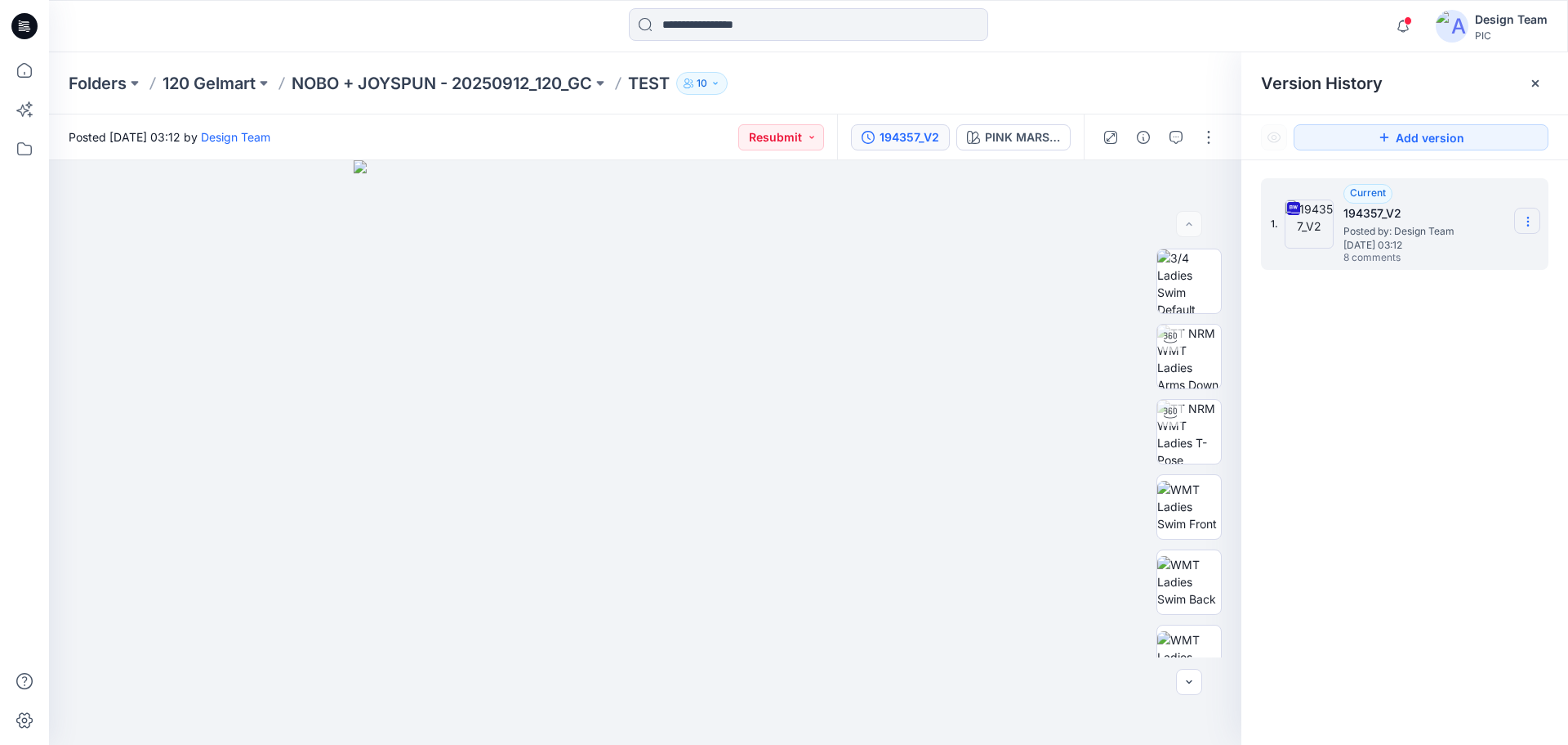
click at [1534, 219] on icon at bounding box center [1528, 221] width 13 height 13
click at [1412, 257] on span "Download Source BW File" at bounding box center [1446, 253] width 137 height 19
drag, startPoint x: 854, startPoint y: 432, endPoint x: 270, endPoint y: 502, distance: 588.2
drag, startPoint x: 622, startPoint y: 522, endPoint x: 670, endPoint y: 383, distance: 147.1
drag, startPoint x: 408, startPoint y: 280, endPoint x: 382, endPoint y: 407, distance: 129.6
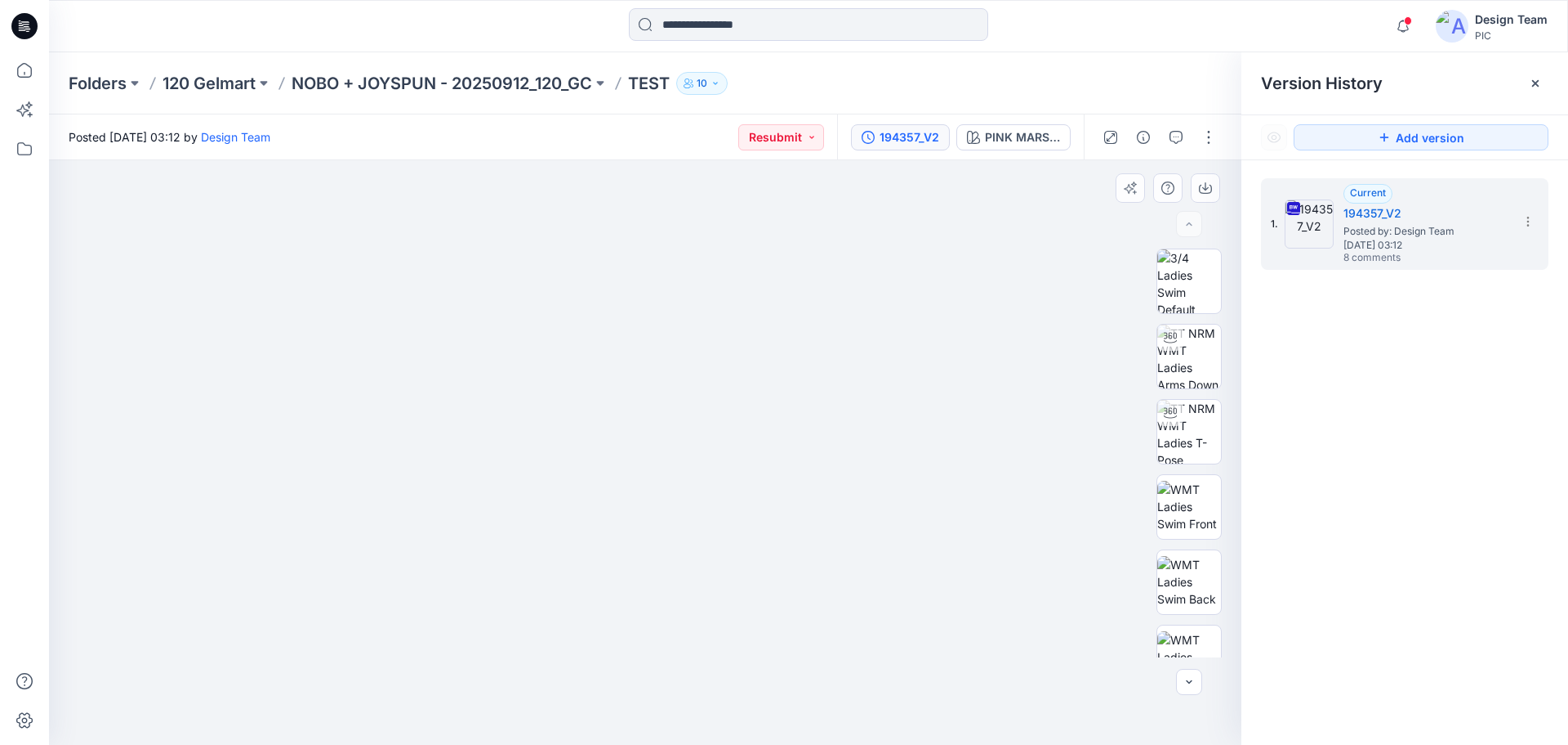
drag, startPoint x: 745, startPoint y: 485, endPoint x: 506, endPoint y: 516, distance: 241.0
drag, startPoint x: 615, startPoint y: 492, endPoint x: 174, endPoint y: 513, distance: 441.5
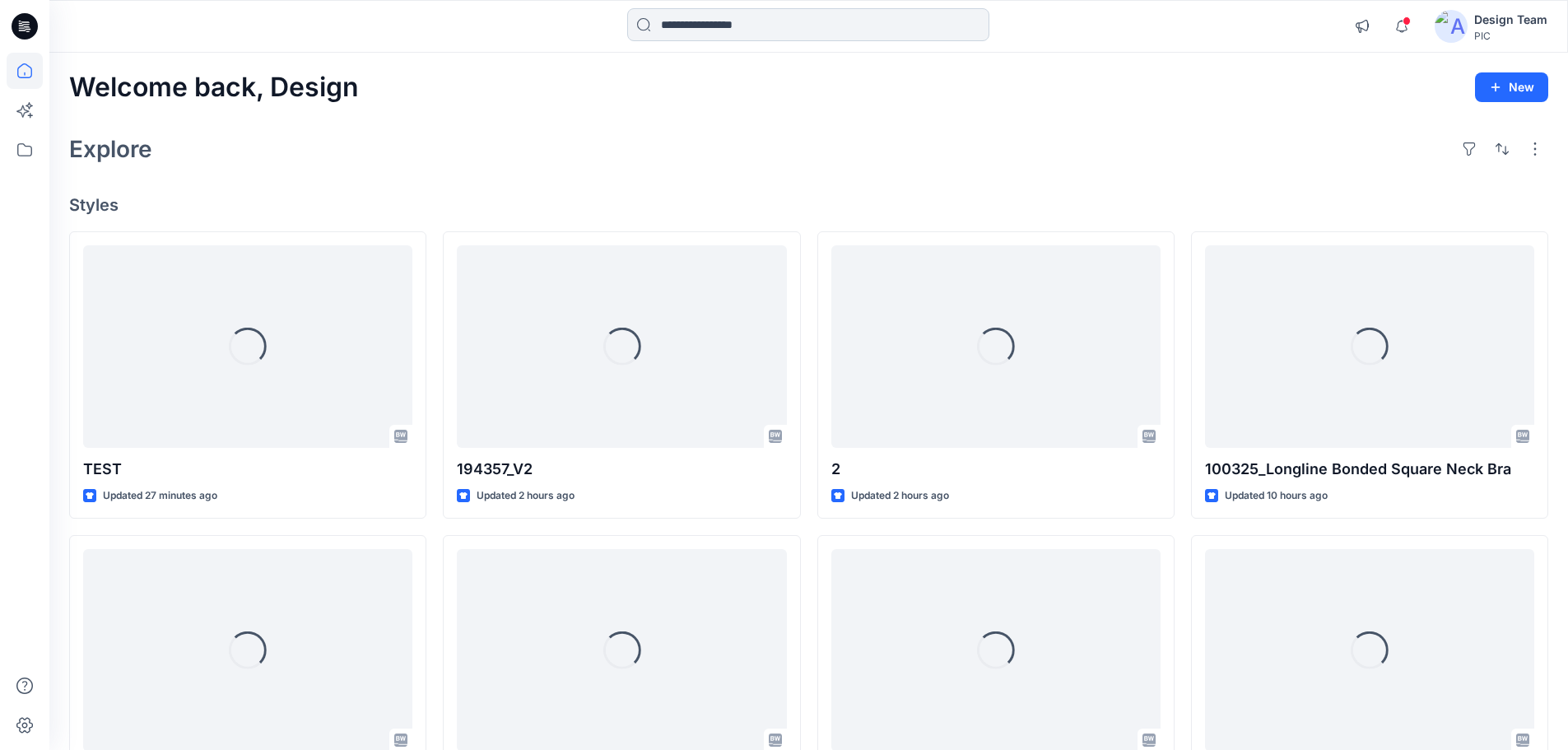
click at [691, 27] on input at bounding box center [808, 24] width 362 height 33
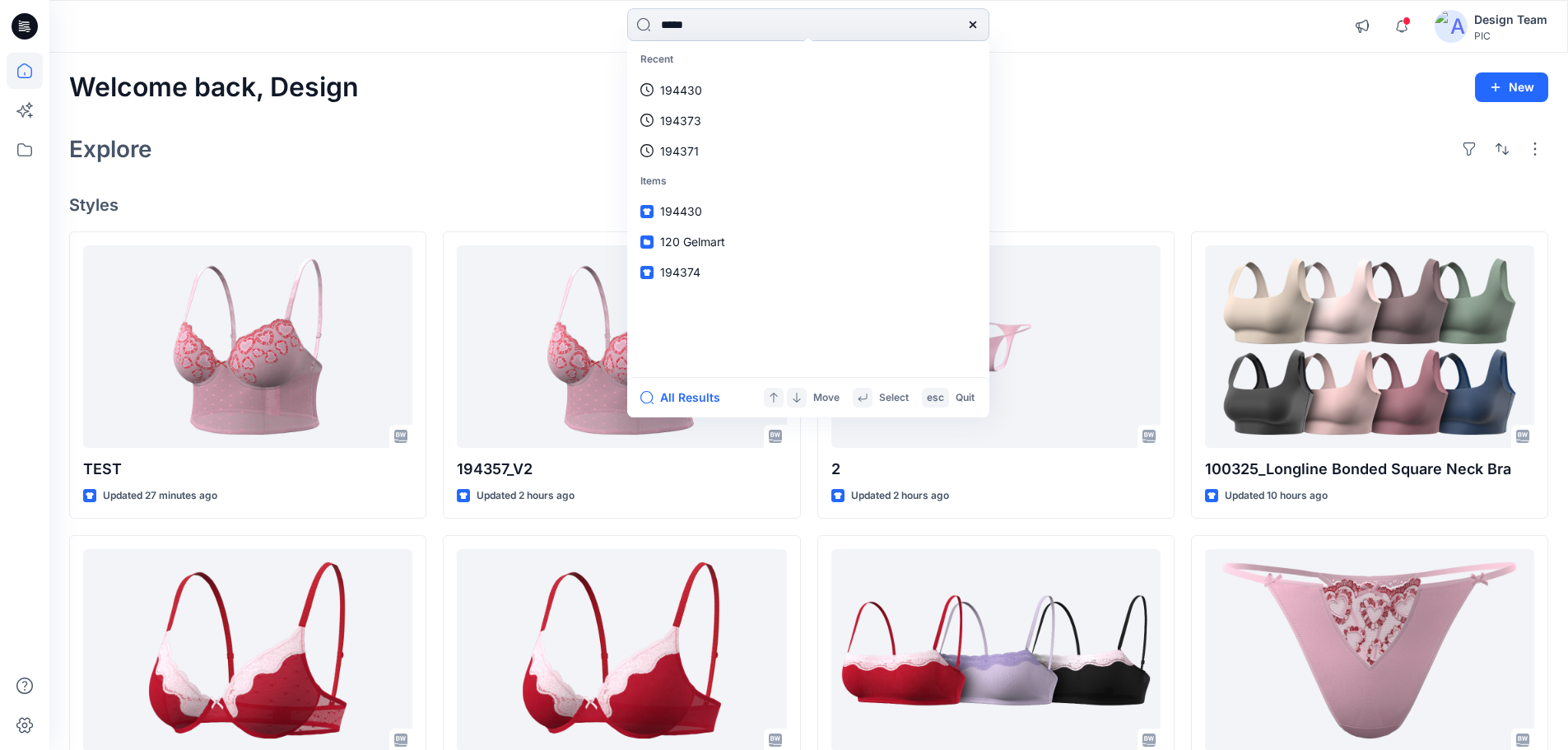
type input "******"
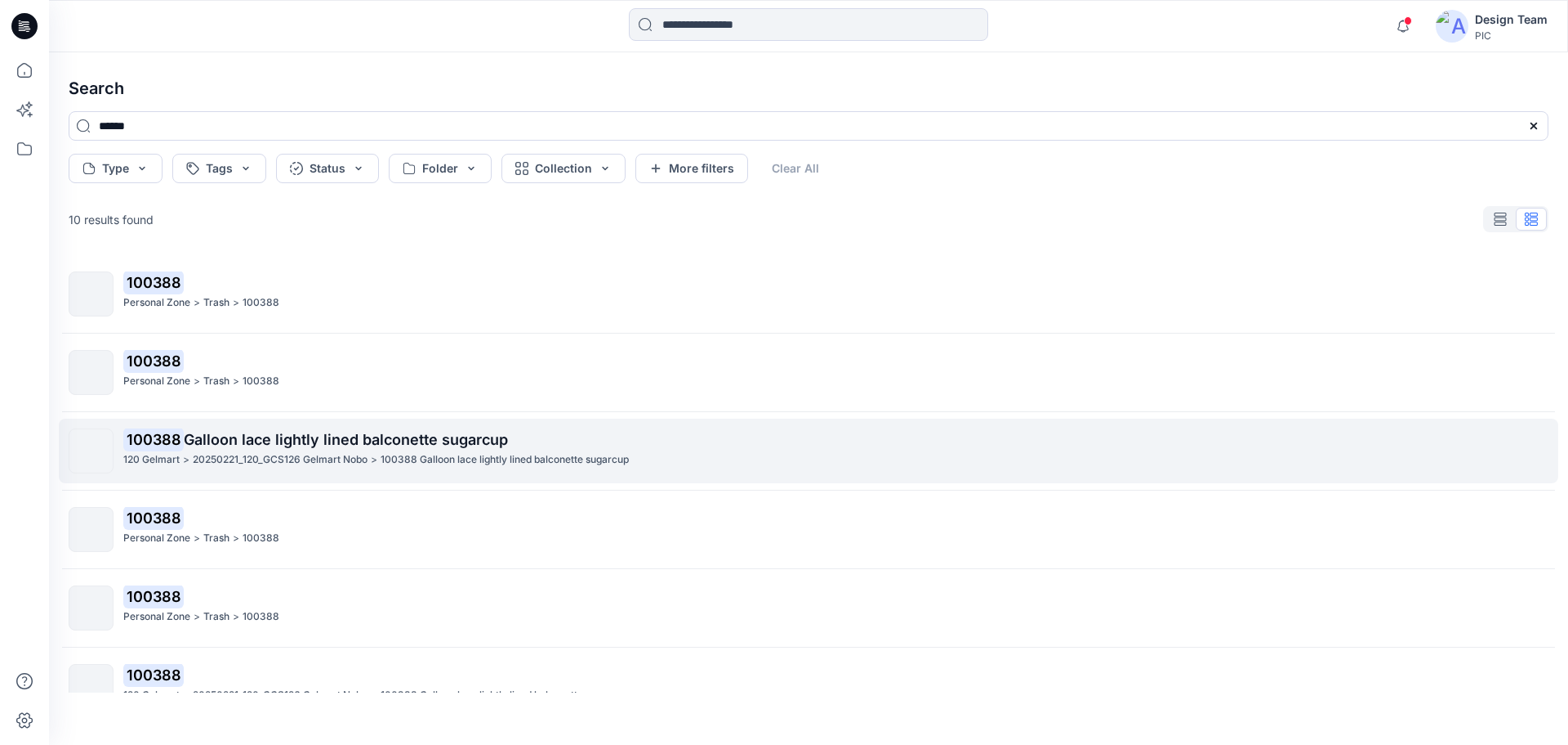
click at [274, 449] on p "100388 Galloon lace lightly lined balconette sugarcup" at bounding box center [835, 439] width 1425 height 23
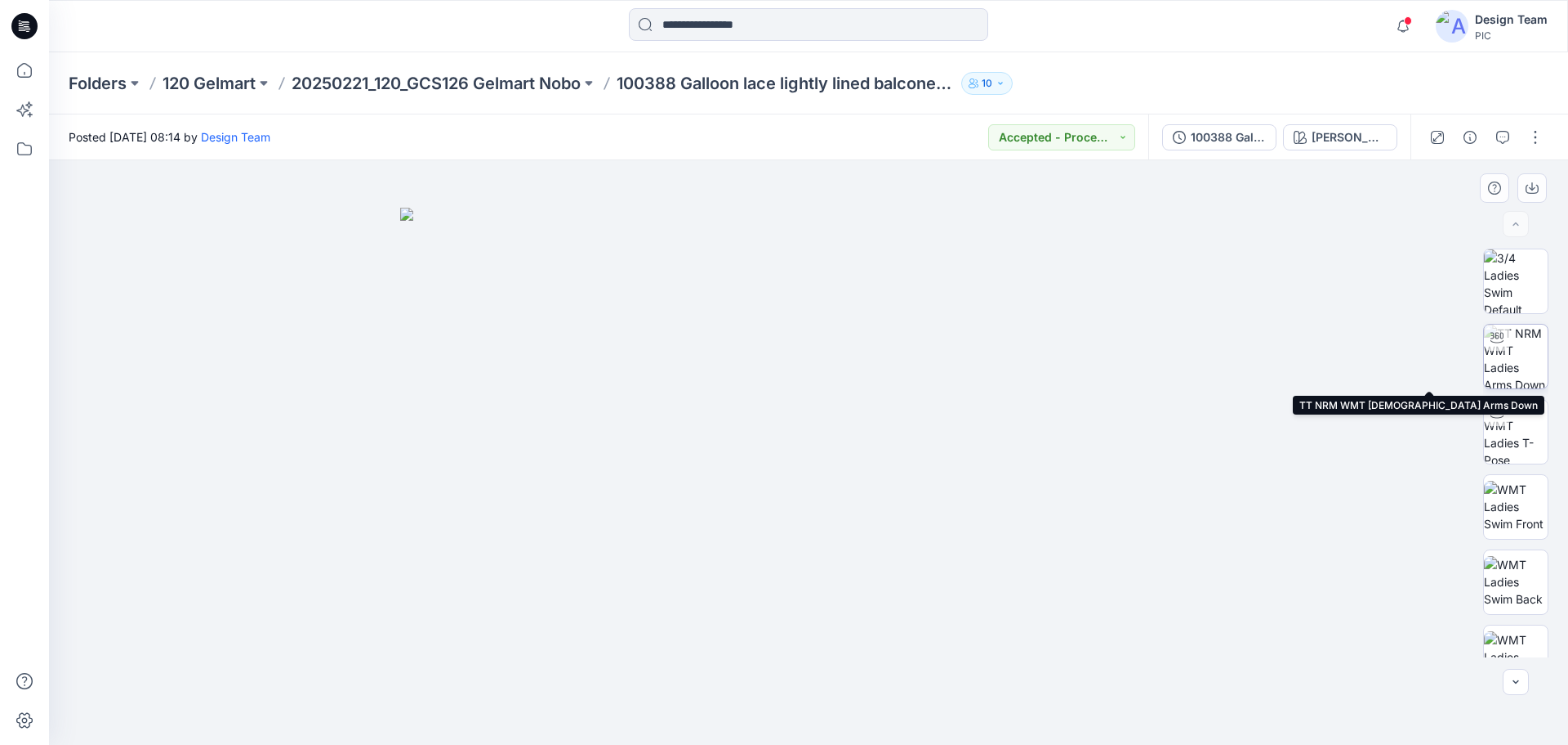
click at [1526, 361] on img at bounding box center [1516, 356] width 64 height 64
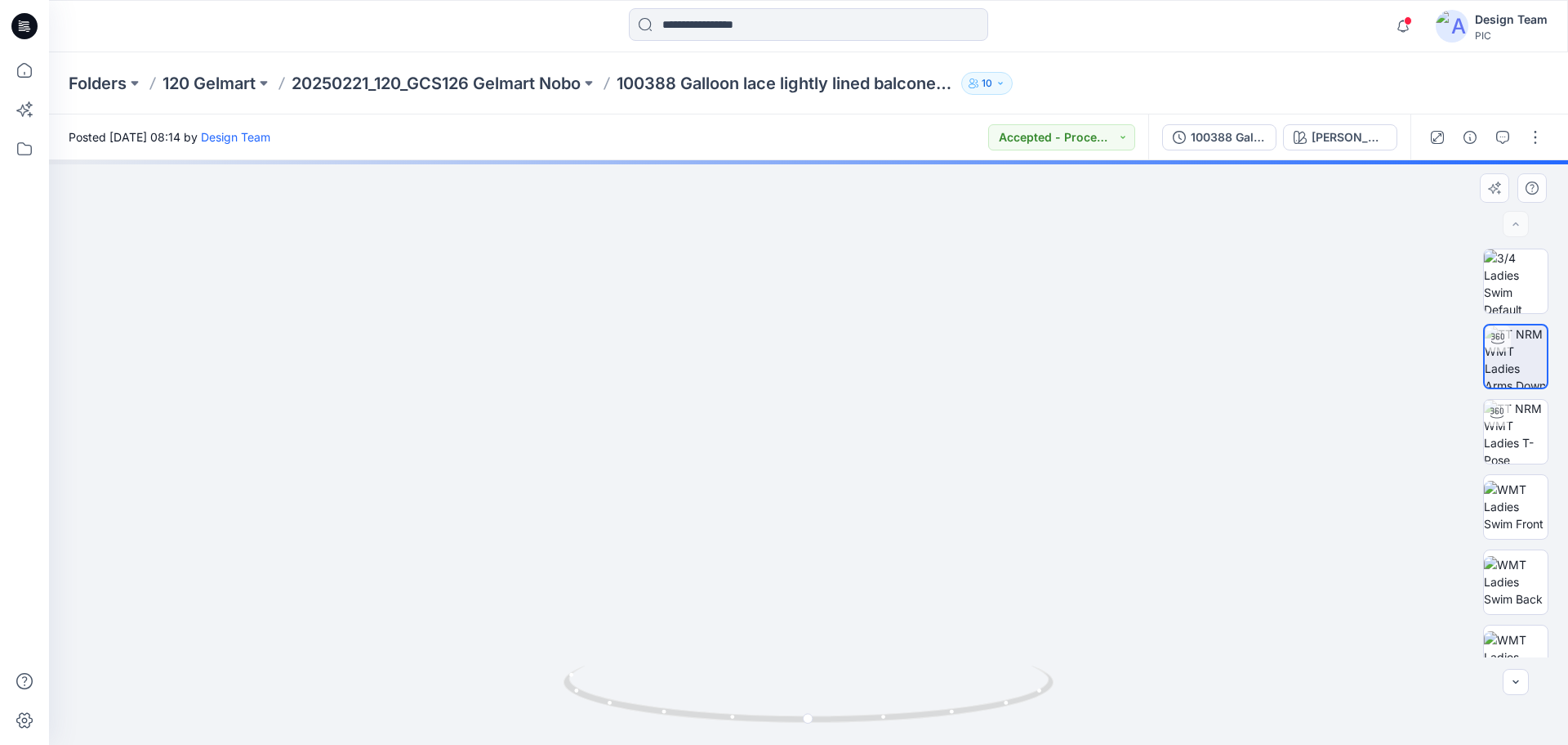
drag, startPoint x: 893, startPoint y: 293, endPoint x: 433, endPoint y: 608, distance: 557.5
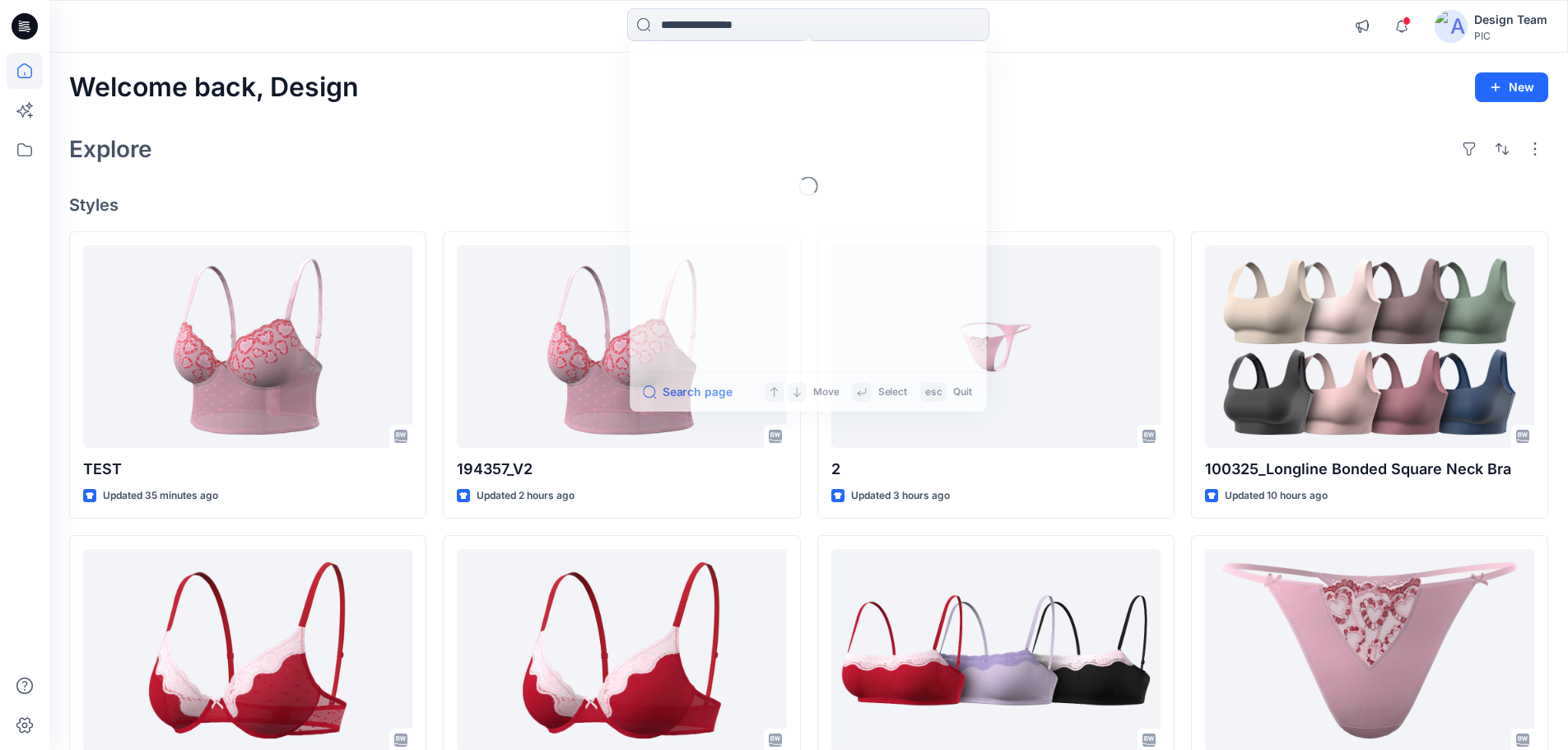
drag, startPoint x: 744, startPoint y: 32, endPoint x: 738, endPoint y: 5, distance: 27.7
click at [742, 29] on input at bounding box center [808, 24] width 362 height 33
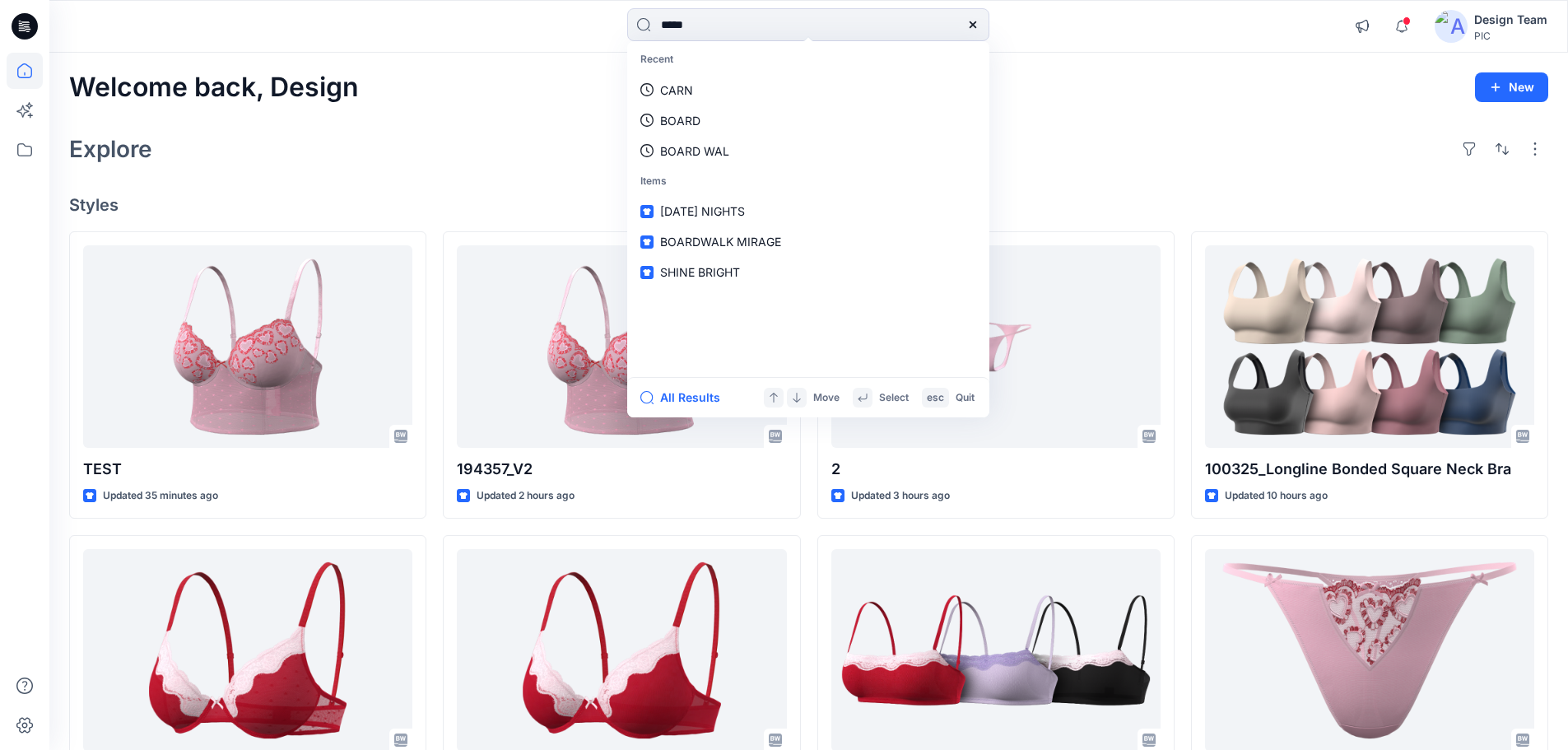
type input "******"
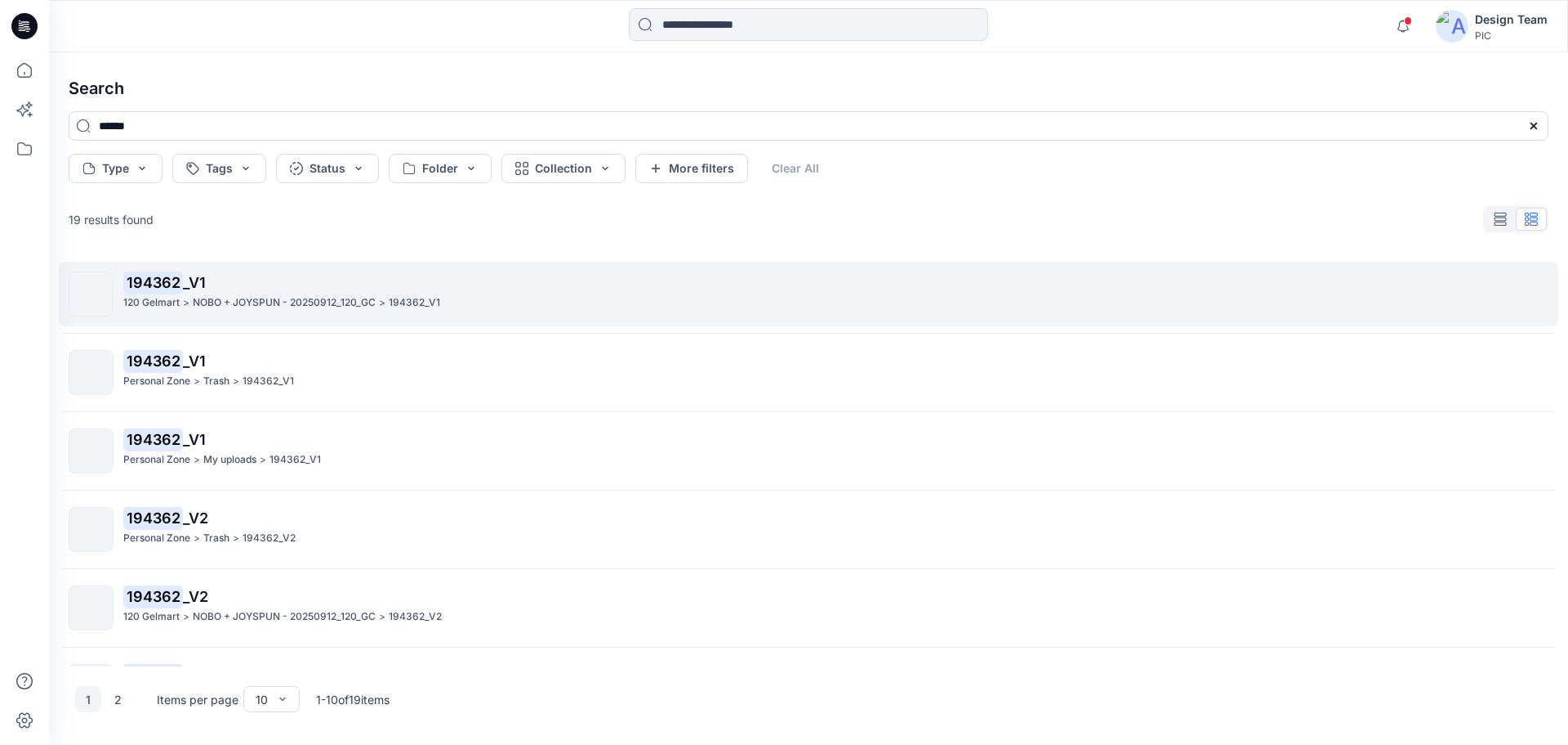
click at [270, 302] on p "NOBO + JOYSPUN - 20250912_120_GC" at bounding box center [284, 302] width 183 height 17
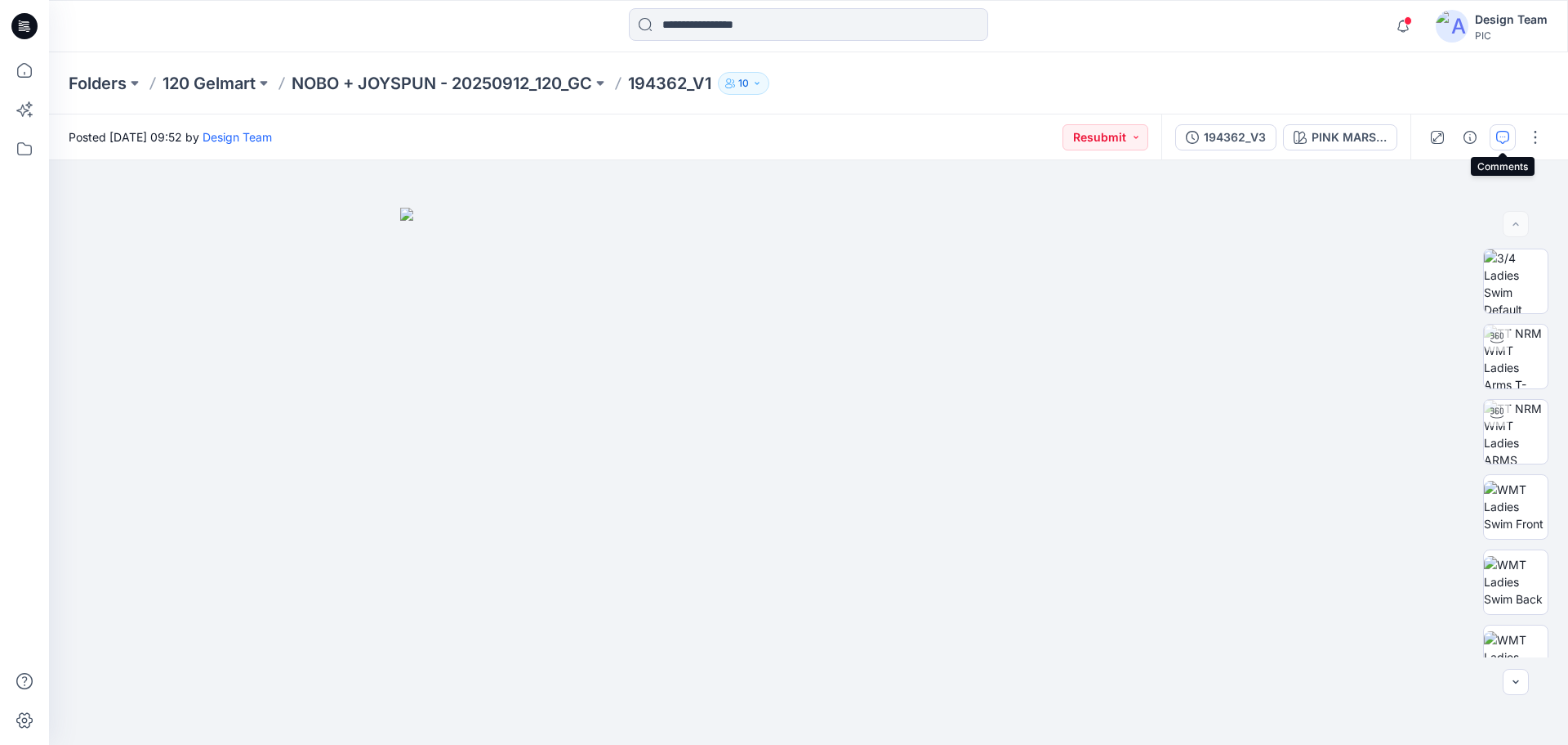
click at [1502, 139] on icon "button" at bounding box center [1502, 137] width 13 height 13
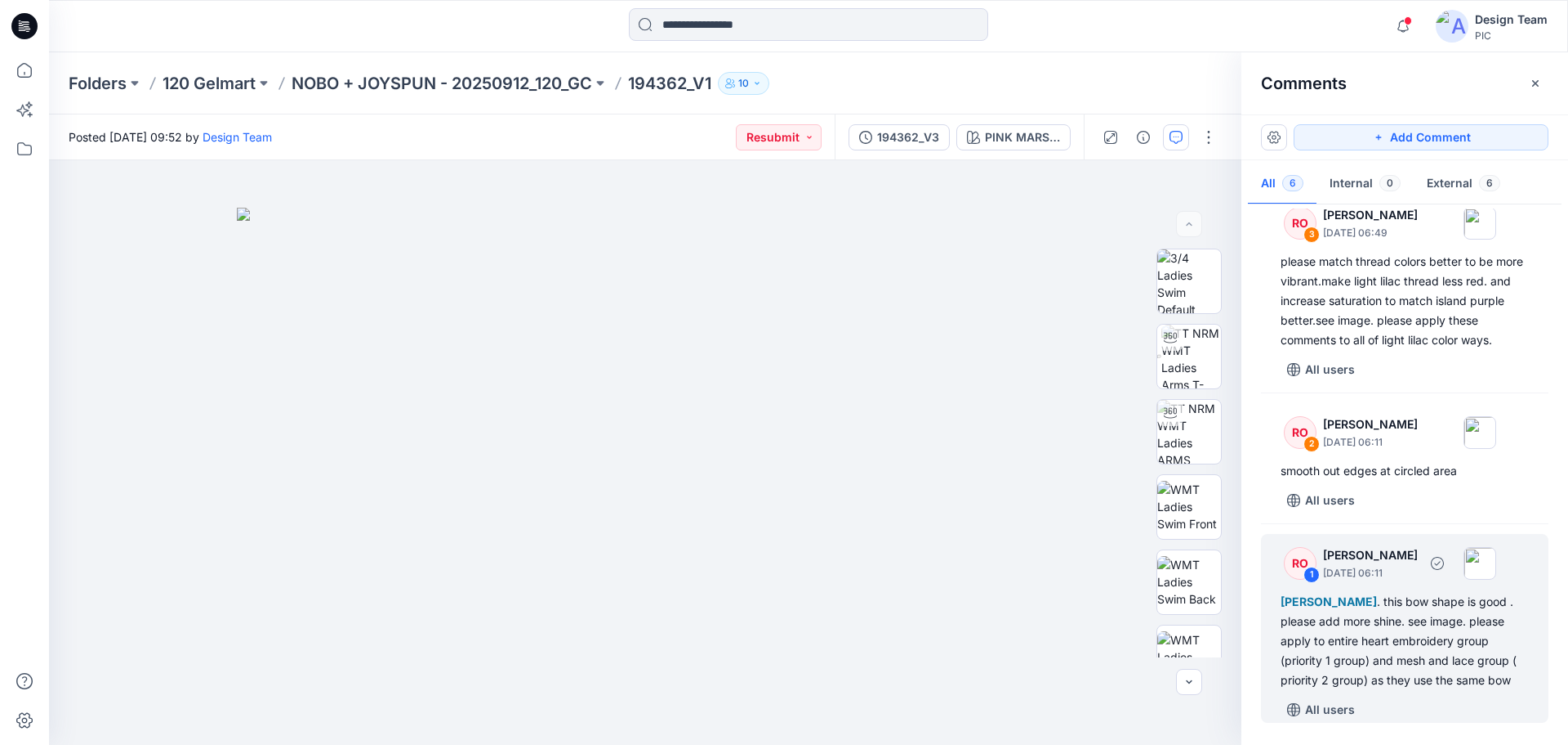
scroll to position [495, 0]
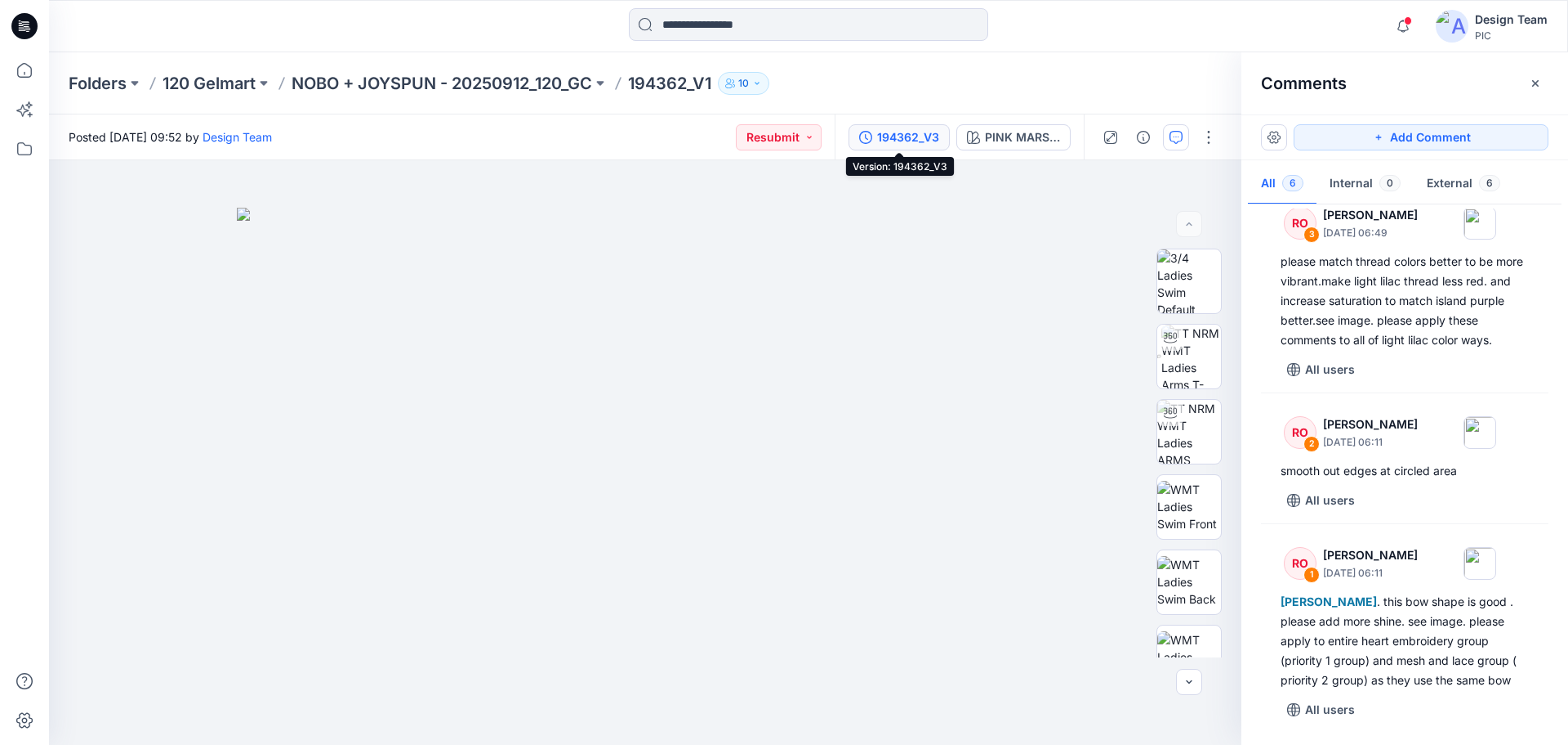
click at [885, 135] on div "194362_V3" at bounding box center [908, 137] width 62 height 18
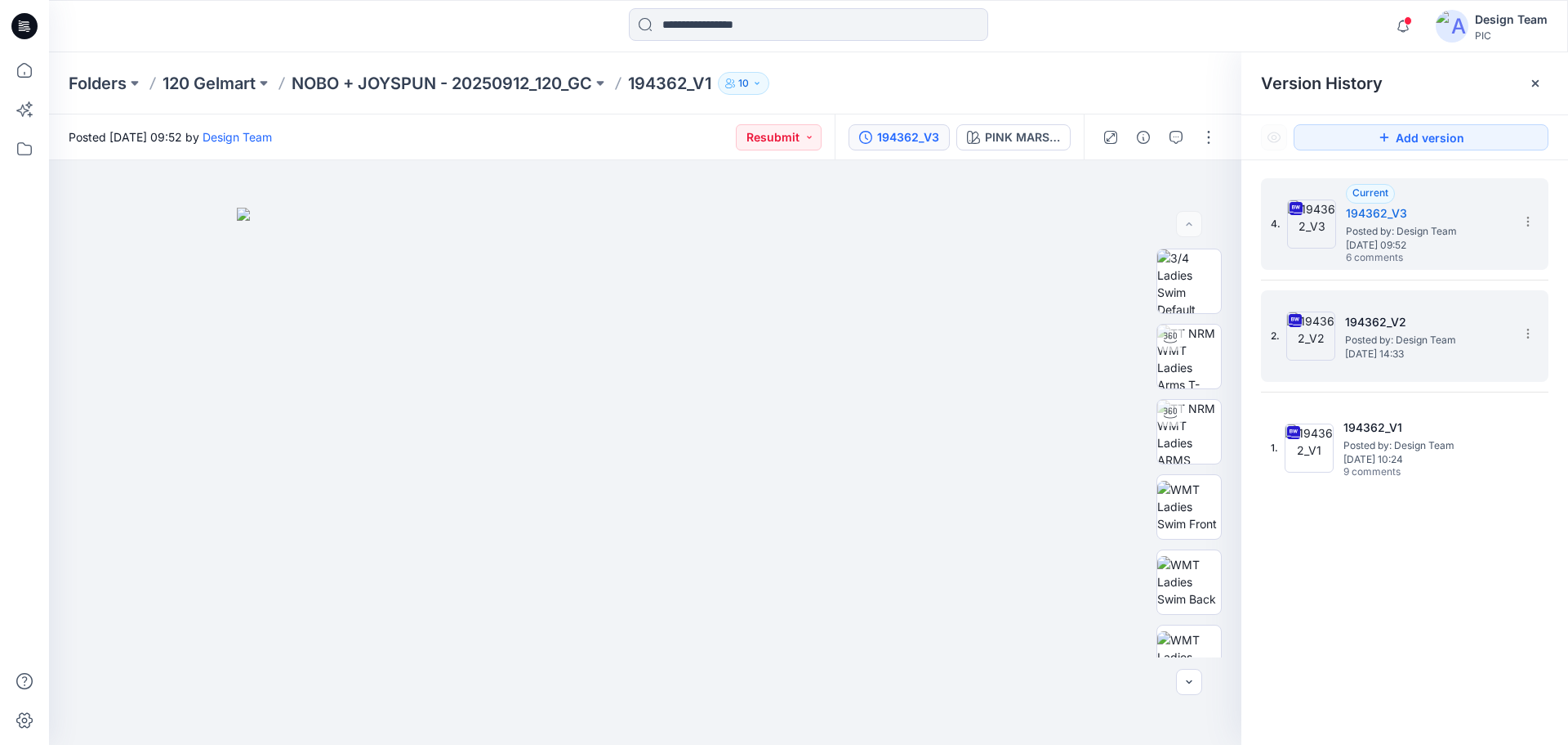
click at [1431, 341] on span "Posted by: Design Team" at bounding box center [1427, 340] width 164 height 16
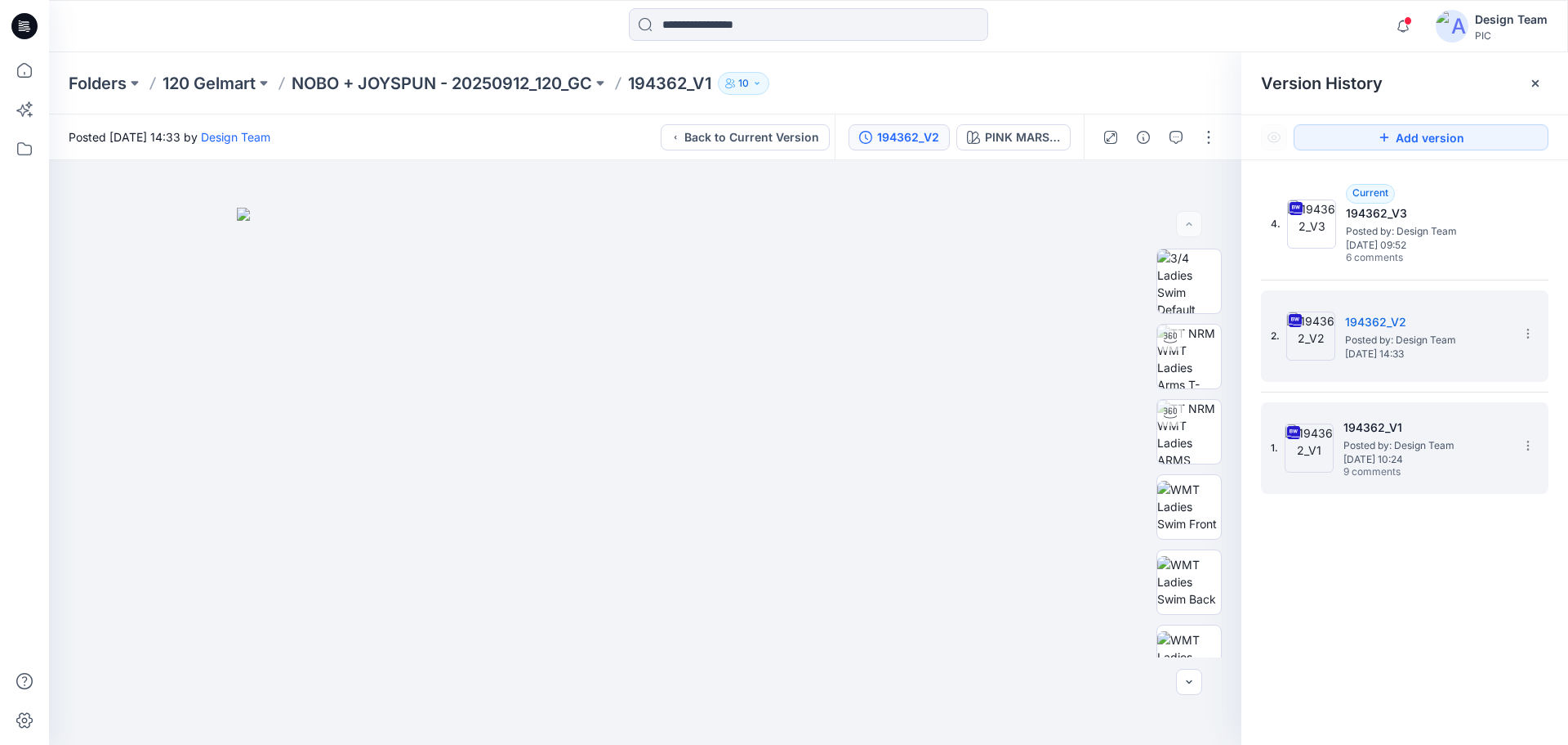
click at [1394, 441] on span "Posted by: Design Team" at bounding box center [1425, 446] width 164 height 16
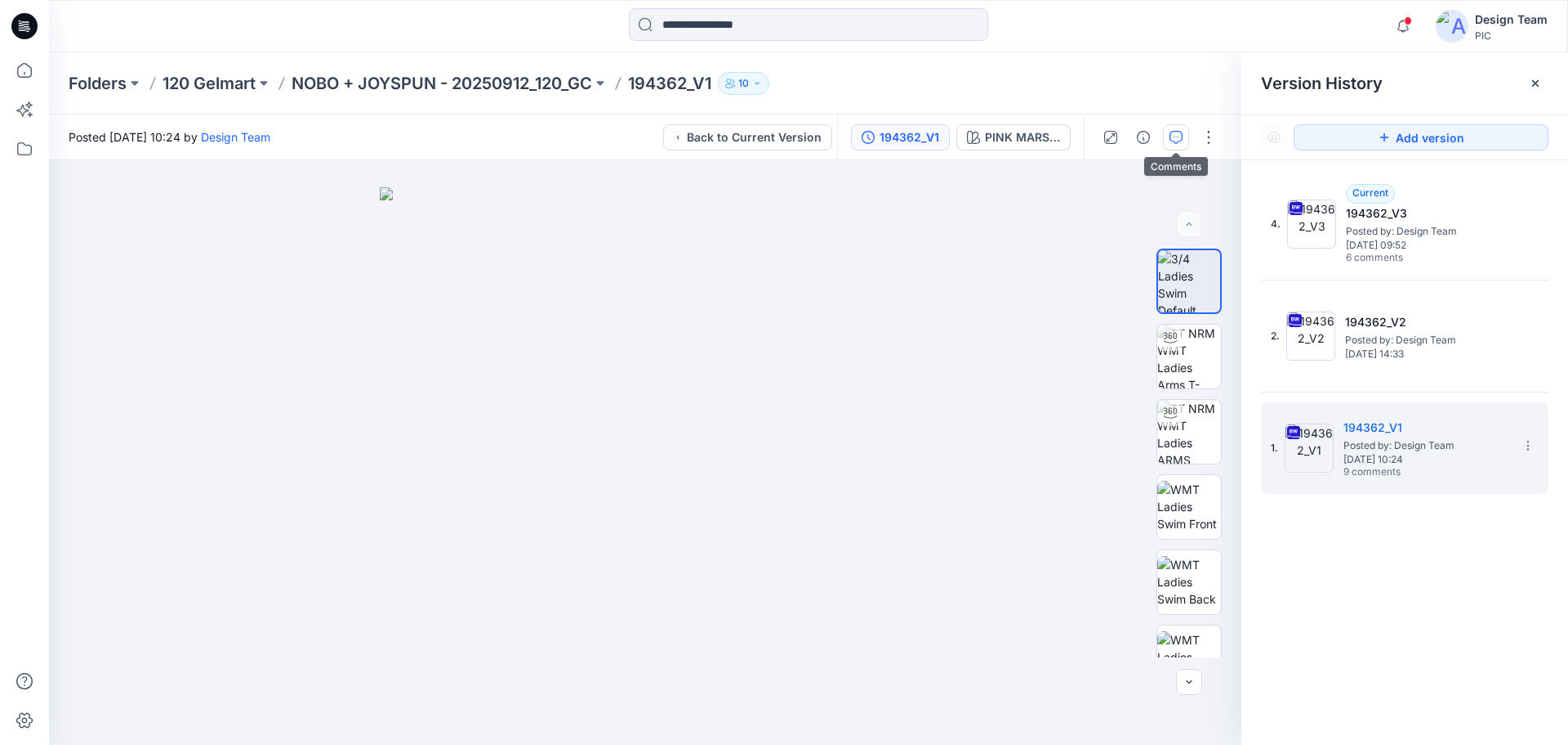
click at [1174, 141] on icon "button" at bounding box center [1176, 137] width 13 height 13
